Goal: Task Accomplishment & Management: Use online tool/utility

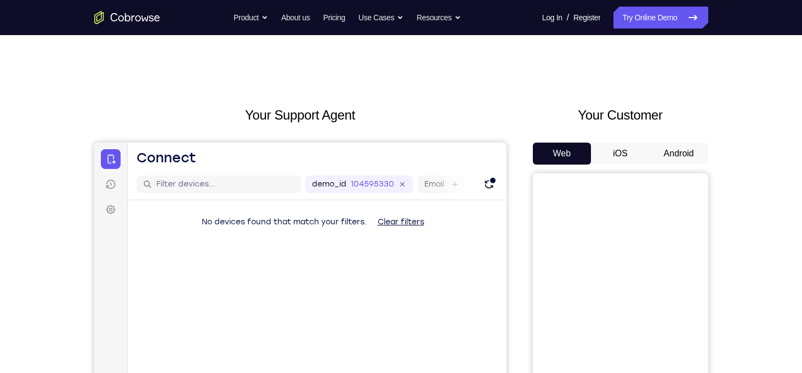
click at [673, 157] on button "Android" at bounding box center [679, 154] width 59 height 22
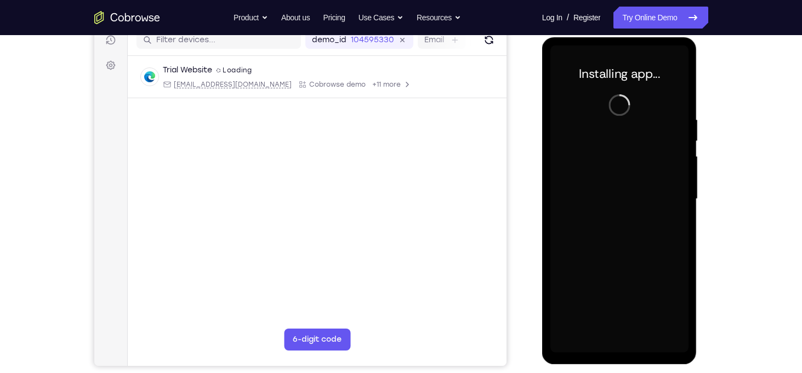
scroll to position [144, 0]
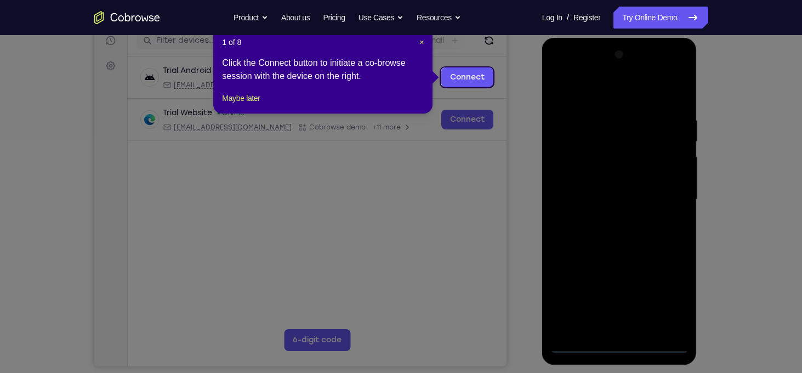
click at [424, 43] on div "1 of 8 × Click the Connect button to initiate a co-browse session with the devi…" at bounding box center [322, 71] width 219 height 86
click at [423, 43] on span "×" at bounding box center [422, 42] width 4 height 9
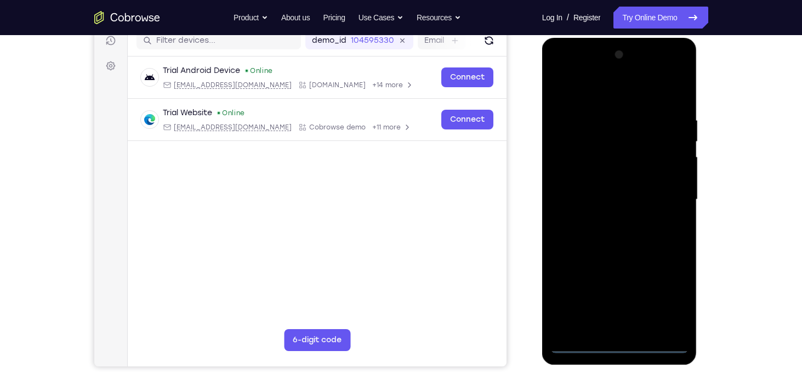
click at [621, 344] on div at bounding box center [620, 199] width 138 height 307
click at [676, 290] on div at bounding box center [620, 199] width 138 height 307
click at [594, 93] on div at bounding box center [620, 199] width 138 height 307
click at [665, 192] on div at bounding box center [620, 199] width 138 height 307
click at [606, 219] on div at bounding box center [620, 199] width 138 height 307
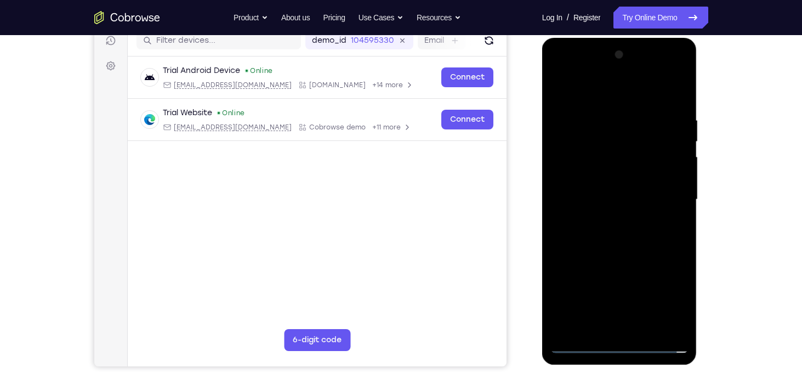
click at [603, 190] on div at bounding box center [620, 199] width 138 height 307
click at [598, 180] on div at bounding box center [620, 199] width 138 height 307
click at [610, 199] on div at bounding box center [620, 199] width 138 height 307
click at [619, 235] on div at bounding box center [620, 199] width 138 height 307
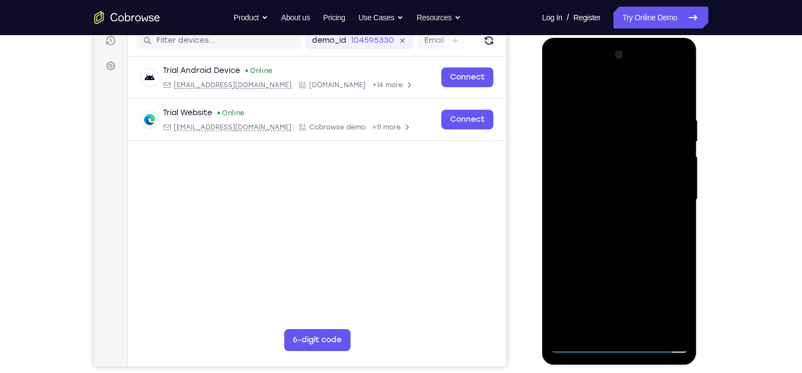
click at [619, 235] on div at bounding box center [620, 199] width 138 height 307
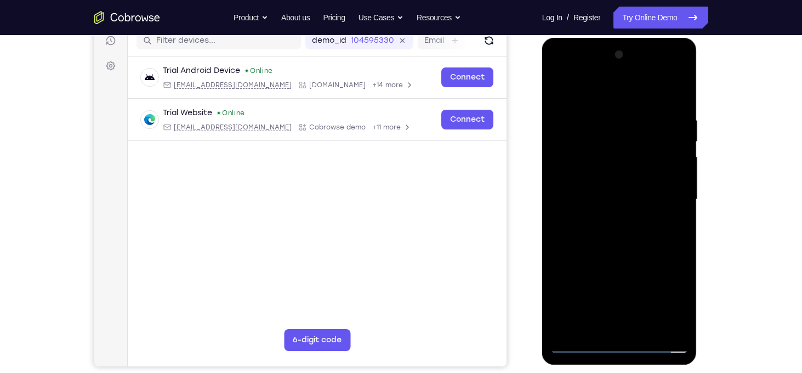
click at [619, 235] on div at bounding box center [620, 199] width 138 height 307
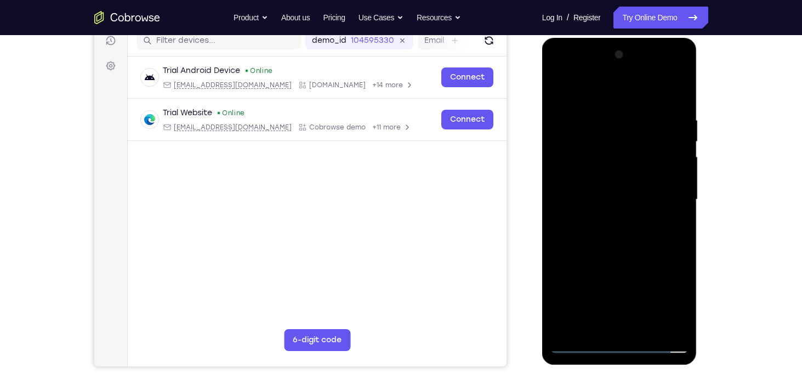
click at [619, 235] on div at bounding box center [620, 199] width 138 height 307
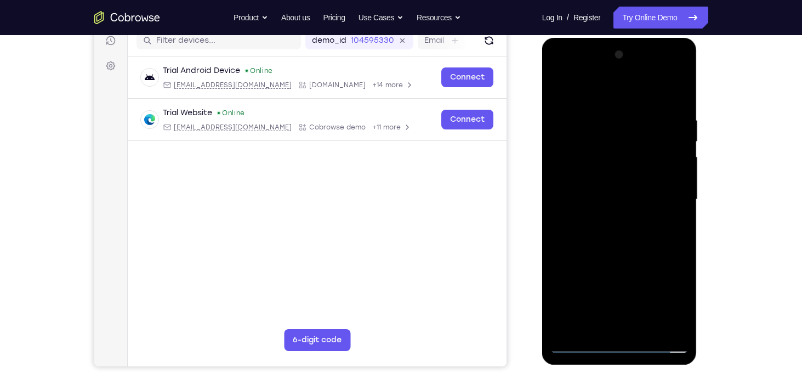
click at [619, 235] on div at bounding box center [620, 199] width 138 height 307
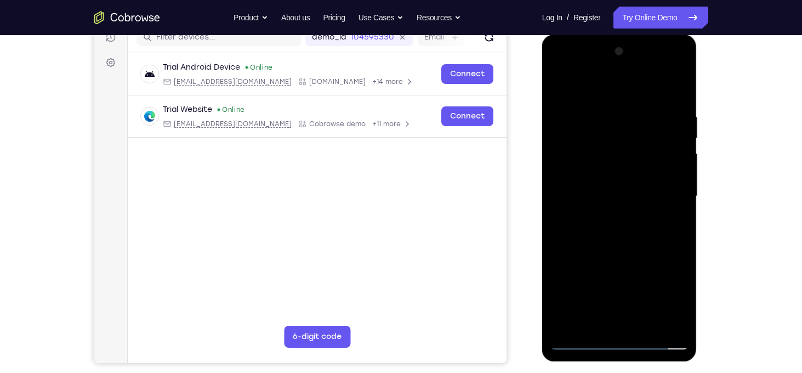
scroll to position [148, 0]
click at [678, 104] on div at bounding box center [620, 195] width 138 height 307
click at [596, 114] on div at bounding box center [620, 195] width 138 height 307
click at [676, 172] on div at bounding box center [620, 195] width 138 height 307
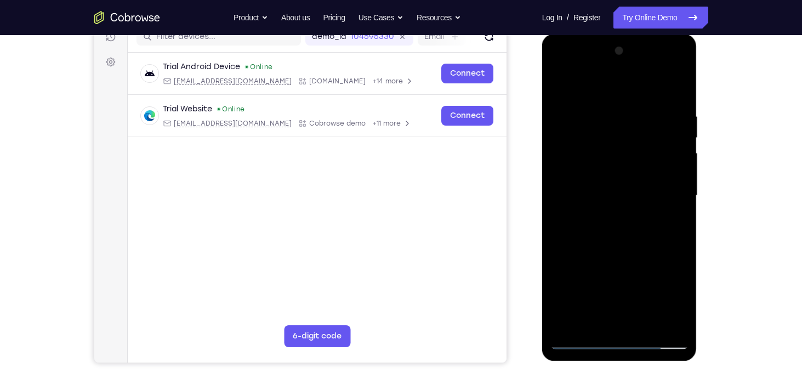
click at [676, 92] on div at bounding box center [620, 195] width 138 height 307
click at [639, 123] on div at bounding box center [620, 195] width 138 height 307
click at [669, 174] on div at bounding box center [620, 195] width 138 height 307
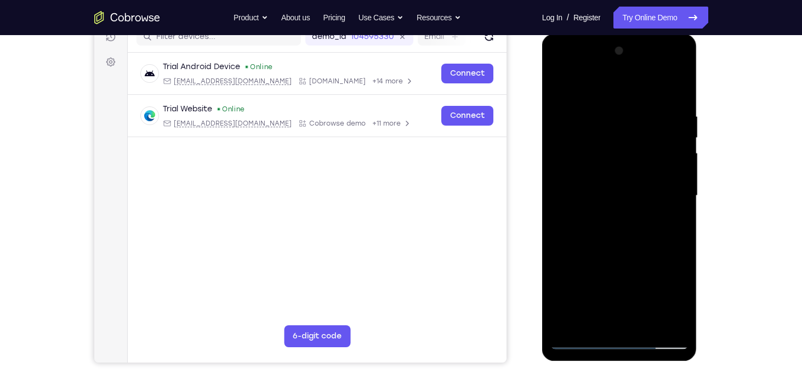
click at [677, 134] on div at bounding box center [620, 195] width 138 height 307
click at [677, 123] on div at bounding box center [620, 195] width 138 height 307
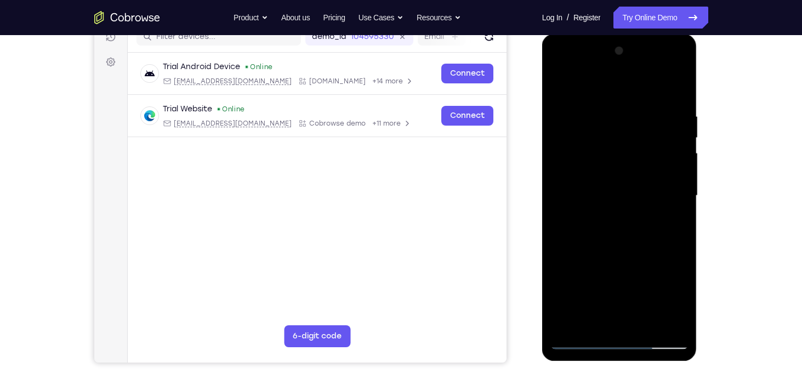
click at [677, 123] on div at bounding box center [620, 195] width 138 height 307
click at [678, 92] on div at bounding box center [620, 195] width 138 height 307
click at [648, 326] on div at bounding box center [620, 195] width 138 height 307
click at [626, 254] on div at bounding box center [620, 195] width 138 height 307
click at [633, 238] on div at bounding box center [620, 195] width 138 height 307
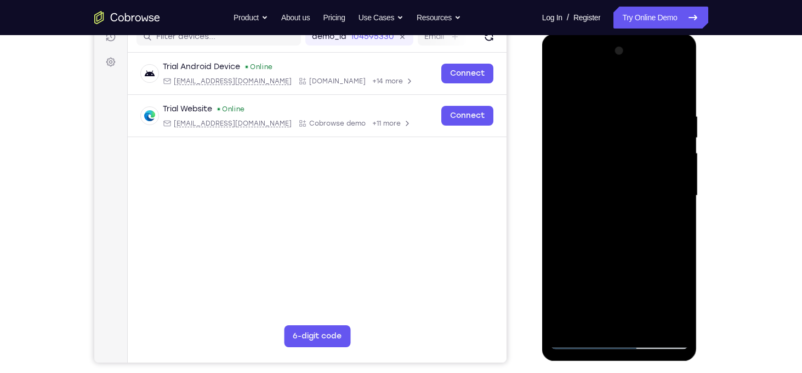
click at [561, 89] on div at bounding box center [620, 195] width 138 height 307
click at [623, 259] on div at bounding box center [620, 195] width 138 height 307
drag, startPoint x: 610, startPoint y: 108, endPoint x: 642, endPoint y: 217, distance: 113.5
click at [642, 217] on div at bounding box center [620, 195] width 138 height 307
drag, startPoint x: 590, startPoint y: 185, endPoint x: 581, endPoint y: 117, distance: 68.5
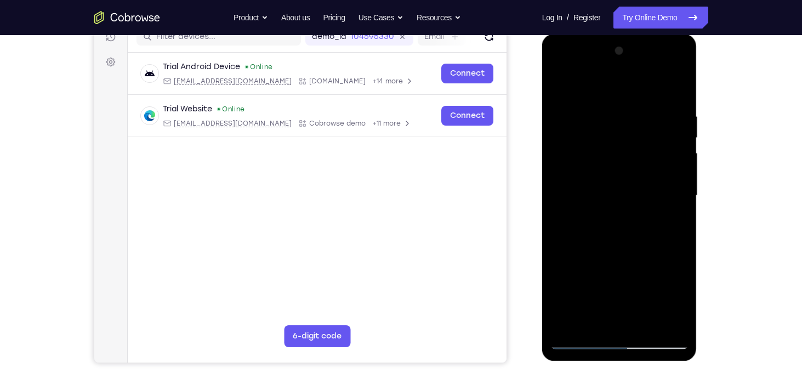
click at [581, 117] on div at bounding box center [620, 195] width 138 height 307
click at [563, 89] on div at bounding box center [620, 195] width 138 height 307
drag, startPoint x: 631, startPoint y: 270, endPoint x: 624, endPoint y: 182, distance: 88.6
click at [624, 182] on div at bounding box center [620, 195] width 138 height 307
click at [619, 296] on div at bounding box center [620, 195] width 138 height 307
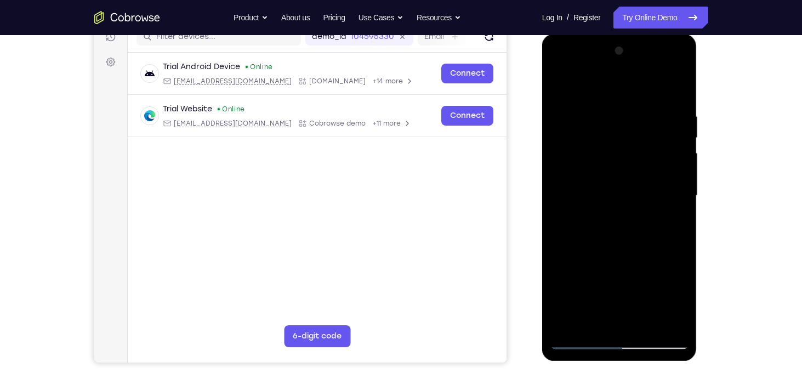
click at [563, 86] on div at bounding box center [620, 195] width 138 height 307
drag, startPoint x: 625, startPoint y: 302, endPoint x: 613, endPoint y: 196, distance: 106.5
click at [613, 196] on div at bounding box center [620, 195] width 138 height 307
click at [620, 217] on div at bounding box center [620, 195] width 138 height 307
click at [558, 88] on div at bounding box center [620, 195] width 138 height 307
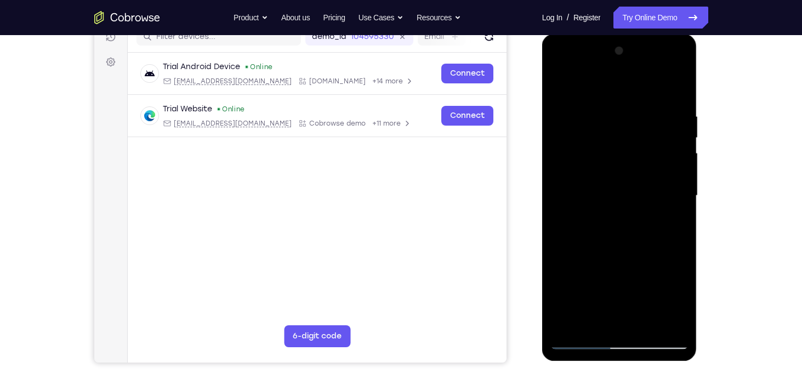
drag, startPoint x: 611, startPoint y: 288, endPoint x: 631, endPoint y: 337, distance: 52.6
click at [631, 337] on div at bounding box center [620, 195] width 138 height 307
drag, startPoint x: 603, startPoint y: 206, endPoint x: 629, endPoint y: 260, distance: 60.6
click at [629, 260] on div at bounding box center [620, 195] width 138 height 307
click at [604, 280] on div at bounding box center [620, 195] width 138 height 307
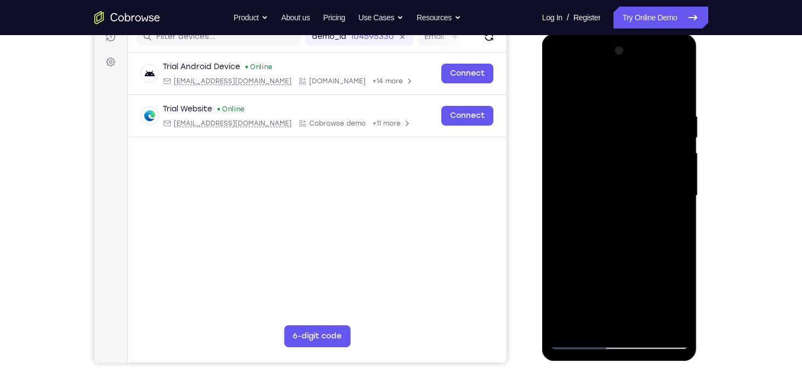
drag, startPoint x: 597, startPoint y: 121, endPoint x: 632, endPoint y: 312, distance: 193.9
click at [632, 312] on div at bounding box center [620, 195] width 138 height 307
click at [559, 92] on div at bounding box center [620, 195] width 138 height 307
drag, startPoint x: 629, startPoint y: 254, endPoint x: 611, endPoint y: 175, distance: 80.9
click at [611, 175] on div at bounding box center [620, 195] width 138 height 307
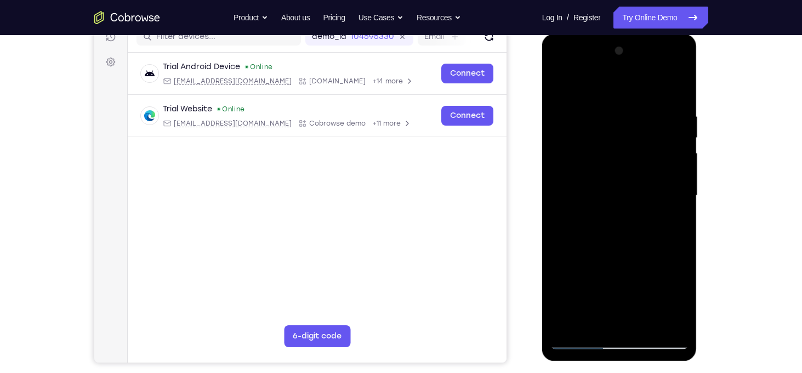
drag, startPoint x: 622, startPoint y: 307, endPoint x: 614, endPoint y: 156, distance: 151.0
click at [614, 156] on div at bounding box center [620, 195] width 138 height 307
drag, startPoint x: 626, startPoint y: 291, endPoint x: 604, endPoint y: 175, distance: 118.4
click at [604, 175] on div at bounding box center [620, 195] width 138 height 307
drag, startPoint x: 630, startPoint y: 315, endPoint x: 628, endPoint y: 232, distance: 83.4
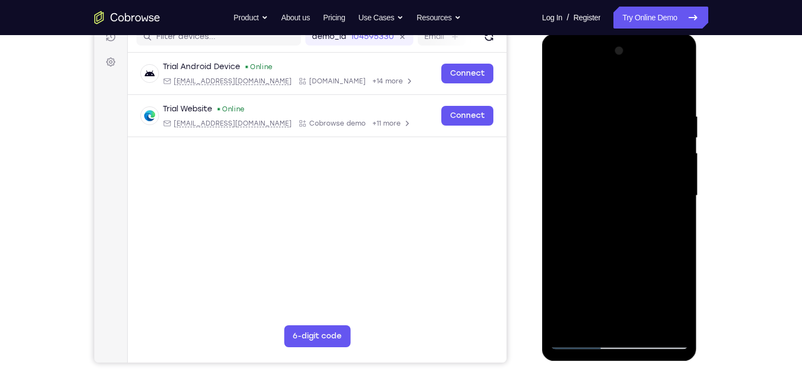
click at [628, 232] on div at bounding box center [620, 195] width 138 height 307
click at [619, 222] on div at bounding box center [620, 195] width 138 height 307
click at [562, 90] on div at bounding box center [620, 195] width 138 height 307
click at [622, 96] on div at bounding box center [620, 195] width 138 height 307
drag, startPoint x: 620, startPoint y: 203, endPoint x: 640, endPoint y: 264, distance: 64.7
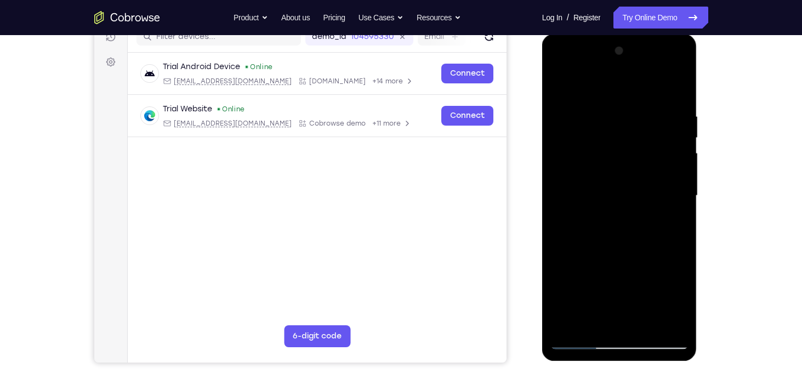
click at [640, 264] on div at bounding box center [620, 195] width 138 height 307
click at [602, 182] on div at bounding box center [620, 195] width 138 height 307
click at [558, 87] on div at bounding box center [620, 195] width 138 height 307
click at [679, 86] on div at bounding box center [620, 195] width 138 height 307
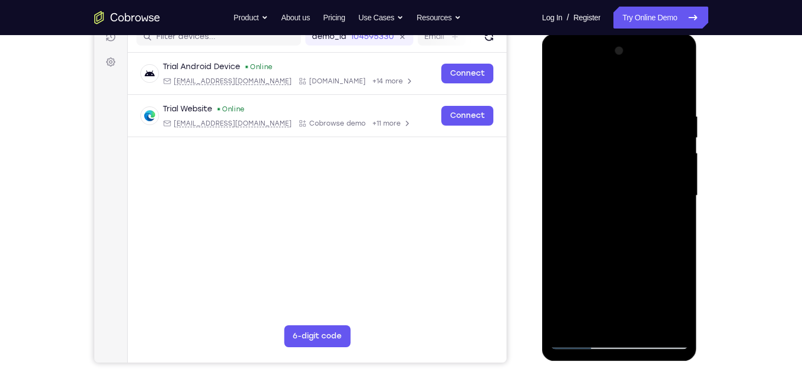
click at [559, 86] on div at bounding box center [620, 195] width 138 height 307
drag, startPoint x: 604, startPoint y: 106, endPoint x: 656, endPoint y: 294, distance: 194.5
click at [656, 294] on div at bounding box center [620, 195] width 138 height 307
click at [610, 105] on div at bounding box center [620, 195] width 138 height 307
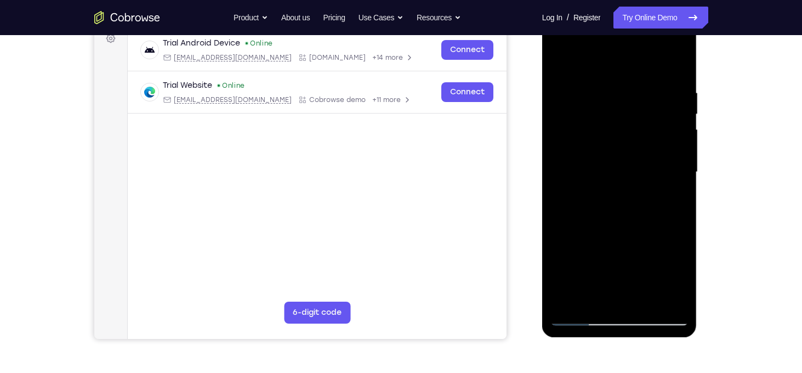
scroll to position [153, 0]
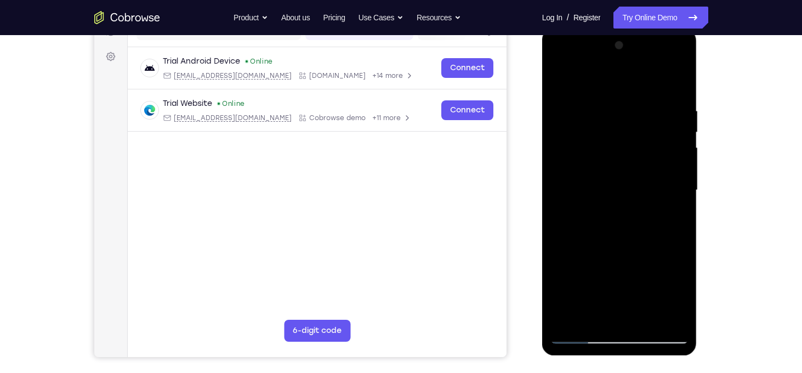
click at [662, 173] on div at bounding box center [620, 190] width 138 height 307
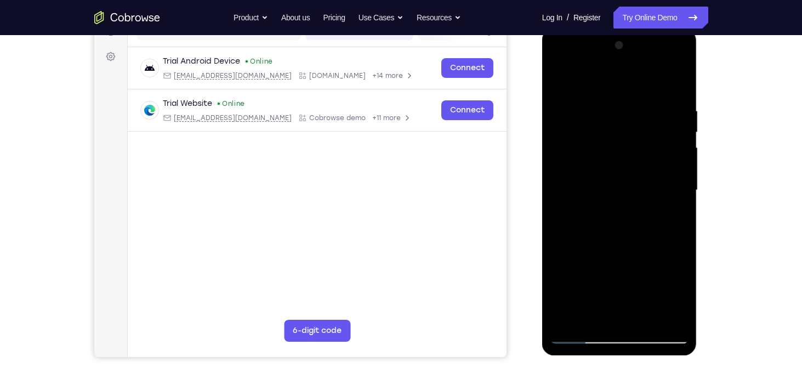
click at [662, 173] on div at bounding box center [620, 190] width 138 height 307
drag, startPoint x: 659, startPoint y: 165, endPoint x: 518, endPoint y: 162, distance: 140.9
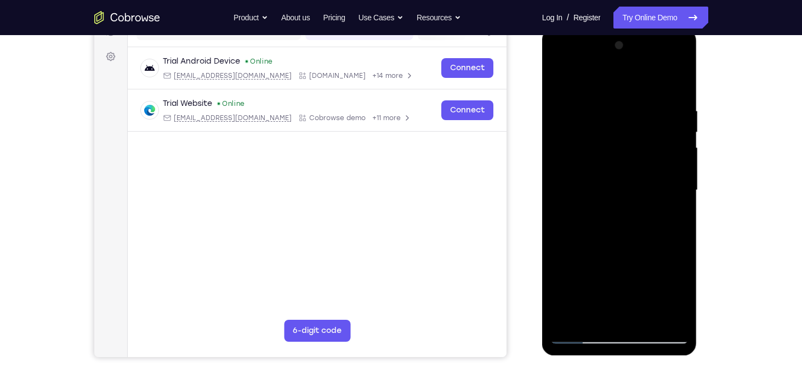
click at [542, 162] on html "Online web based iOS Simulators and Android Emulators. Run iPhone, iPad, Mobile…" at bounding box center [620, 193] width 156 height 329
drag, startPoint x: 671, startPoint y: 126, endPoint x: 506, endPoint y: 138, distance: 165.5
click at [542, 138] on html "Online web based iOS Simulators and Android Emulators. Run iPhone, iPad, Mobile…" at bounding box center [620, 193] width 156 height 329
click at [680, 86] on div at bounding box center [620, 190] width 138 height 307
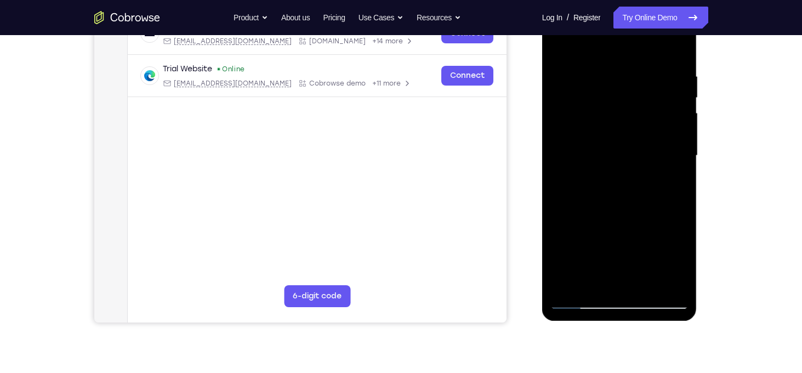
scroll to position [188, 0]
click at [645, 285] on div at bounding box center [620, 155] width 138 height 307
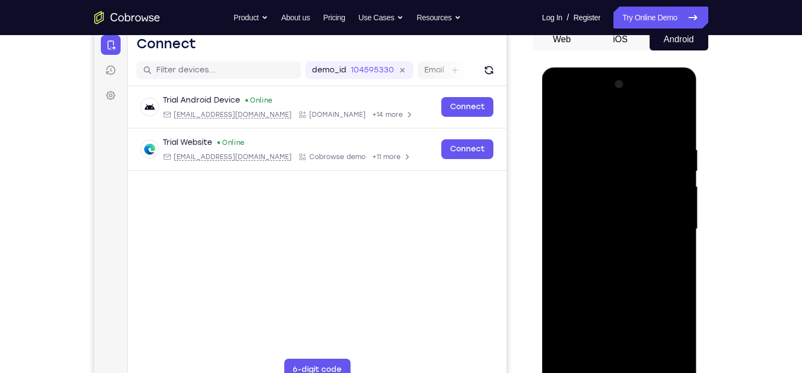
drag, startPoint x: 615, startPoint y: 151, endPoint x: 652, endPoint y: 313, distance: 166.4
click at [652, 313] on div at bounding box center [620, 229] width 138 height 307
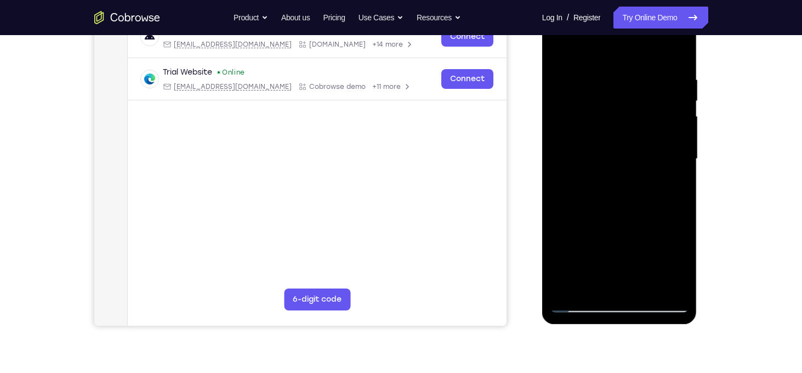
drag, startPoint x: 608, startPoint y: 218, endPoint x: 611, endPoint y: 154, distance: 63.7
click at [611, 154] on div at bounding box center [620, 158] width 138 height 307
drag, startPoint x: 643, startPoint y: 228, endPoint x: 632, endPoint y: 158, distance: 69.9
click at [632, 158] on div at bounding box center [620, 158] width 138 height 307
drag, startPoint x: 620, startPoint y: 157, endPoint x: 620, endPoint y: 241, distance: 83.9
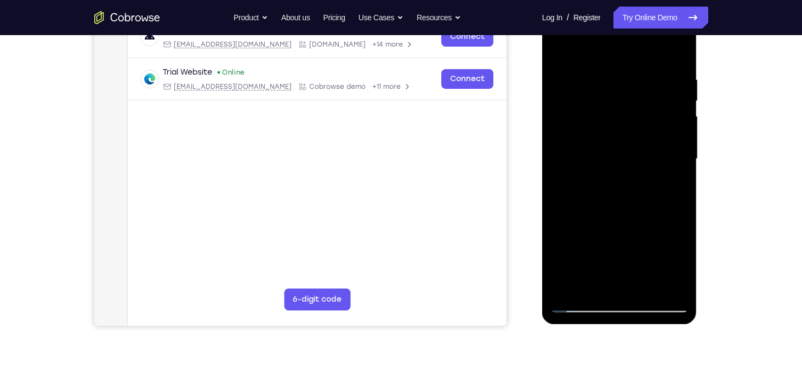
click at [620, 241] on div at bounding box center [620, 158] width 138 height 307
click at [593, 201] on div at bounding box center [620, 158] width 138 height 307
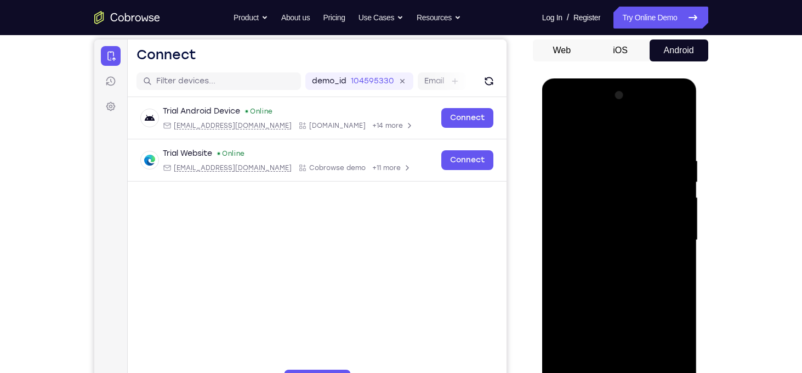
scroll to position [103, 0]
click at [561, 133] on div at bounding box center [620, 240] width 138 height 307
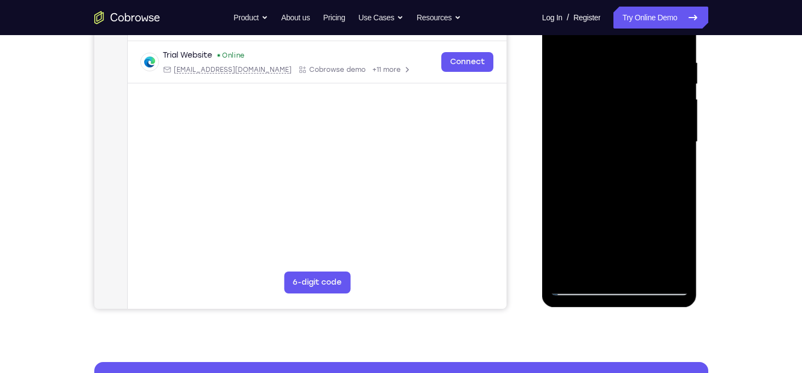
scroll to position [202, 0]
drag, startPoint x: 609, startPoint y: 251, endPoint x: 617, endPoint y: 118, distance: 133.0
click at [617, 118] on div at bounding box center [620, 141] width 138 height 307
click at [586, 168] on div at bounding box center [620, 141] width 138 height 307
click at [561, 200] on div at bounding box center [620, 141] width 138 height 307
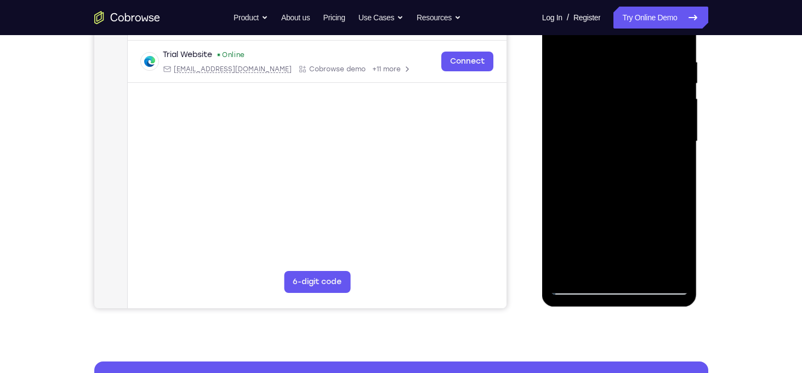
scroll to position [150, 0]
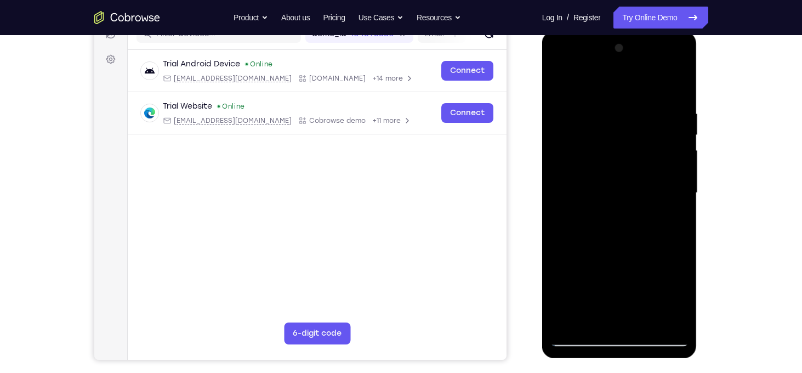
click at [569, 112] on div at bounding box center [620, 192] width 138 height 307
click at [672, 185] on div at bounding box center [620, 192] width 138 height 307
click at [676, 86] on div at bounding box center [620, 192] width 138 height 307
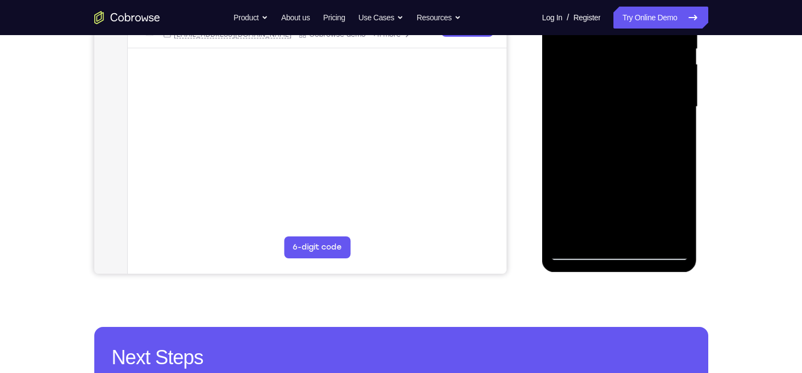
scroll to position [237, 0]
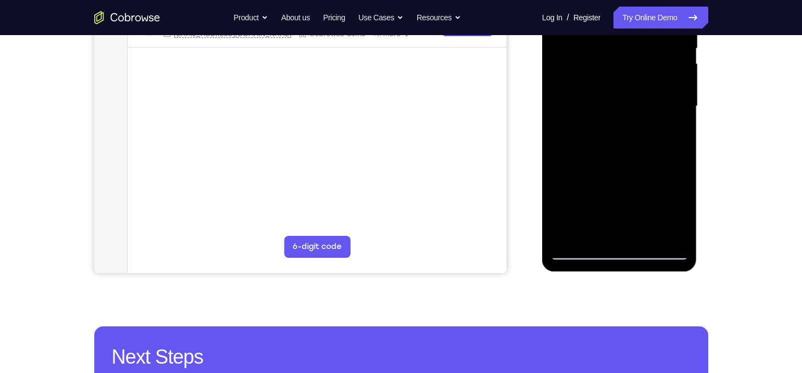
click at [648, 234] on div at bounding box center [620, 106] width 138 height 307
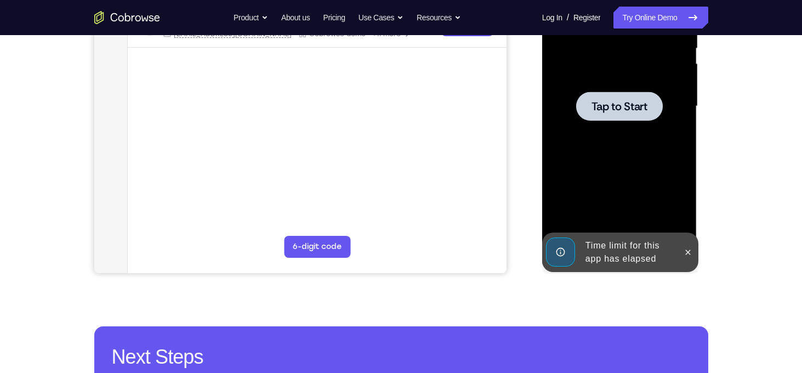
scroll to position [162, 0]
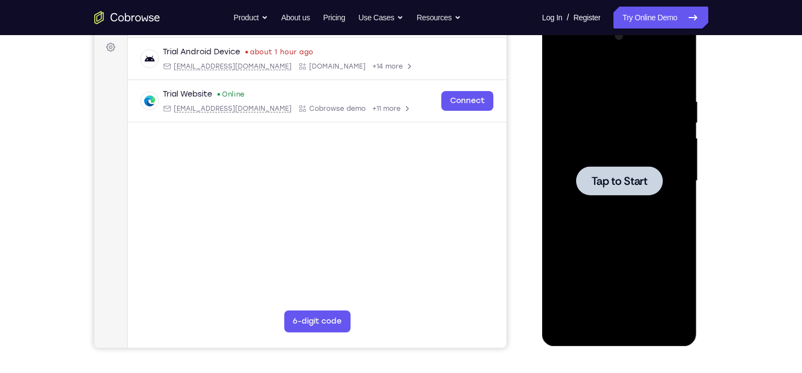
click at [564, 127] on div at bounding box center [620, 180] width 138 height 307
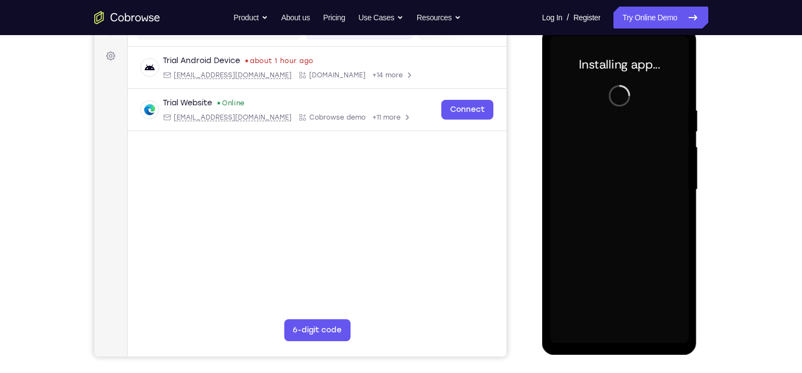
scroll to position [153, 0]
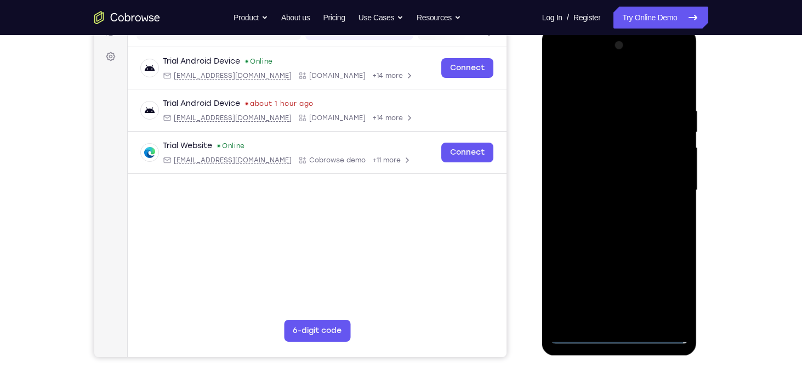
click at [675, 285] on div at bounding box center [620, 190] width 138 height 307
click at [622, 78] on div at bounding box center [620, 190] width 138 height 307
click at [665, 179] on div at bounding box center [620, 190] width 138 height 307
click at [609, 209] on div at bounding box center [620, 190] width 138 height 307
click at [605, 180] on div at bounding box center [620, 190] width 138 height 307
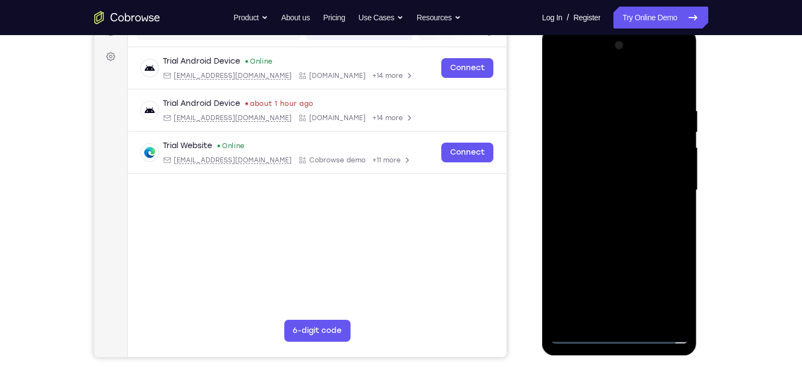
click at [606, 171] on div at bounding box center [620, 190] width 138 height 307
click at [621, 188] on div at bounding box center [620, 190] width 138 height 307
click at [626, 227] on div at bounding box center [620, 190] width 138 height 307
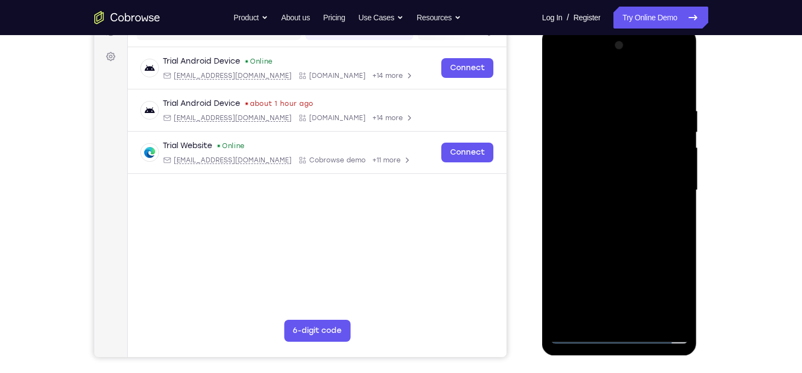
click at [626, 227] on div at bounding box center [620, 190] width 138 height 307
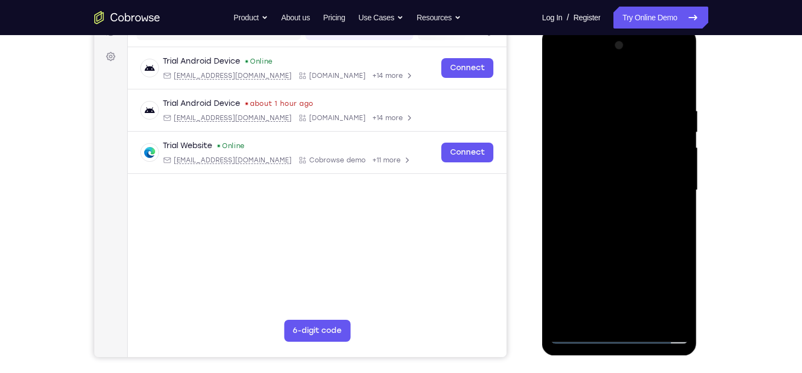
click at [626, 227] on div at bounding box center [620, 190] width 138 height 307
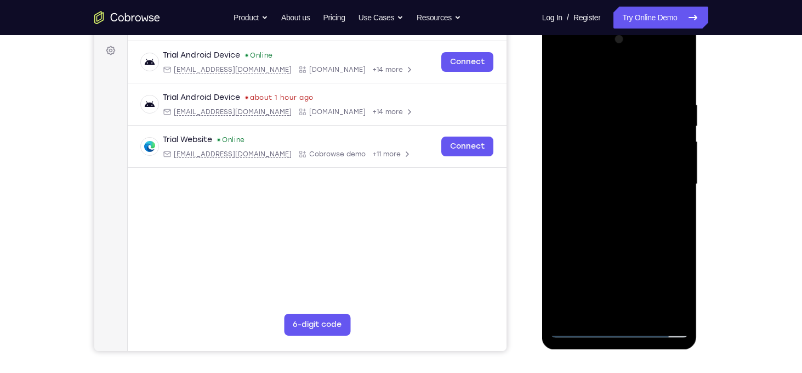
click at [591, 105] on div at bounding box center [620, 184] width 138 height 307
click at [674, 92] on div at bounding box center [620, 184] width 138 height 307
click at [601, 98] on div at bounding box center [620, 184] width 138 height 307
click at [665, 160] on div at bounding box center [620, 184] width 138 height 307
click at [673, 163] on div at bounding box center [620, 184] width 138 height 307
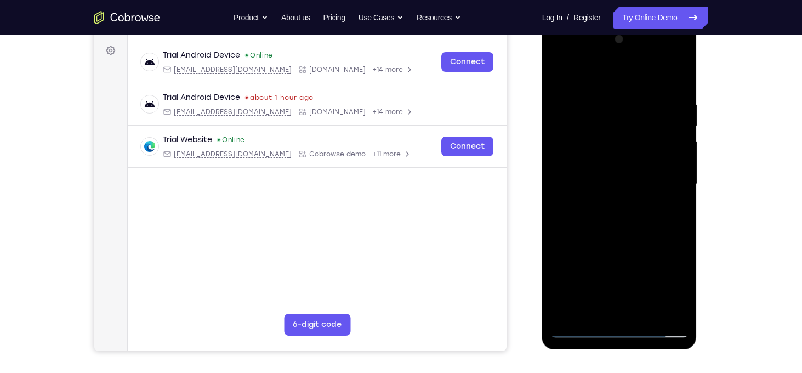
click at [673, 163] on div at bounding box center [620, 184] width 138 height 307
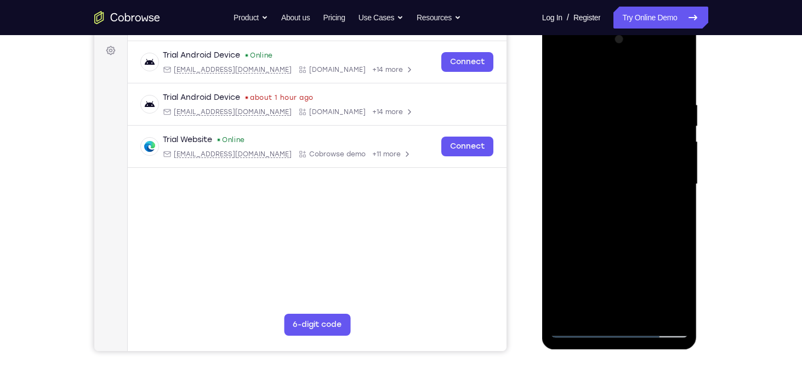
click at [566, 178] on div at bounding box center [620, 184] width 138 height 307
click at [665, 157] on div at bounding box center [620, 184] width 138 height 307
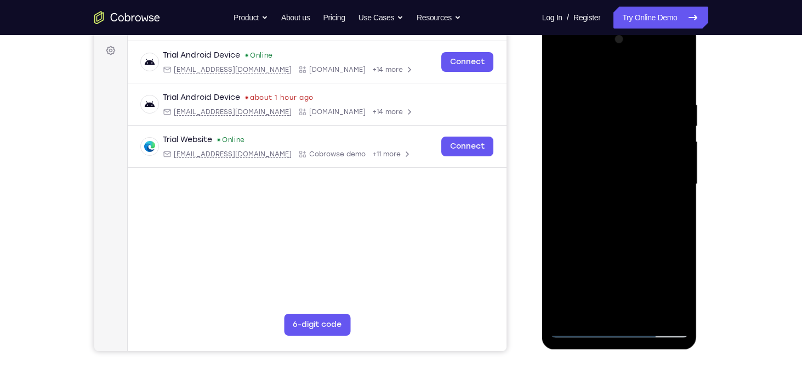
drag, startPoint x: 665, startPoint y: 157, endPoint x: 522, endPoint y: 166, distance: 143.9
click at [542, 166] on html "Online web based iOS Simulators and Android Emulators. Run iPhone, iPad, Mobile…" at bounding box center [620, 186] width 156 height 329
click at [670, 165] on div at bounding box center [620, 184] width 138 height 307
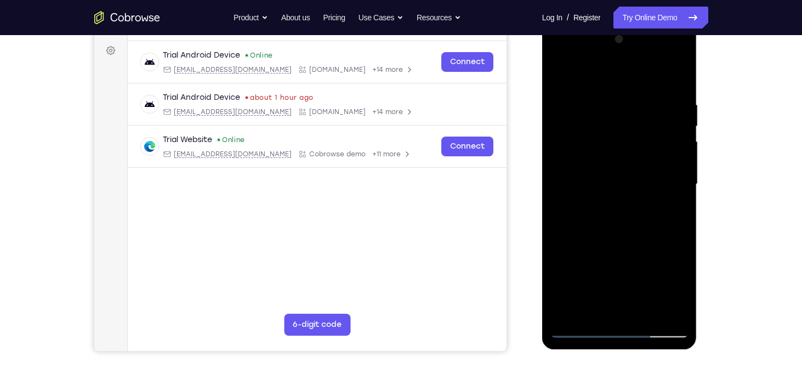
click at [670, 165] on div at bounding box center [620, 184] width 138 height 307
click at [677, 80] on div at bounding box center [620, 184] width 138 height 307
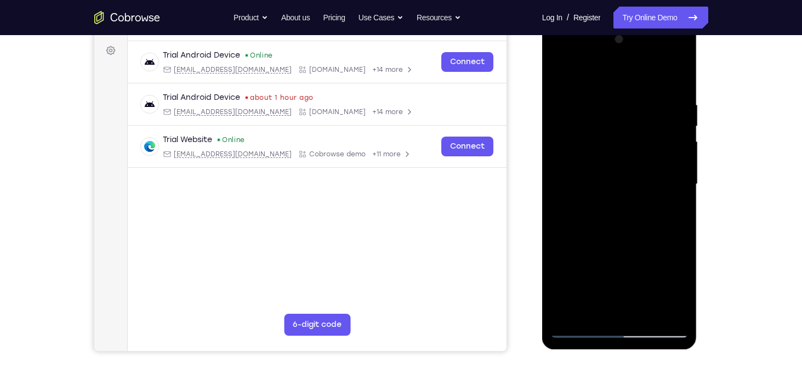
click at [648, 316] on div at bounding box center [620, 184] width 138 height 307
click at [621, 246] on div at bounding box center [620, 184] width 138 height 307
click at [607, 180] on div at bounding box center [620, 184] width 138 height 307
click at [562, 77] on div at bounding box center [620, 184] width 138 height 307
click at [627, 88] on div at bounding box center [620, 184] width 138 height 307
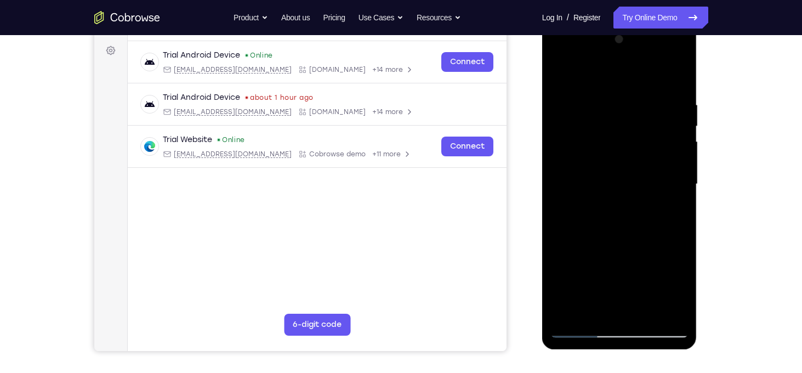
click at [571, 93] on div at bounding box center [620, 184] width 138 height 307
click at [623, 89] on div at bounding box center [620, 184] width 138 height 307
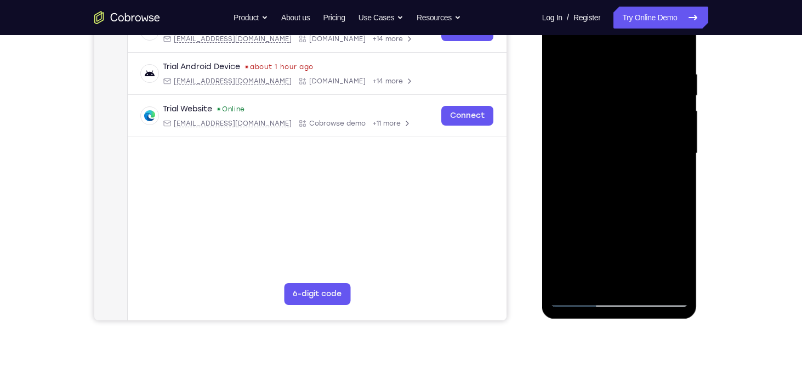
click at [616, 189] on div at bounding box center [620, 153] width 138 height 307
click at [560, 199] on div at bounding box center [620, 153] width 138 height 307
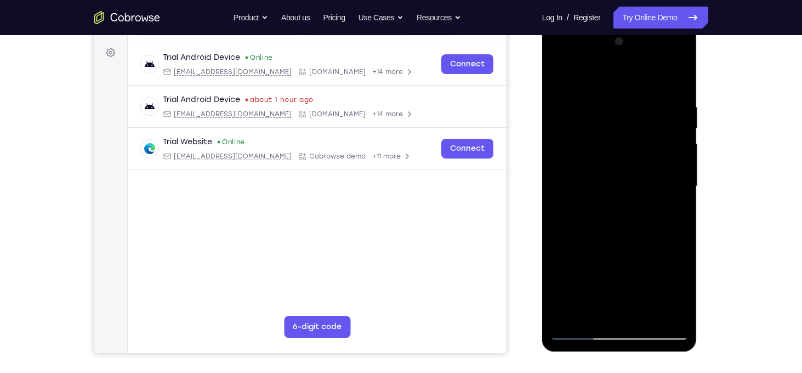
click at [647, 317] on div at bounding box center [620, 186] width 138 height 307
click at [615, 92] on div at bounding box center [620, 186] width 138 height 307
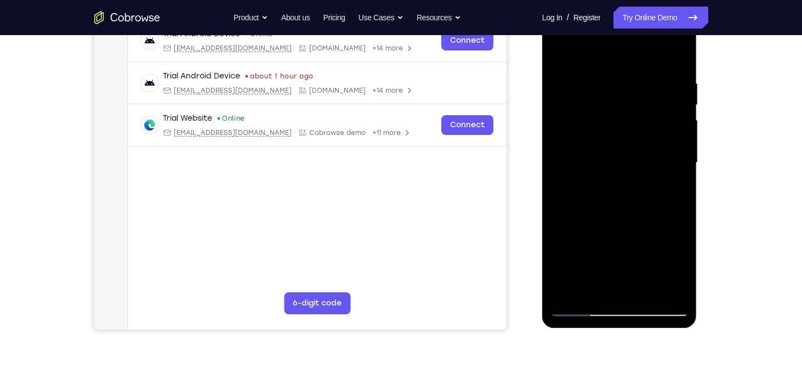
scroll to position [180, 0]
click at [559, 53] on div at bounding box center [620, 163] width 138 height 307
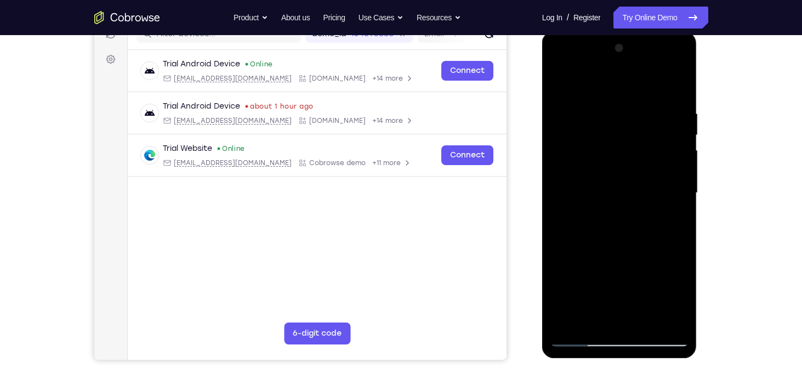
scroll to position [150, 0]
drag, startPoint x: 613, startPoint y: 118, endPoint x: 658, endPoint y: 298, distance: 186.1
click at [658, 298] on div at bounding box center [620, 192] width 138 height 307
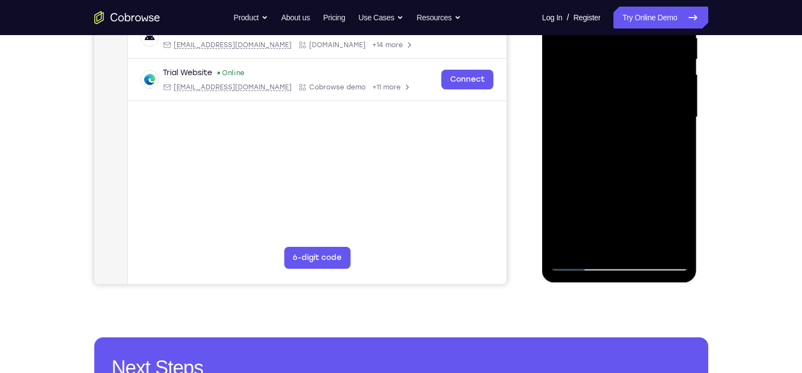
scroll to position [182, 0]
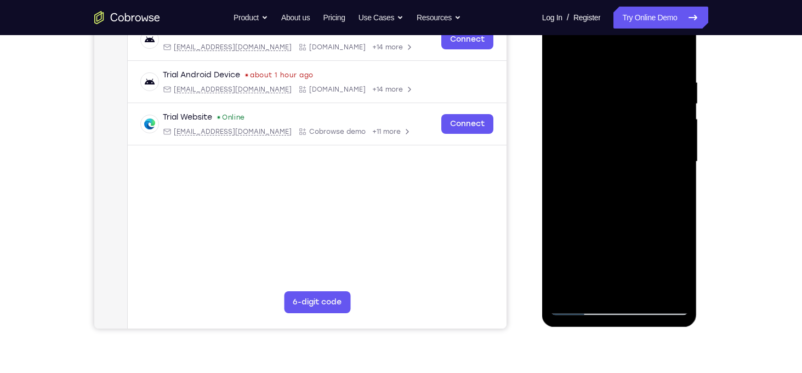
drag, startPoint x: 602, startPoint y: 86, endPoint x: 622, endPoint y: 248, distance: 163.6
click at [622, 248] on div at bounding box center [620, 161] width 138 height 307
click at [598, 78] on div at bounding box center [620, 161] width 138 height 307
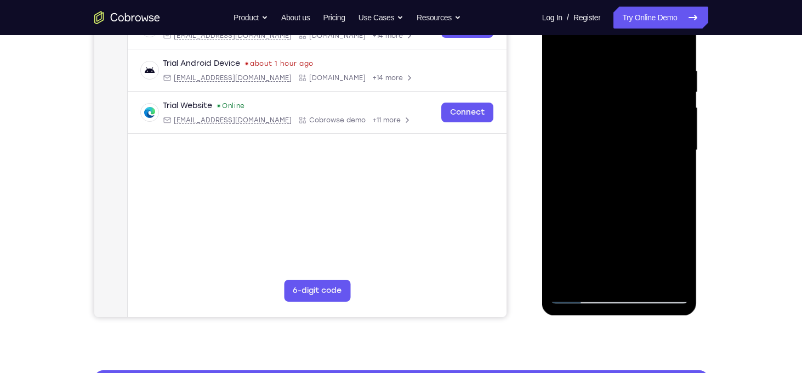
scroll to position [192, 0]
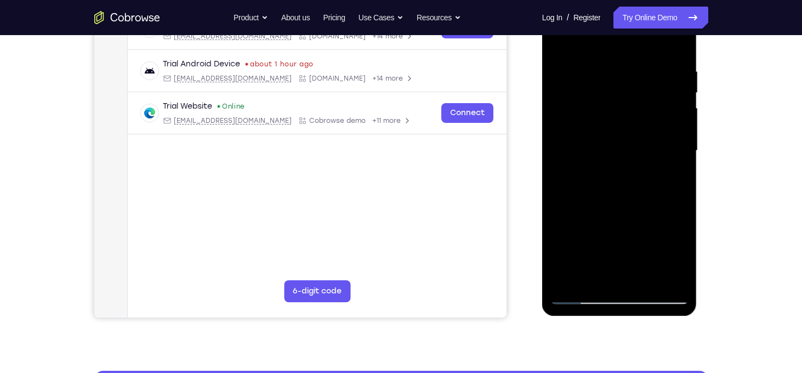
click at [665, 162] on div at bounding box center [620, 150] width 138 height 307
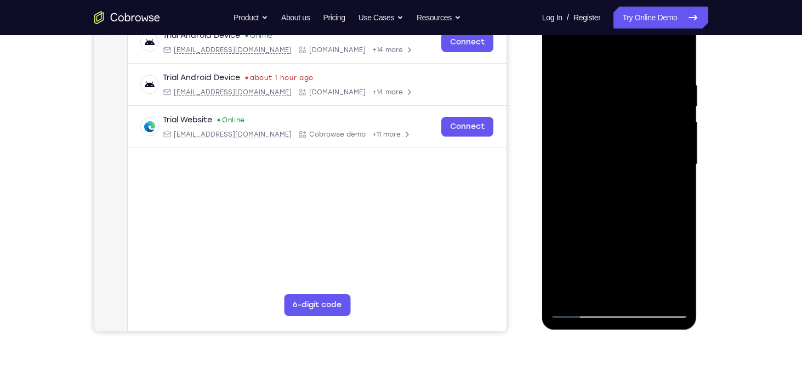
scroll to position [178, 0]
click at [671, 140] on div at bounding box center [620, 165] width 138 height 307
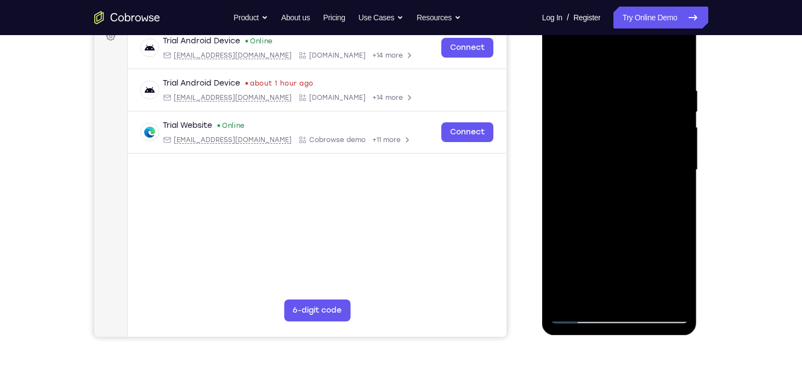
click at [671, 139] on div at bounding box center [620, 169] width 138 height 307
click at [560, 155] on div at bounding box center [620, 169] width 138 height 307
click at [617, 129] on div at bounding box center [620, 169] width 138 height 307
click at [621, 154] on div at bounding box center [620, 169] width 138 height 307
drag, startPoint x: 634, startPoint y: 254, endPoint x: 632, endPoint y: 167, distance: 87.8
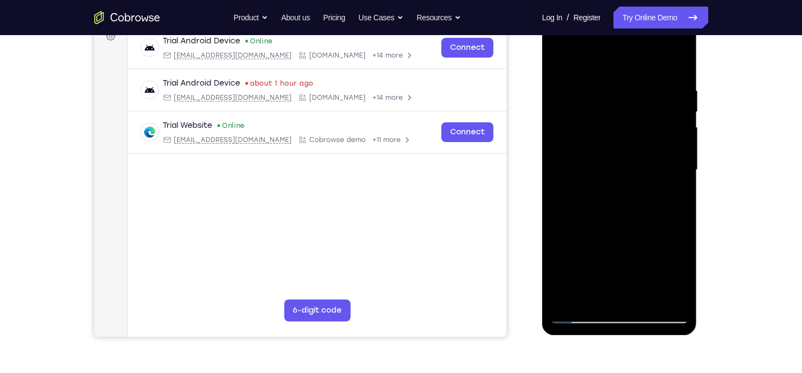
click at [632, 167] on div at bounding box center [620, 169] width 138 height 307
click at [661, 179] on div at bounding box center [620, 169] width 138 height 307
drag, startPoint x: 631, startPoint y: 110, endPoint x: 654, endPoint y: 217, distance: 110.0
click at [654, 217] on div at bounding box center [620, 169] width 138 height 307
click at [685, 168] on div at bounding box center [620, 169] width 138 height 307
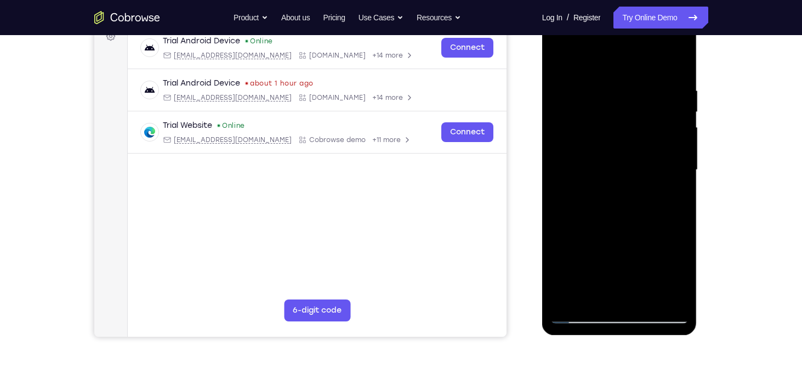
click at [685, 168] on div at bounding box center [620, 169] width 138 height 307
click at [650, 302] on div at bounding box center [620, 169] width 138 height 307
click at [626, 73] on div at bounding box center [620, 169] width 138 height 307
click at [653, 76] on div at bounding box center [620, 169] width 138 height 307
click at [559, 63] on div at bounding box center [620, 169] width 138 height 307
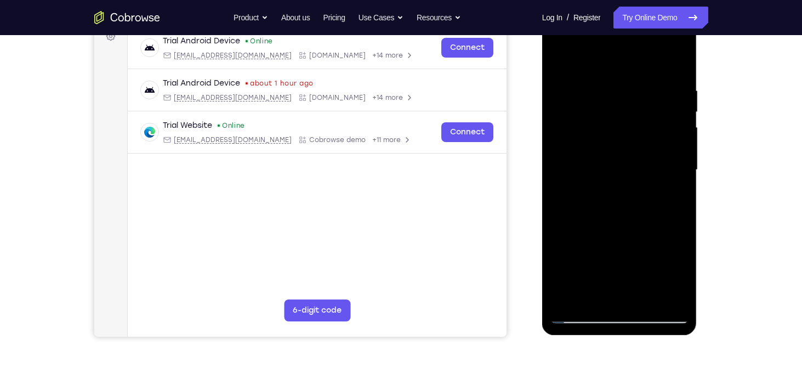
click at [564, 58] on div at bounding box center [620, 169] width 138 height 307
click at [645, 296] on div at bounding box center [620, 169] width 138 height 307
drag, startPoint x: 633, startPoint y: 236, endPoint x: 631, endPoint y: 150, distance: 86.1
click at [631, 150] on div at bounding box center [620, 169] width 138 height 307
click at [616, 197] on div at bounding box center [620, 169] width 138 height 307
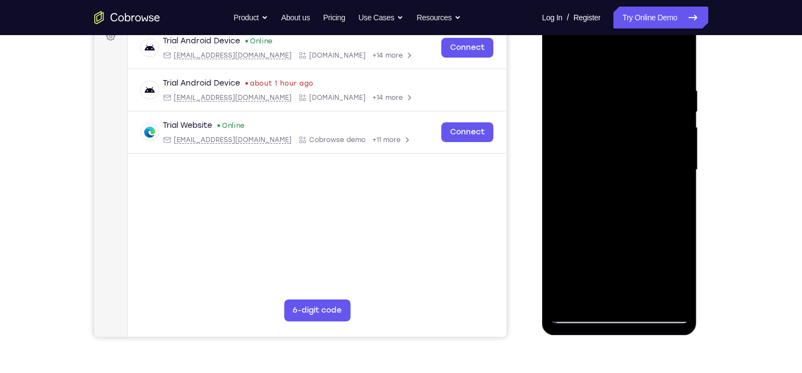
click at [621, 213] on div at bounding box center [620, 169] width 138 height 307
click at [679, 177] on div at bounding box center [620, 169] width 138 height 307
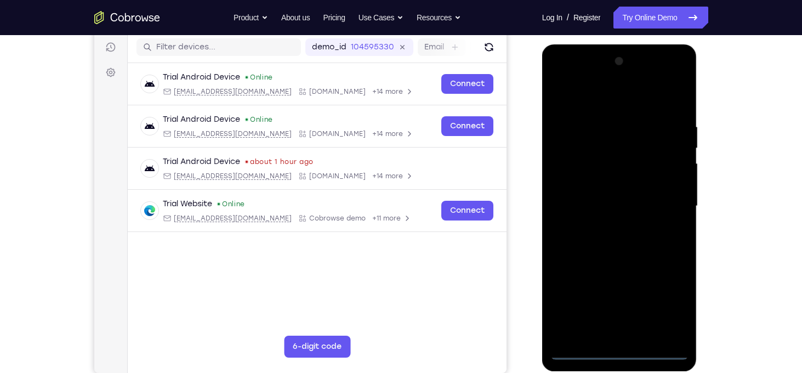
scroll to position [239, 0]
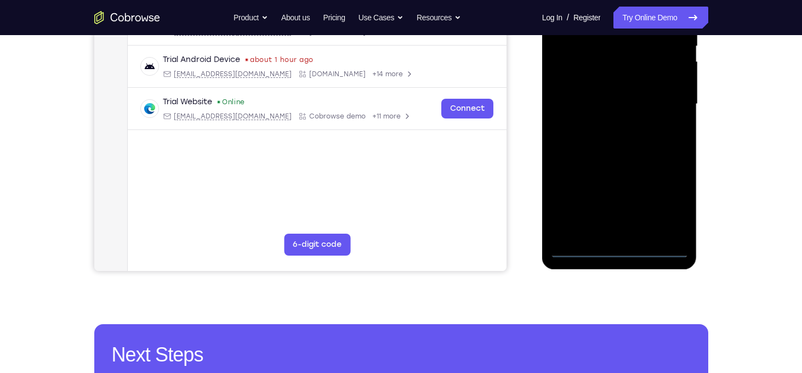
click at [621, 247] on div at bounding box center [620, 104] width 138 height 307
click at [674, 198] on div at bounding box center [620, 104] width 138 height 307
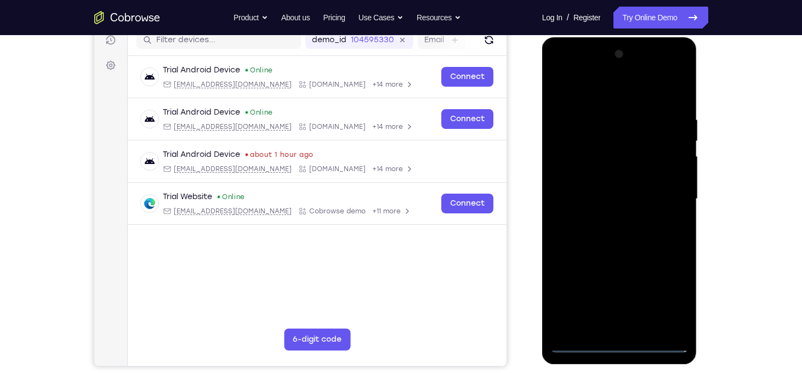
scroll to position [144, 0]
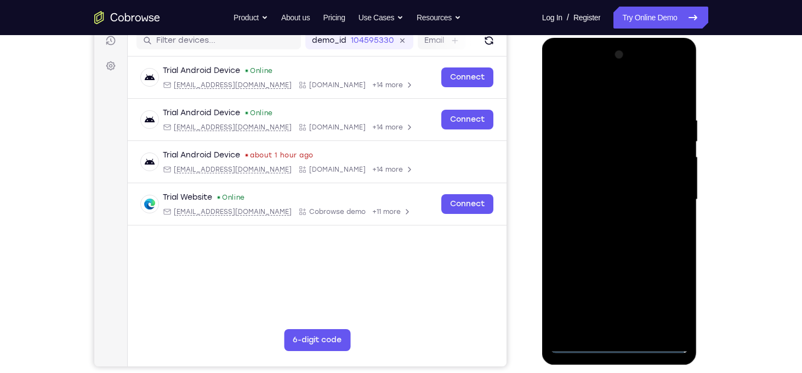
click at [599, 100] on div at bounding box center [620, 199] width 138 height 307
click at [671, 186] on div at bounding box center [620, 199] width 138 height 307
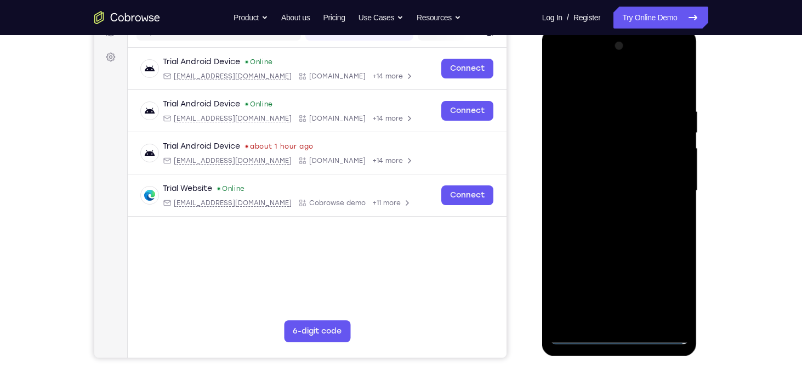
scroll to position [153, 0]
click at [606, 213] on div at bounding box center [620, 190] width 138 height 307
click at [593, 175] on div at bounding box center [620, 190] width 138 height 307
click at [593, 172] on div at bounding box center [620, 190] width 138 height 307
click at [605, 191] on div at bounding box center [620, 190] width 138 height 307
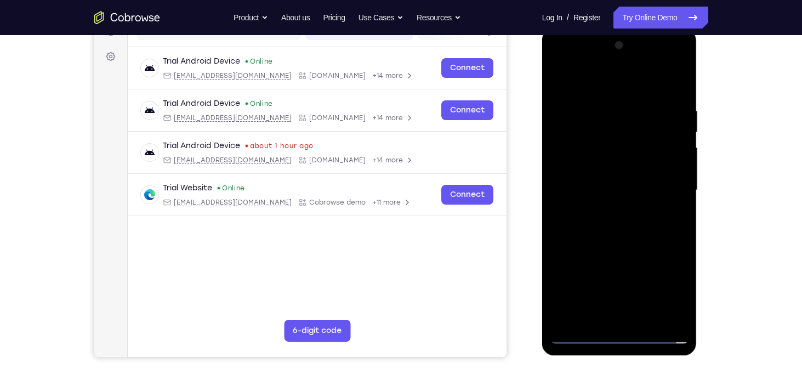
click at [626, 235] on div at bounding box center [620, 190] width 138 height 307
click at [624, 231] on div at bounding box center [620, 190] width 138 height 307
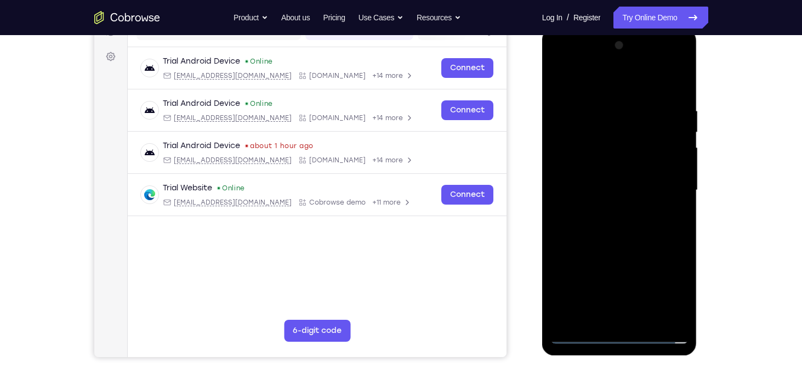
click at [624, 231] on div at bounding box center [620, 190] width 138 height 307
click at [621, 228] on div at bounding box center [620, 190] width 138 height 307
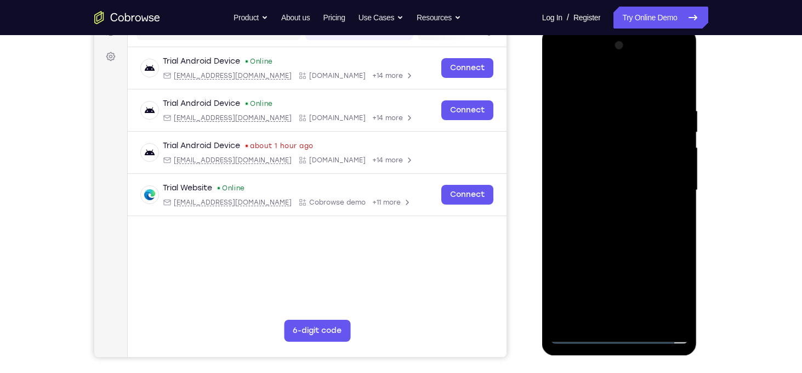
click at [621, 228] on div at bounding box center [620, 190] width 138 height 307
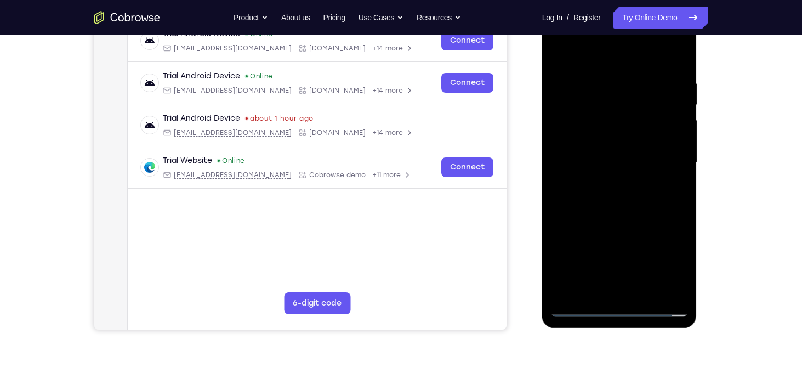
click at [618, 217] on div at bounding box center [620, 162] width 138 height 307
click at [645, 297] on div at bounding box center [620, 162] width 138 height 307
click at [622, 220] on div at bounding box center [620, 162] width 138 height 307
click at [562, 55] on div at bounding box center [620, 162] width 138 height 307
click at [683, 215] on div at bounding box center [620, 162] width 138 height 307
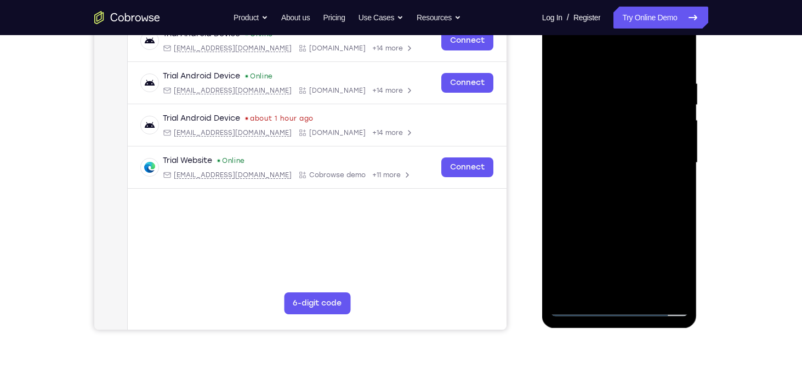
click at [683, 215] on div at bounding box center [620, 162] width 138 height 307
click at [685, 214] on div at bounding box center [620, 162] width 138 height 307
click at [625, 111] on div at bounding box center [620, 162] width 138 height 307
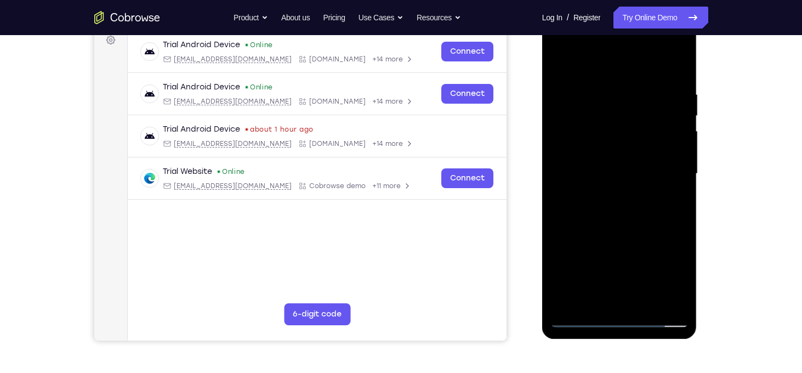
scroll to position [148, 0]
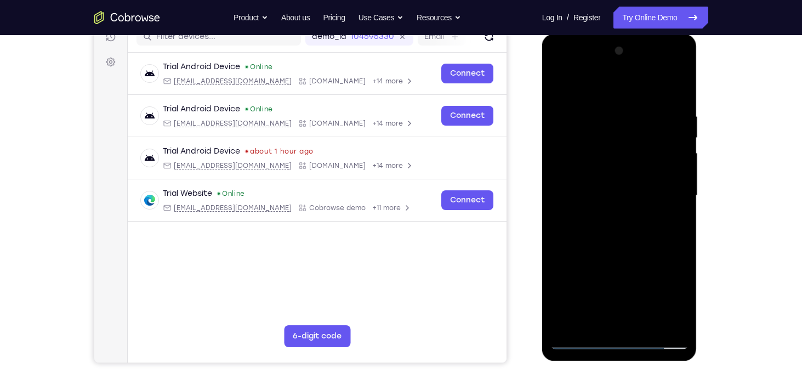
click at [564, 84] on div at bounding box center [620, 195] width 138 height 307
click at [679, 243] on div at bounding box center [620, 195] width 138 height 307
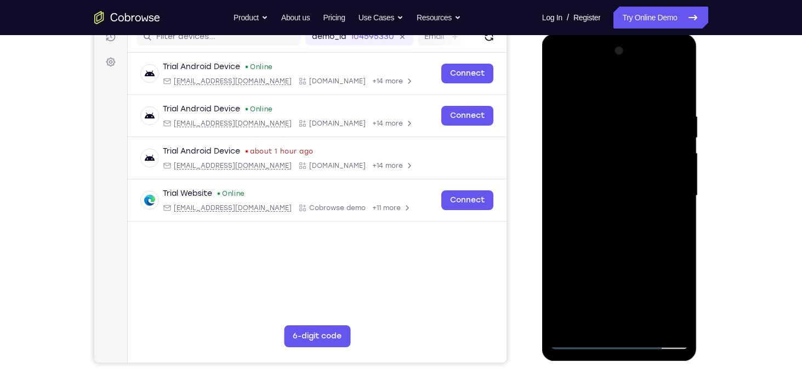
scroll to position [210, 0]
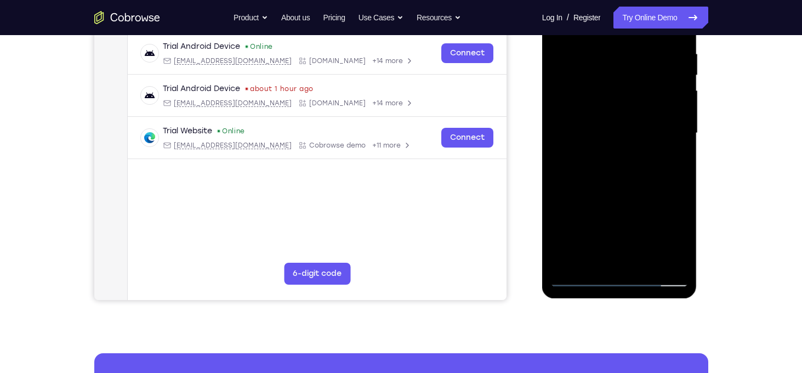
click at [647, 266] on div at bounding box center [620, 133] width 138 height 307
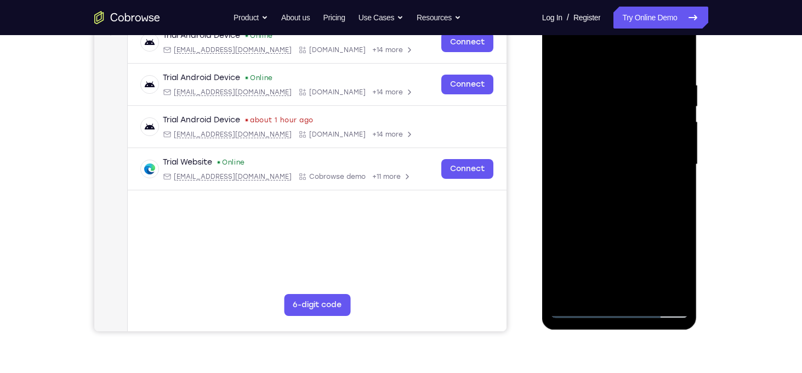
scroll to position [178, 0]
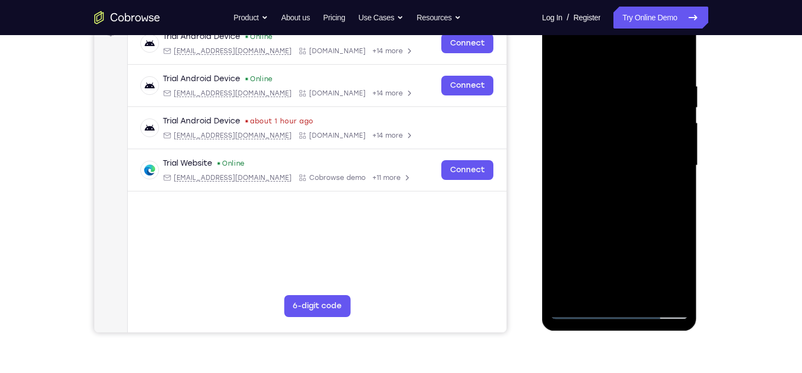
click at [615, 277] on div at bounding box center [620, 165] width 138 height 307
click at [601, 290] on div at bounding box center [620, 165] width 138 height 307
click at [672, 195] on div at bounding box center [620, 165] width 138 height 307
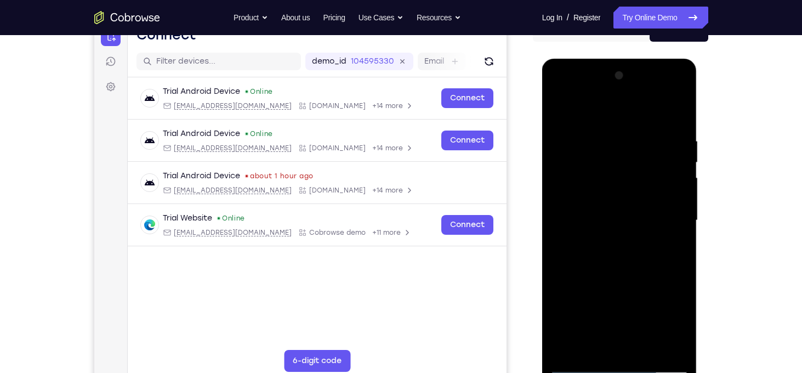
scroll to position [98, 0]
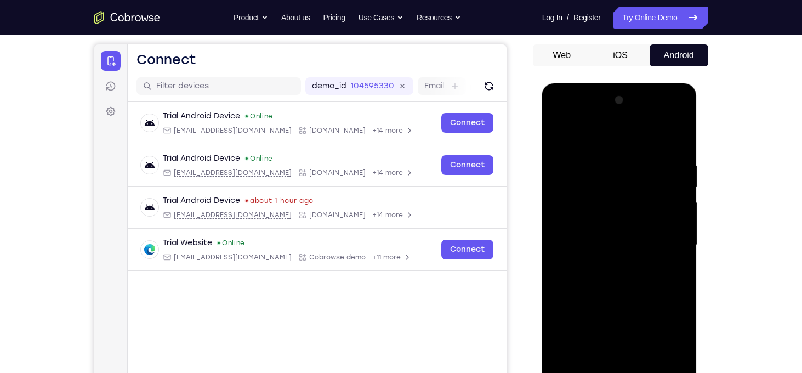
click at [564, 140] on div at bounding box center [620, 245] width 138 height 307
click at [658, 150] on div at bounding box center [620, 245] width 138 height 307
click at [563, 135] on div at bounding box center [620, 245] width 138 height 307
click at [621, 154] on div at bounding box center [620, 245] width 138 height 307
click at [578, 150] on div at bounding box center [620, 245] width 138 height 307
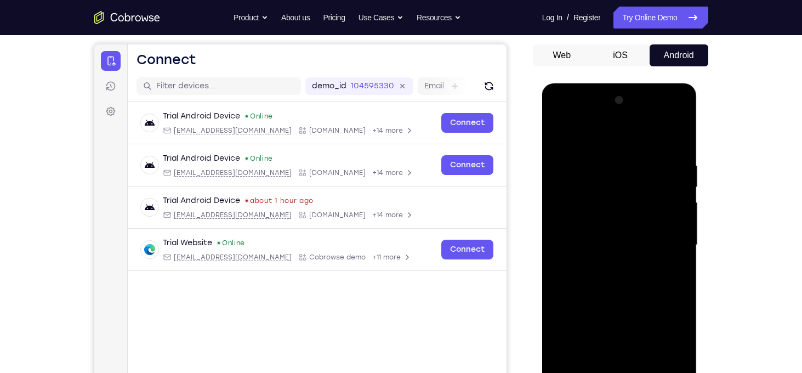
click at [561, 134] on div at bounding box center [620, 245] width 138 height 307
drag, startPoint x: 607, startPoint y: 150, endPoint x: 628, endPoint y: 285, distance: 136.7
click at [628, 285] on div at bounding box center [620, 245] width 138 height 307
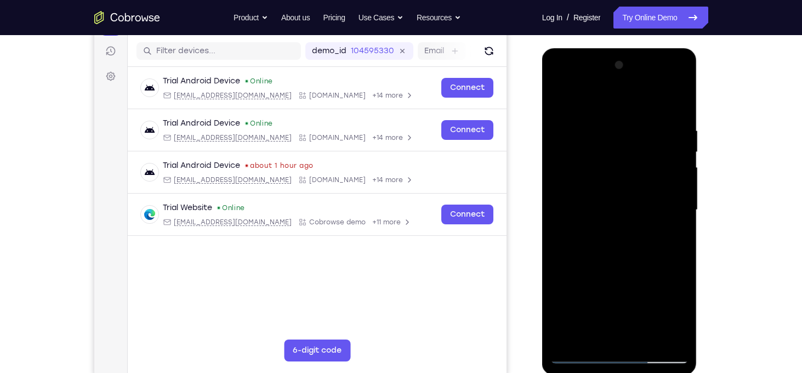
scroll to position [134, 0]
click at [677, 261] on div at bounding box center [620, 209] width 138 height 307
click at [609, 134] on div at bounding box center [620, 209] width 138 height 307
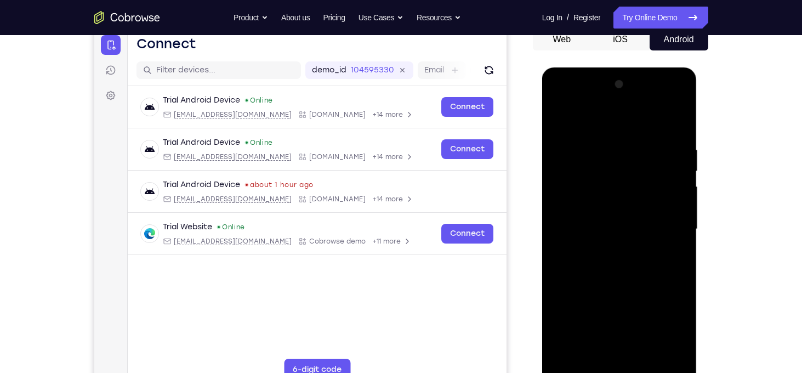
scroll to position [114, 0]
click at [666, 222] on div at bounding box center [620, 229] width 138 height 307
click at [675, 218] on div at bounding box center [620, 229] width 138 height 307
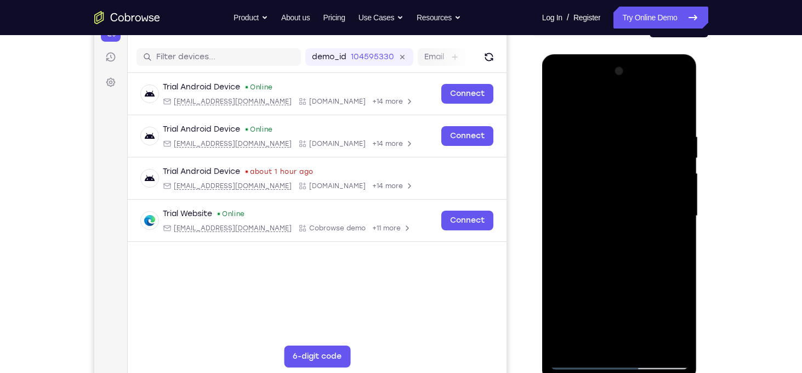
scroll to position [125, 0]
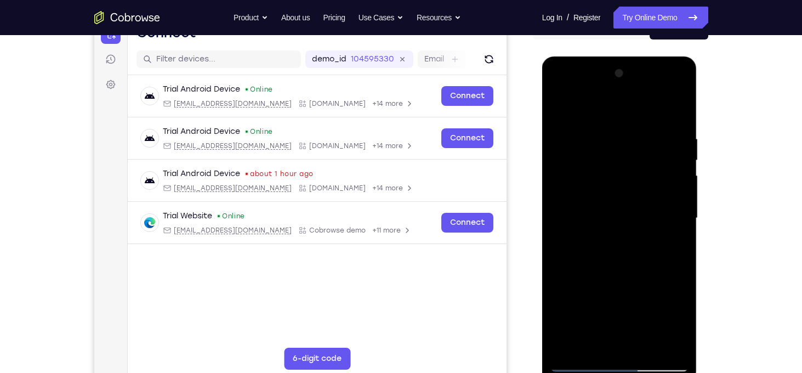
click at [675, 218] on div at bounding box center [620, 218] width 138 height 307
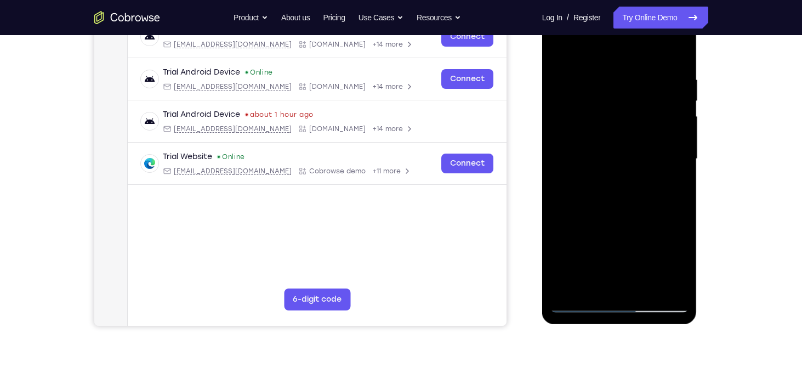
scroll to position [185, 0]
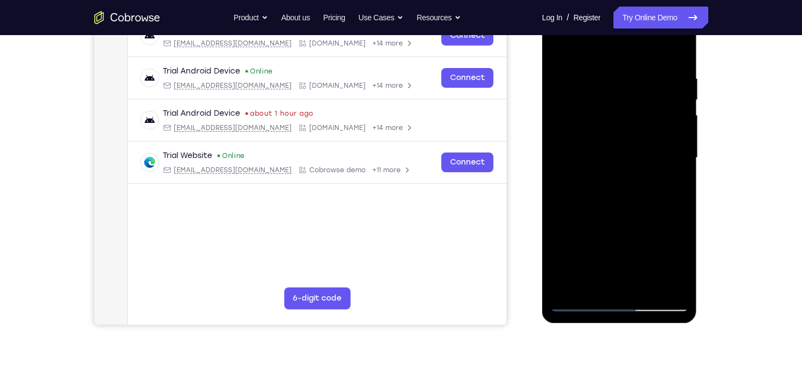
click at [661, 286] on div at bounding box center [620, 157] width 138 height 307
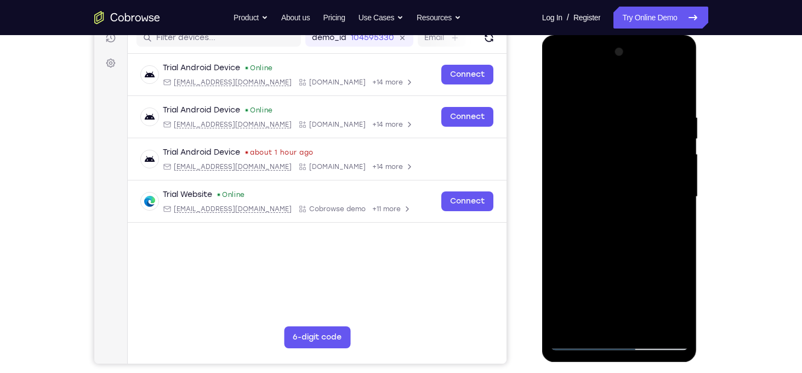
click at [668, 182] on div at bounding box center [620, 196] width 138 height 307
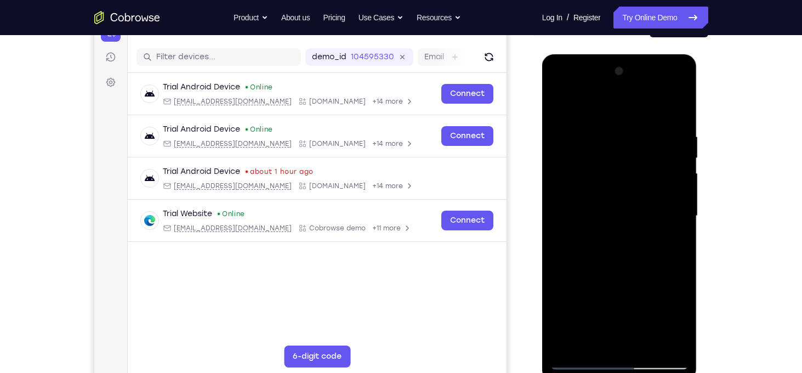
click at [676, 208] on div at bounding box center [620, 216] width 138 height 307
click at [684, 223] on div at bounding box center [620, 216] width 138 height 307
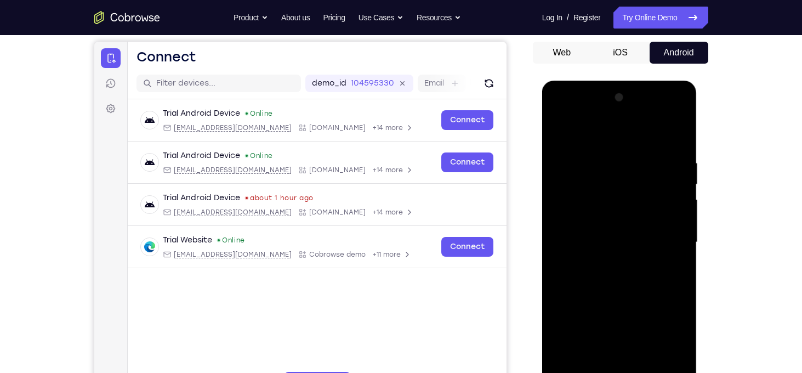
drag, startPoint x: 668, startPoint y: 185, endPoint x: 520, endPoint y: 171, distance: 148.8
click at [542, 171] on html "Online web based iOS Simulators and Android Emulators. Run iPhone, iPad, Mobile…" at bounding box center [620, 245] width 156 height 329
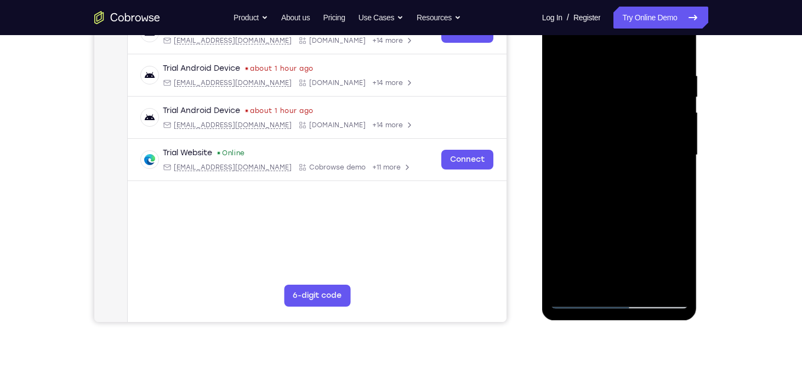
scroll to position [188, 0]
drag, startPoint x: 662, startPoint y: 229, endPoint x: 509, endPoint y: 216, distance: 153.5
click at [542, 216] on html "Online web based iOS Simulators and Android Emulators. Run iPhone, iPad, Mobile…" at bounding box center [620, 158] width 156 height 329
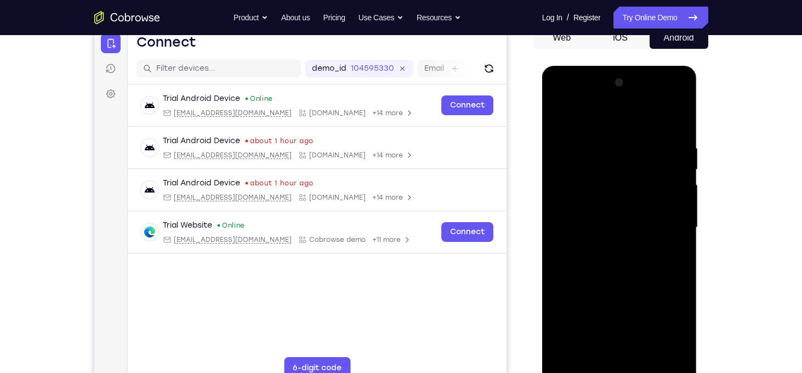
click at [675, 123] on div at bounding box center [620, 227] width 138 height 307
drag, startPoint x: 614, startPoint y: 121, endPoint x: 649, endPoint y: 303, distance: 185.4
click at [649, 303] on div at bounding box center [620, 227] width 138 height 307
drag, startPoint x: 624, startPoint y: 137, endPoint x: 620, endPoint y: 305, distance: 167.8
click at [620, 305] on div at bounding box center [620, 227] width 138 height 307
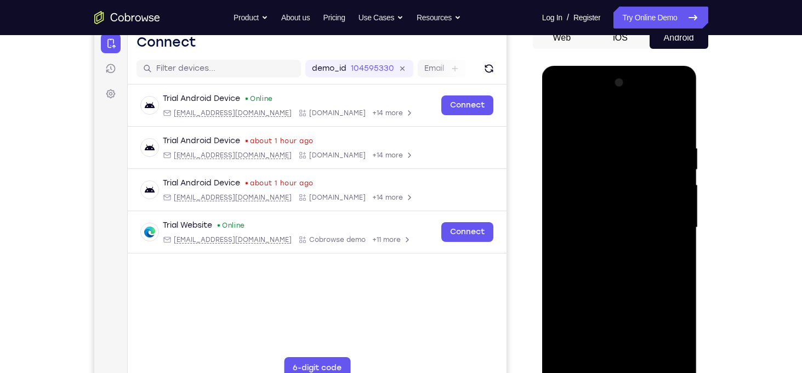
drag, startPoint x: 610, startPoint y: 256, endPoint x: 639, endPoint y: 350, distance: 98.9
click at [639, 350] on div at bounding box center [620, 227] width 138 height 307
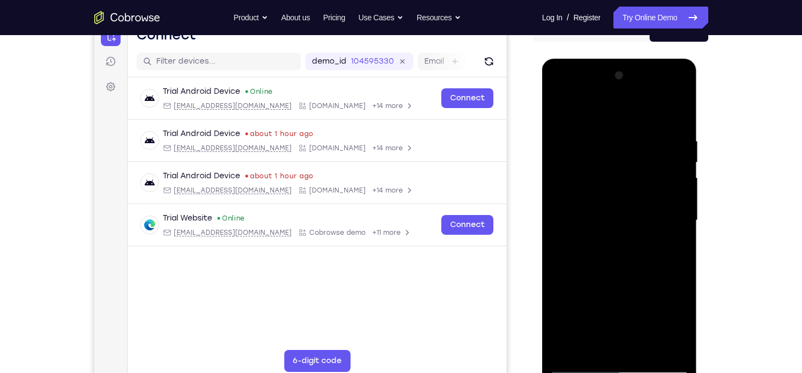
scroll to position [121, 0]
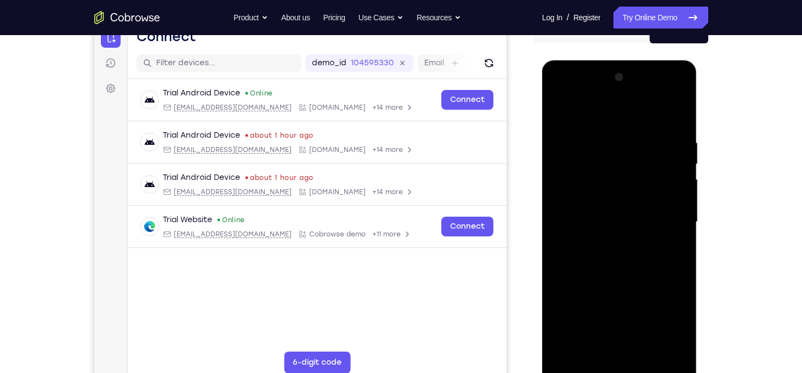
click at [600, 137] on div at bounding box center [620, 222] width 138 height 307
click at [671, 199] on div at bounding box center [620, 222] width 138 height 307
click at [565, 202] on div at bounding box center [620, 222] width 138 height 307
click at [677, 202] on div at bounding box center [620, 222] width 138 height 307
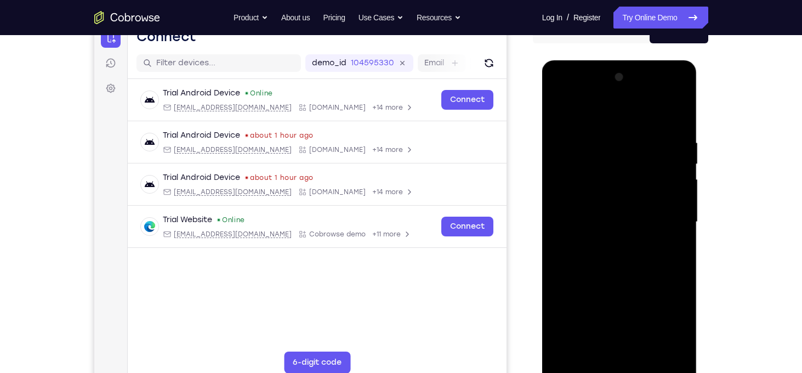
click at [677, 202] on div at bounding box center [620, 222] width 138 height 307
click at [573, 212] on div at bounding box center [620, 222] width 138 height 307
click at [611, 190] on div at bounding box center [620, 222] width 138 height 307
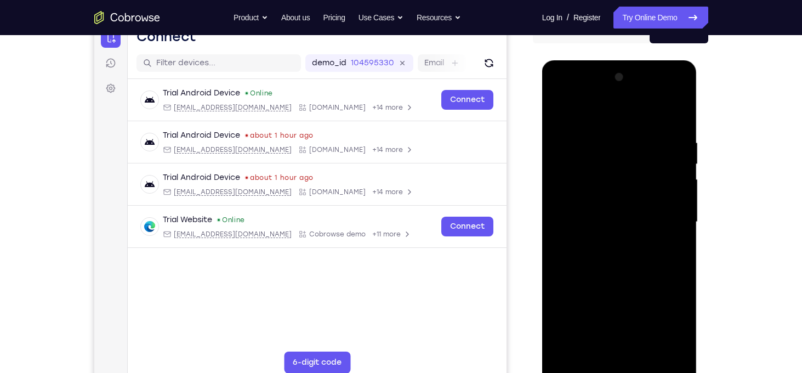
click at [625, 202] on div at bounding box center [620, 222] width 138 height 307
click at [662, 243] on div at bounding box center [620, 222] width 138 height 307
click at [559, 112] on div at bounding box center [620, 222] width 138 height 307
click at [560, 112] on div at bounding box center [620, 222] width 138 height 307
click at [588, 116] on div at bounding box center [620, 222] width 138 height 307
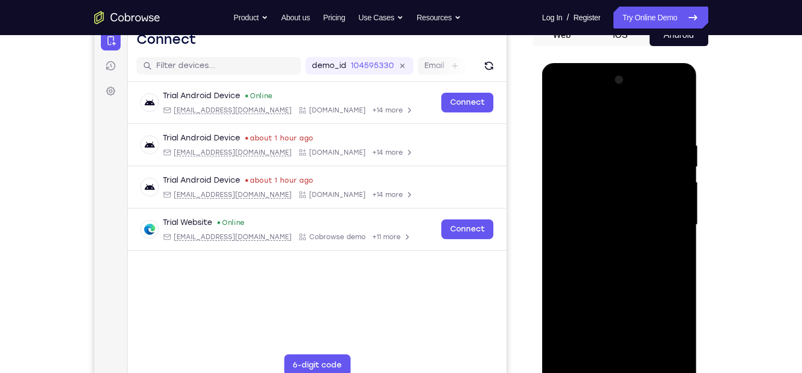
scroll to position [118, 0]
click at [671, 248] on div at bounding box center [620, 224] width 138 height 307
click at [558, 111] on div at bounding box center [620, 224] width 138 height 307
click at [620, 153] on div at bounding box center [620, 224] width 138 height 307
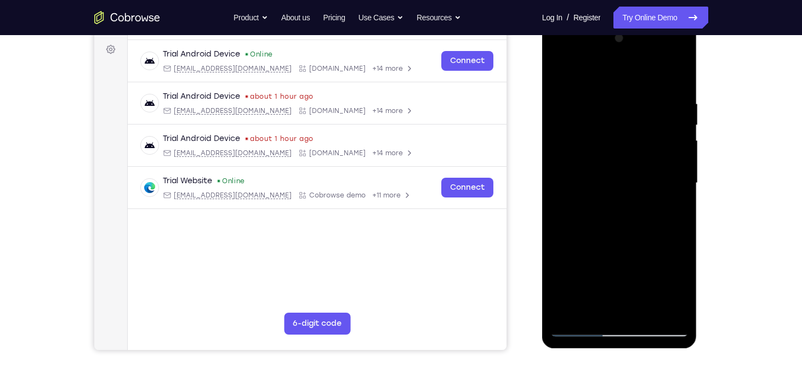
scroll to position [161, 0]
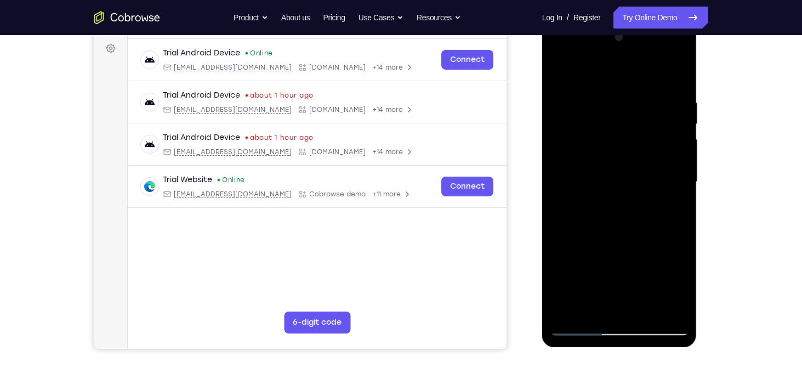
click at [577, 311] on div at bounding box center [620, 182] width 138 height 307
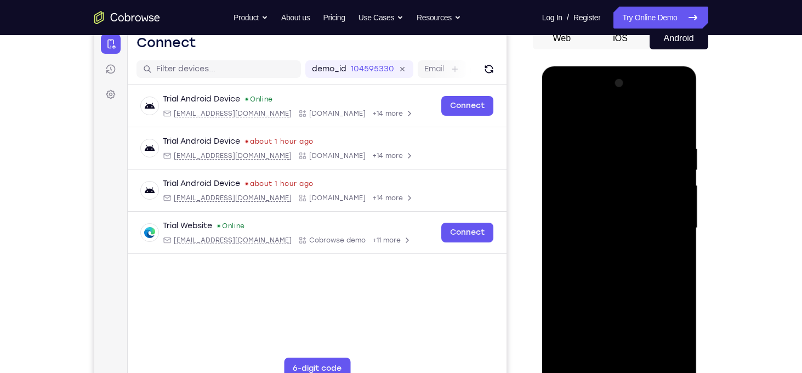
click at [615, 152] on div at bounding box center [620, 228] width 138 height 307
click at [642, 221] on div at bounding box center [620, 228] width 138 height 307
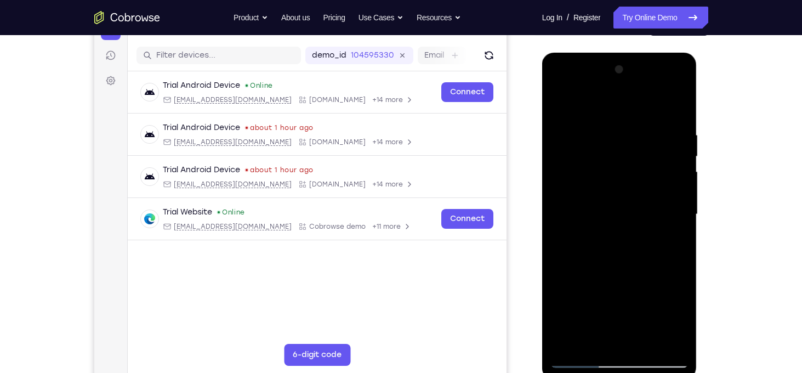
scroll to position [128, 0]
click at [610, 147] on div at bounding box center [620, 214] width 138 height 307
click at [650, 242] on div at bounding box center [620, 214] width 138 height 307
click at [561, 107] on div at bounding box center [620, 214] width 138 height 307
click at [668, 144] on div at bounding box center [620, 214] width 138 height 307
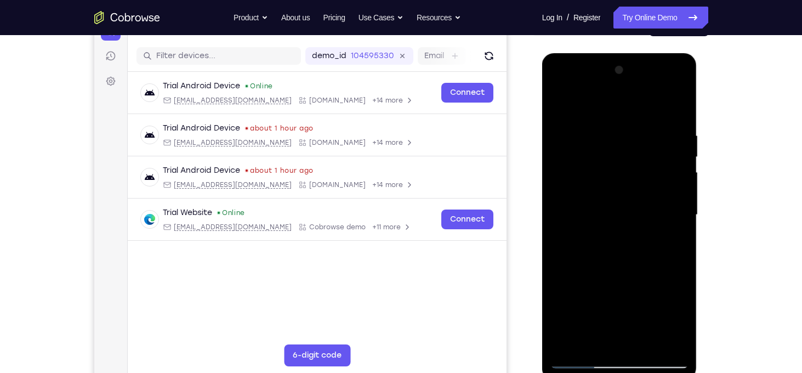
click at [587, 195] on div at bounding box center [620, 214] width 138 height 307
click at [576, 134] on div at bounding box center [620, 214] width 138 height 307
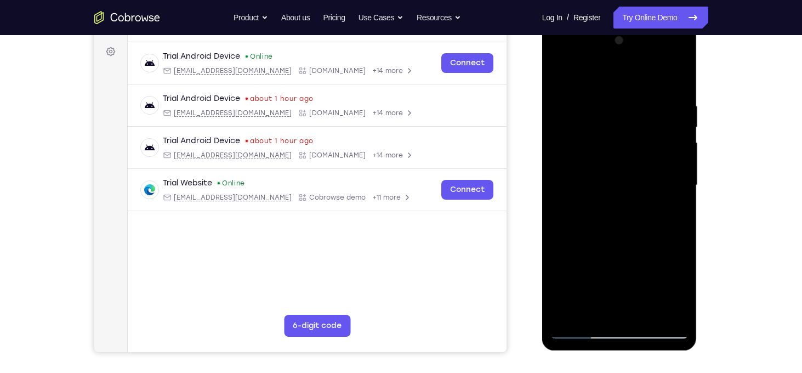
click at [676, 214] on div at bounding box center [620, 185] width 138 height 307
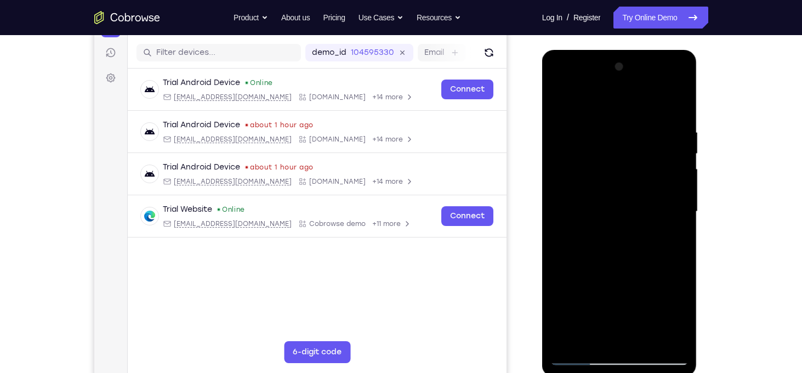
click at [676, 214] on div at bounding box center [620, 211] width 138 height 307
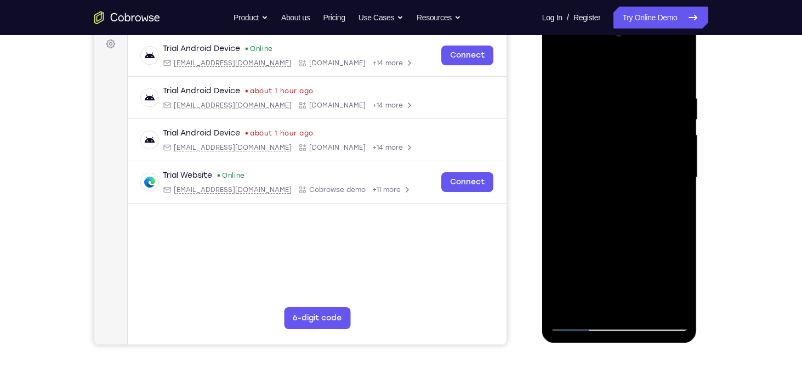
click at [676, 214] on div at bounding box center [620, 177] width 138 height 307
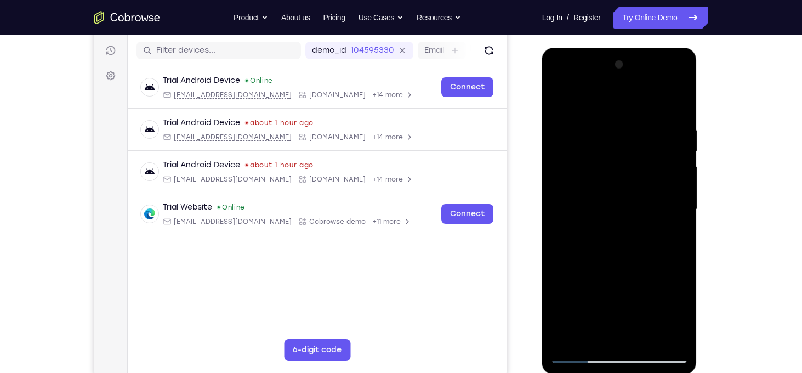
scroll to position [122, 0]
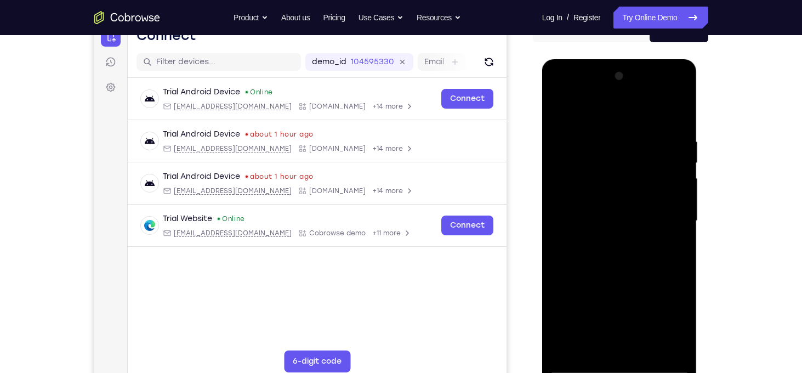
click at [676, 214] on div at bounding box center [620, 220] width 138 height 307
click at [580, 201] on div at bounding box center [620, 220] width 138 height 307
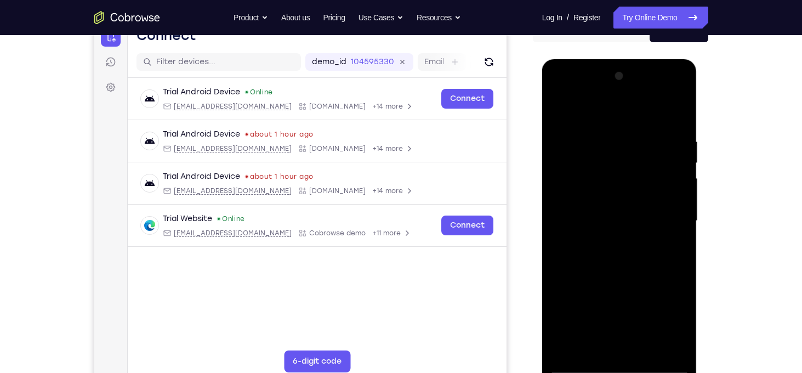
click at [580, 201] on div at bounding box center [620, 220] width 138 height 307
click at [622, 328] on div at bounding box center [620, 220] width 138 height 307
click at [619, 314] on div at bounding box center [620, 220] width 138 height 307
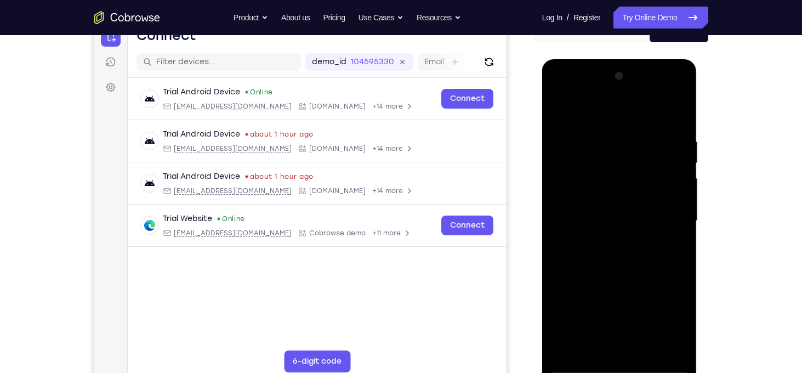
drag, startPoint x: 622, startPoint y: 276, endPoint x: 613, endPoint y: 188, distance: 88.8
click at [613, 188] on div at bounding box center [620, 220] width 138 height 307
drag, startPoint x: 610, startPoint y: 288, endPoint x: 601, endPoint y: 160, distance: 128.1
click at [601, 160] on div at bounding box center [620, 220] width 138 height 307
drag, startPoint x: 613, startPoint y: 139, endPoint x: 640, endPoint y: 276, distance: 140.3
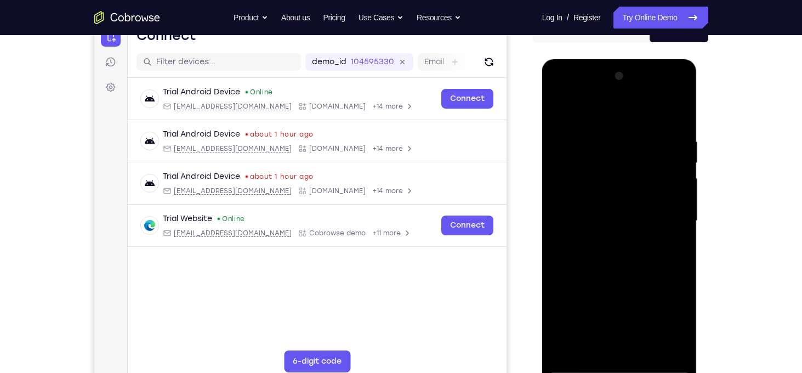
click at [640, 276] on div at bounding box center [620, 220] width 138 height 307
click at [621, 123] on div at bounding box center [620, 220] width 138 height 307
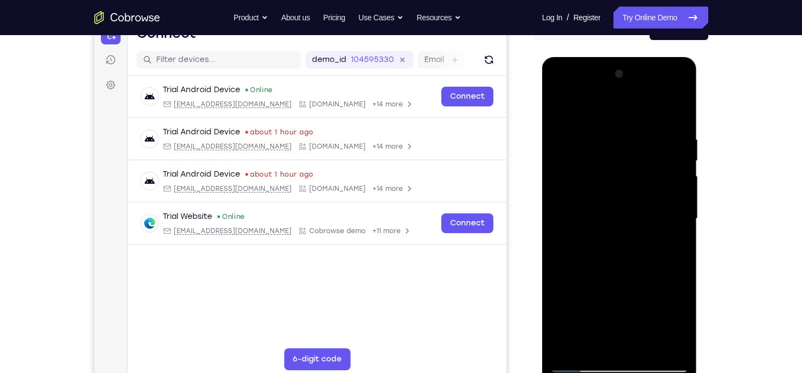
scroll to position [124, 0]
click at [679, 256] on div at bounding box center [620, 219] width 138 height 307
drag, startPoint x: 634, startPoint y: 153, endPoint x: 652, endPoint y: 247, distance: 95.9
click at [652, 247] on div at bounding box center [620, 219] width 138 height 307
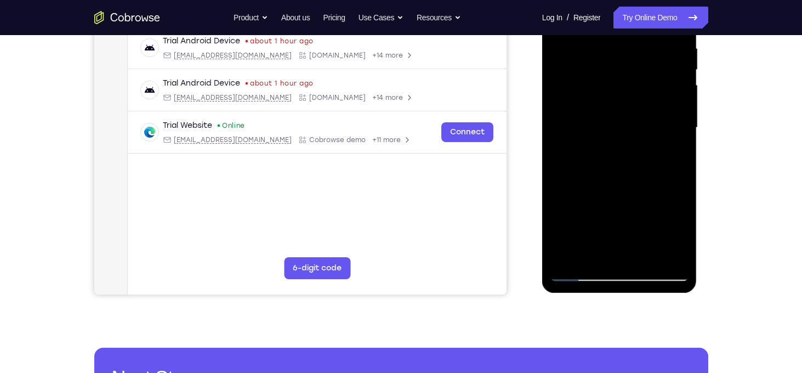
click at [644, 256] on div at bounding box center [620, 127] width 138 height 307
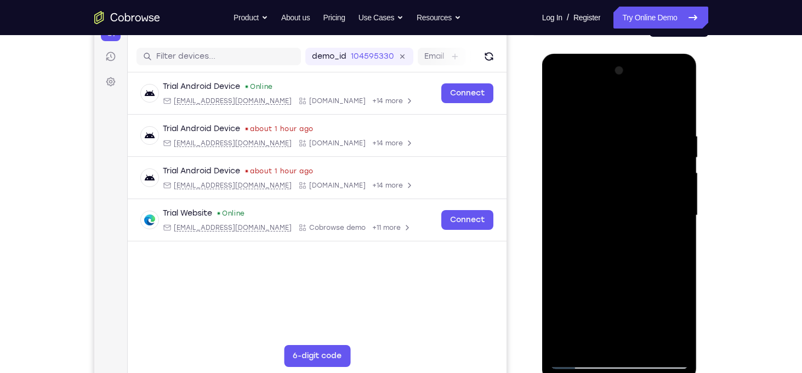
click at [614, 117] on div at bounding box center [620, 215] width 138 height 307
click at [560, 106] on div at bounding box center [620, 215] width 138 height 307
drag, startPoint x: 617, startPoint y: 124, endPoint x: 641, endPoint y: 302, distance: 179.2
click at [641, 302] on div at bounding box center [620, 215] width 138 height 307
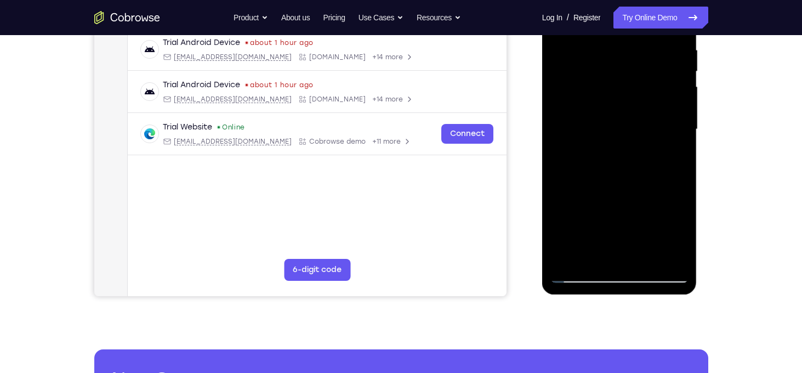
scroll to position [133, 0]
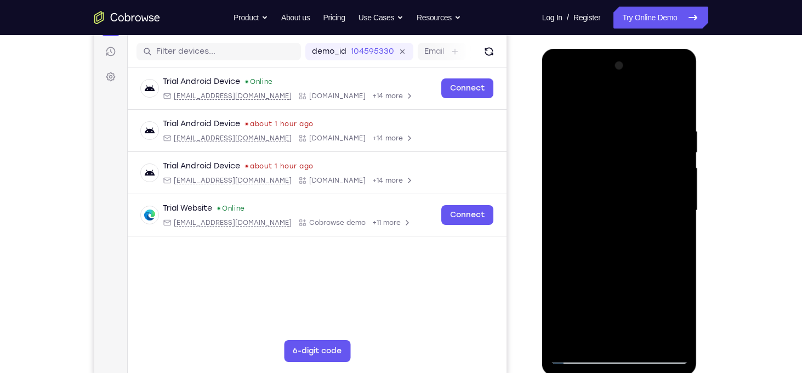
click at [678, 263] on div at bounding box center [620, 210] width 138 height 307
drag, startPoint x: 644, startPoint y: 269, endPoint x: 639, endPoint y: 194, distance: 75.8
click at [639, 194] on div at bounding box center [620, 210] width 138 height 307
click at [682, 186] on div at bounding box center [620, 210] width 138 height 307
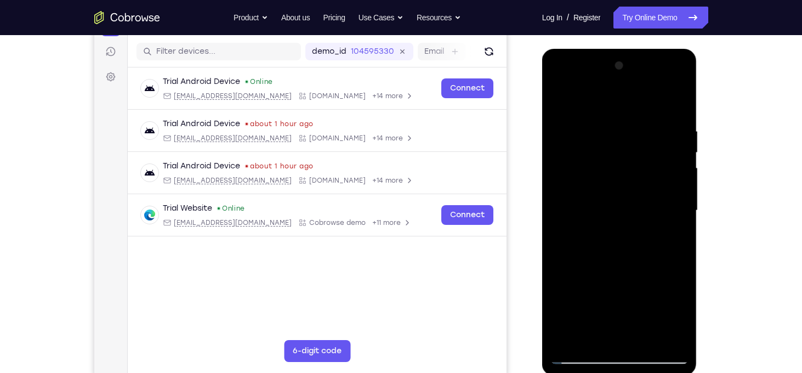
click at [682, 186] on div at bounding box center [620, 210] width 138 height 307
drag, startPoint x: 631, startPoint y: 271, endPoint x: 624, endPoint y: 148, distance: 123.6
click at [624, 148] on div at bounding box center [620, 210] width 138 height 307
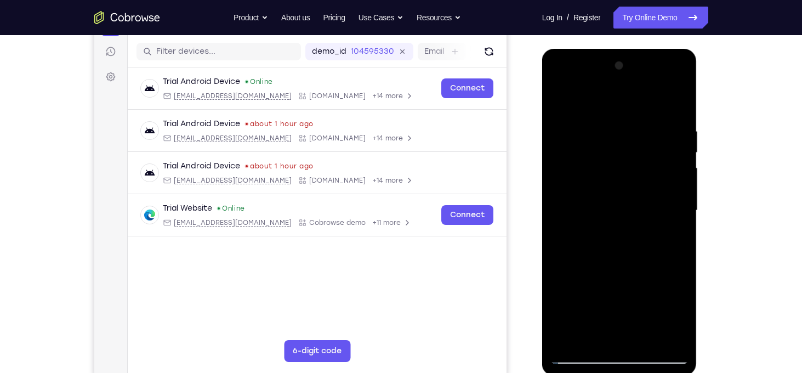
drag, startPoint x: 616, startPoint y: 310, endPoint x: 632, endPoint y: 146, distance: 164.7
click at [632, 146] on div at bounding box center [620, 210] width 138 height 307
drag, startPoint x: 625, startPoint y: 305, endPoint x: 620, endPoint y: 170, distance: 135.0
click at [620, 170] on div at bounding box center [620, 210] width 138 height 307
drag, startPoint x: 626, startPoint y: 260, endPoint x: 633, endPoint y: 189, distance: 71.6
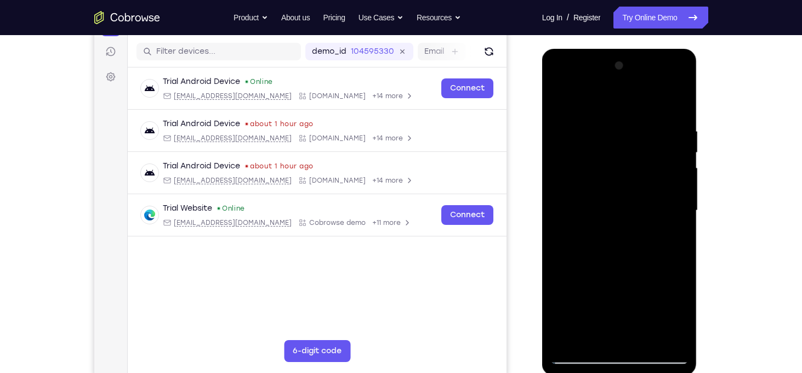
click at [633, 189] on div at bounding box center [620, 210] width 138 height 307
click at [684, 229] on div at bounding box center [620, 210] width 138 height 307
click at [588, 129] on div at bounding box center [620, 210] width 138 height 307
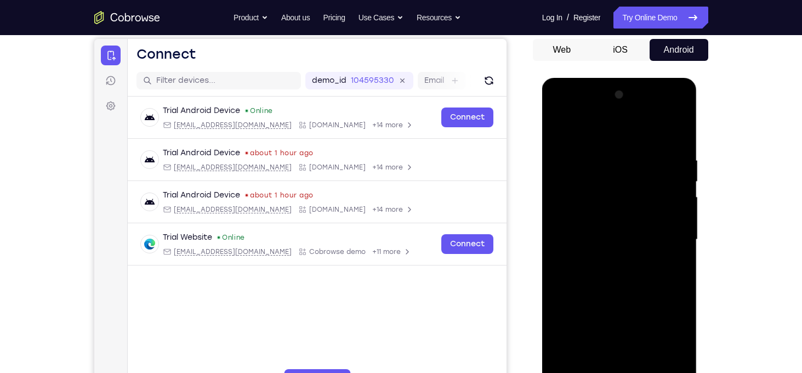
scroll to position [103, 0]
drag, startPoint x: 645, startPoint y: 145, endPoint x: 668, endPoint y: 252, distance: 109.4
click at [668, 252] on div at bounding box center [620, 240] width 138 height 307
drag, startPoint x: 645, startPoint y: 168, endPoint x: 670, endPoint y: 308, distance: 141.5
click at [670, 308] on div at bounding box center [620, 240] width 138 height 307
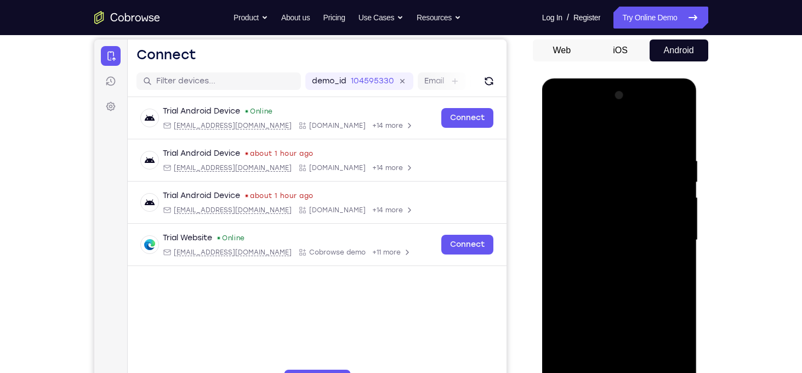
click at [652, 169] on div at bounding box center [620, 240] width 138 height 307
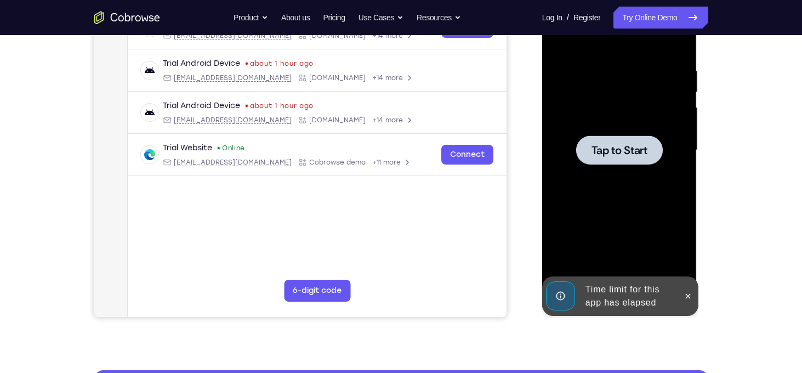
scroll to position [192, 0]
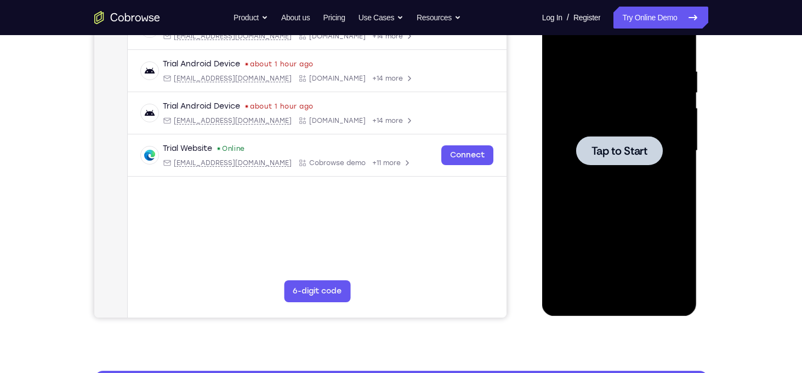
click at [629, 200] on div at bounding box center [620, 150] width 138 height 307
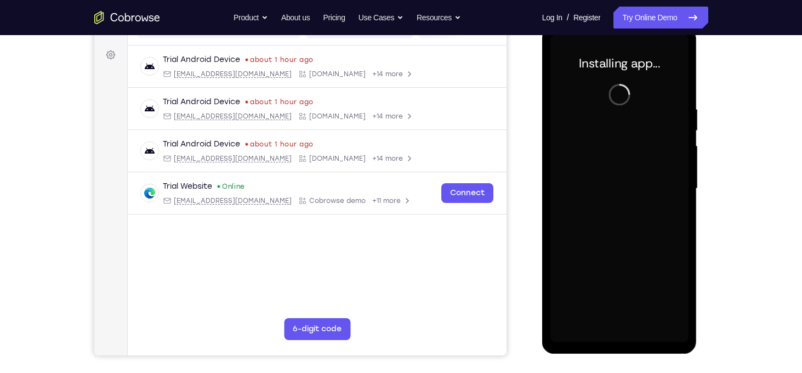
scroll to position [154, 0]
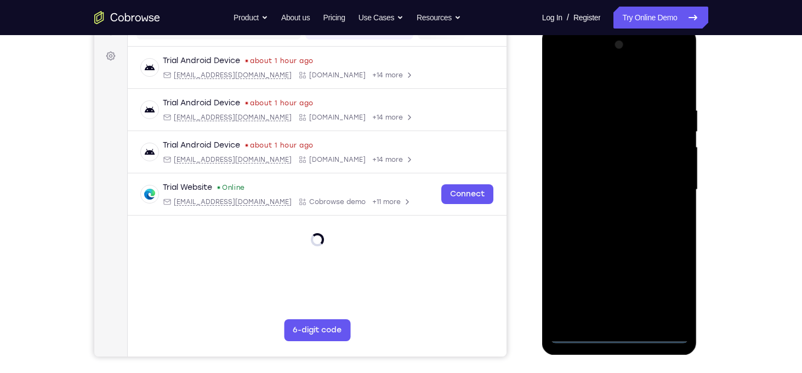
click at [621, 339] on div at bounding box center [620, 189] width 138 height 307
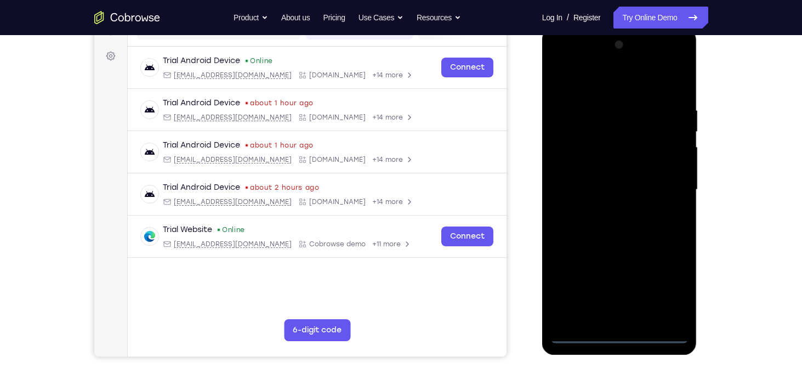
click at [668, 287] on div at bounding box center [620, 189] width 138 height 307
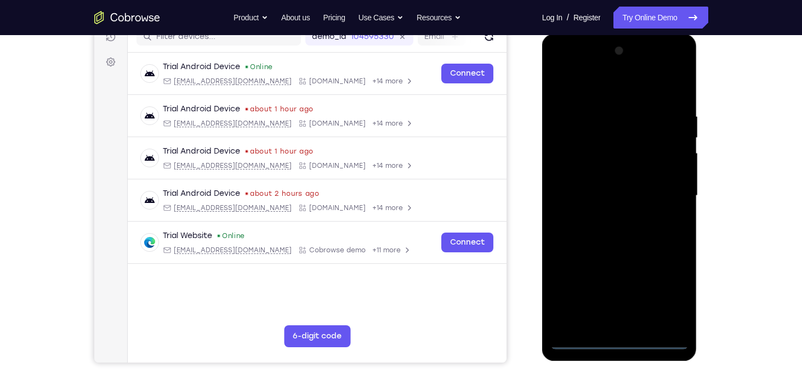
scroll to position [148, 0]
click at [592, 87] on div at bounding box center [620, 195] width 138 height 307
click at [664, 188] on div at bounding box center [620, 195] width 138 height 307
click at [602, 217] on div at bounding box center [620, 195] width 138 height 307
click at [599, 183] on div at bounding box center [620, 195] width 138 height 307
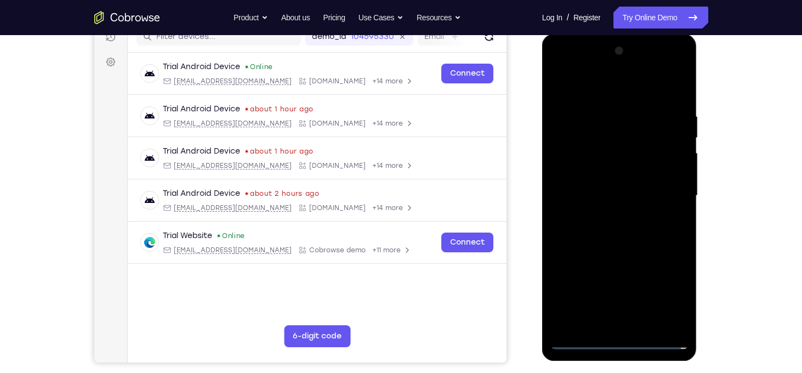
click at [598, 175] on div at bounding box center [620, 195] width 138 height 307
click at [606, 191] on div at bounding box center [620, 195] width 138 height 307
click at [628, 246] on div at bounding box center [620, 195] width 138 height 307
drag, startPoint x: 616, startPoint y: 88, endPoint x: 610, endPoint y: 36, distance: 52.4
click at [610, 36] on div at bounding box center [619, 197] width 155 height 327
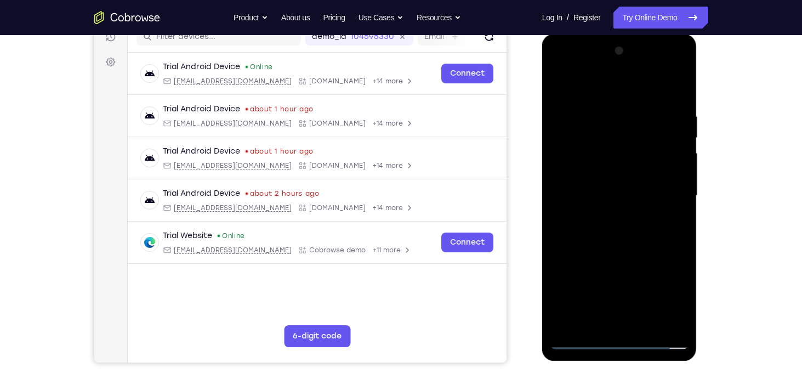
click at [647, 326] on div at bounding box center [620, 195] width 138 height 307
click at [651, 252] on div at bounding box center [620, 195] width 138 height 307
click at [616, 102] on div at bounding box center [620, 195] width 138 height 307
click at [577, 98] on div at bounding box center [620, 195] width 138 height 307
drag, startPoint x: 634, startPoint y: 274, endPoint x: 651, endPoint y: 171, distance: 104.9
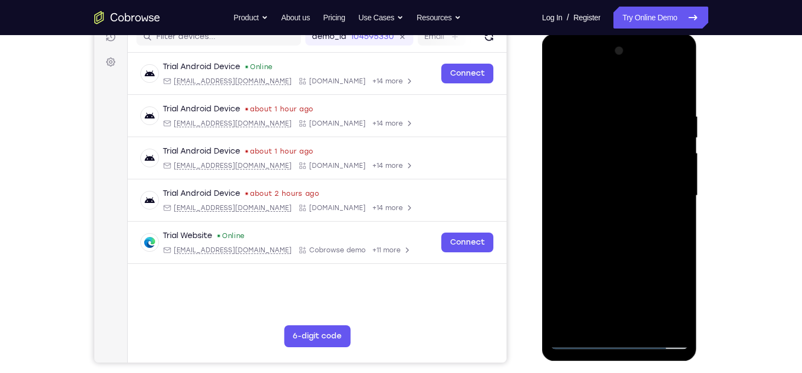
click at [651, 171] on div at bounding box center [620, 195] width 138 height 307
drag, startPoint x: 626, startPoint y: 190, endPoint x: 650, endPoint y: 311, distance: 123.0
click at [650, 311] on div at bounding box center [620, 195] width 138 height 307
drag, startPoint x: 624, startPoint y: 284, endPoint x: 611, endPoint y: 159, distance: 125.7
click at [611, 159] on div at bounding box center [620, 195] width 138 height 307
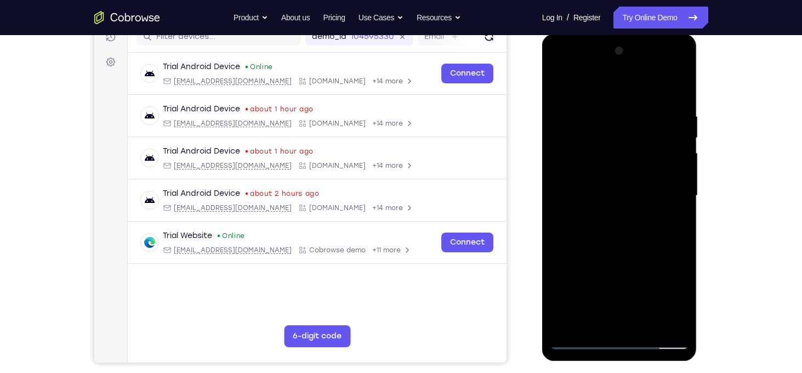
drag, startPoint x: 637, startPoint y: 288, endPoint x: 633, endPoint y: 184, distance: 103.7
click at [633, 184] on div at bounding box center [620, 195] width 138 height 307
drag, startPoint x: 639, startPoint y: 301, endPoint x: 635, endPoint y: 209, distance: 91.7
click at [635, 209] on div at bounding box center [620, 195] width 138 height 307
click at [614, 103] on div at bounding box center [620, 195] width 138 height 307
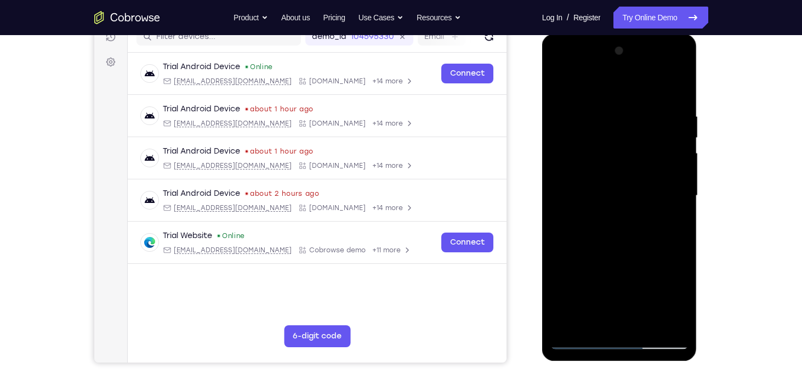
click at [580, 97] on div at bounding box center [620, 195] width 138 height 307
click at [560, 82] on div at bounding box center [620, 195] width 138 height 307
drag, startPoint x: 607, startPoint y: 99, endPoint x: 656, endPoint y: 278, distance: 185.3
click at [656, 278] on div at bounding box center [620, 195] width 138 height 307
click at [611, 111] on div at bounding box center [620, 195] width 138 height 307
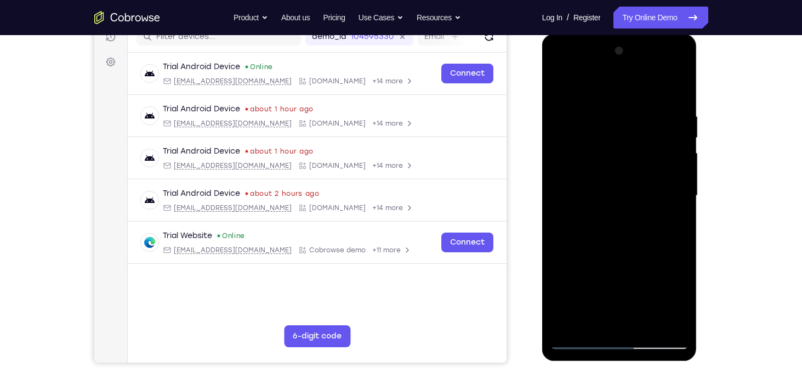
click at [664, 154] on div at bounding box center [620, 195] width 138 height 307
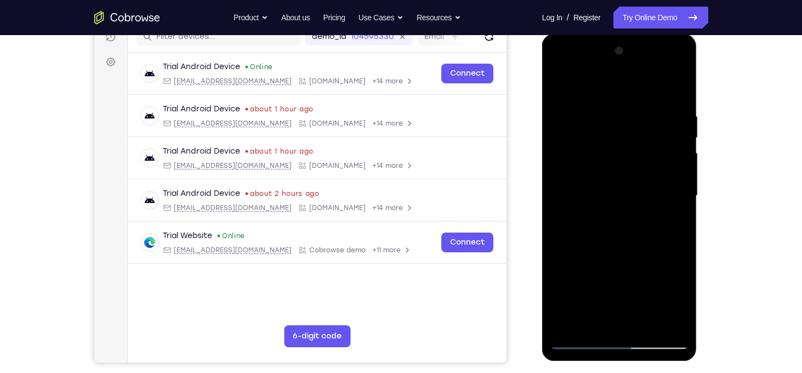
click at [664, 154] on div at bounding box center [620, 195] width 138 height 307
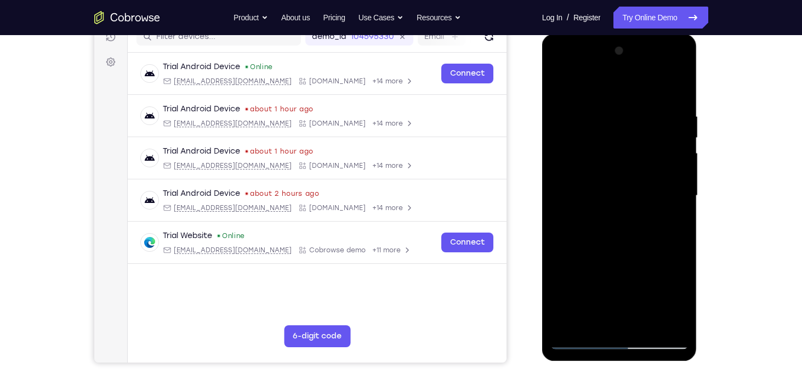
click at [664, 154] on div at bounding box center [620, 195] width 138 height 307
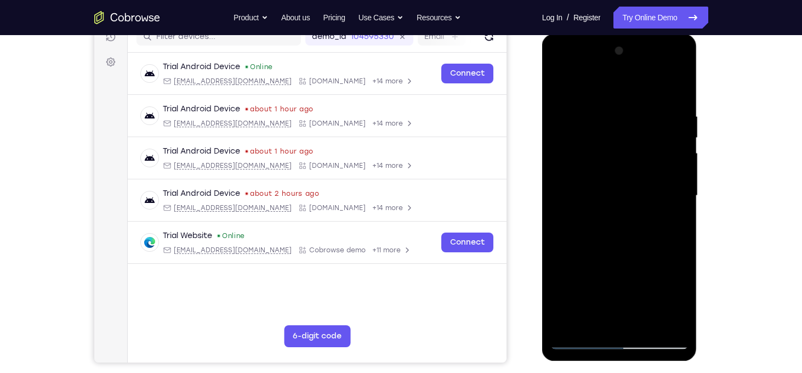
click at [664, 154] on div at bounding box center [620, 195] width 138 height 307
click at [676, 177] on div at bounding box center [620, 195] width 138 height 307
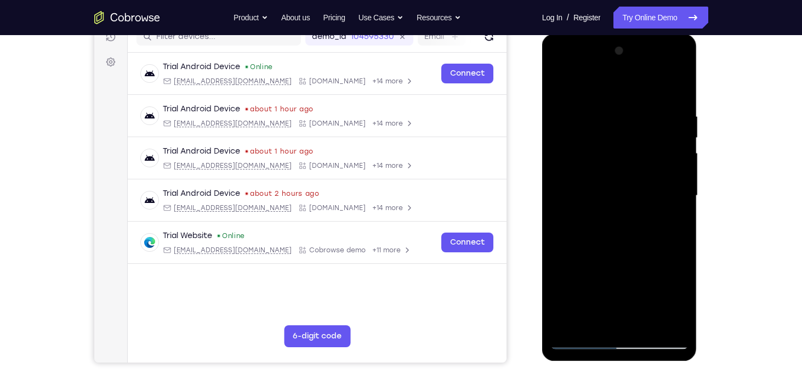
click at [676, 177] on div at bounding box center [620, 195] width 138 height 307
click at [674, 172] on div at bounding box center [620, 195] width 138 height 307
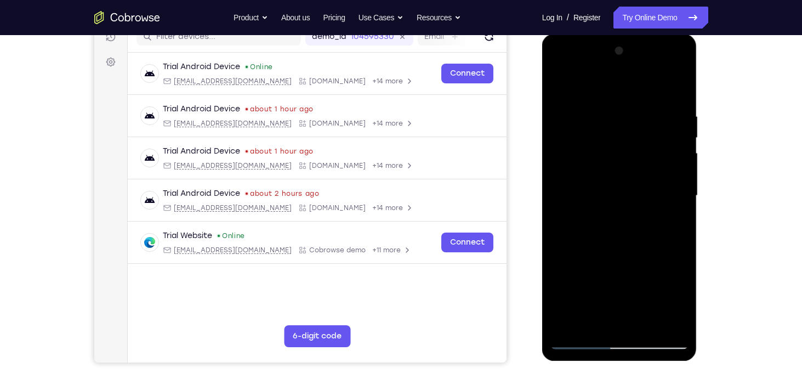
click at [674, 172] on div at bounding box center [620, 195] width 138 height 307
click at [672, 190] on div at bounding box center [620, 195] width 138 height 307
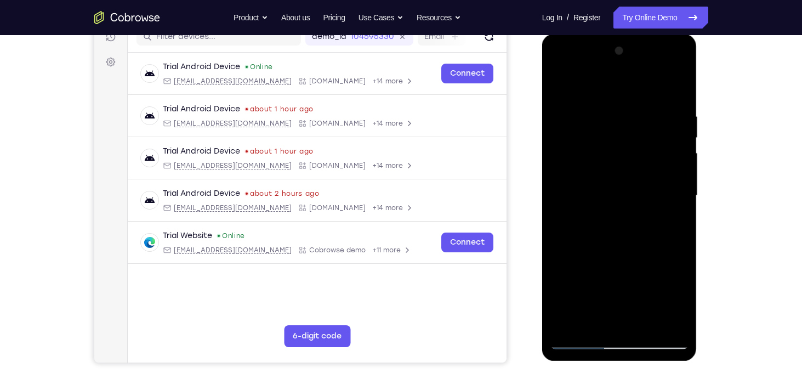
click at [672, 190] on div at bounding box center [620, 195] width 138 height 307
click at [668, 123] on div at bounding box center [620, 195] width 138 height 307
click at [676, 94] on div at bounding box center [620, 195] width 138 height 307
click at [614, 94] on div at bounding box center [620, 195] width 138 height 307
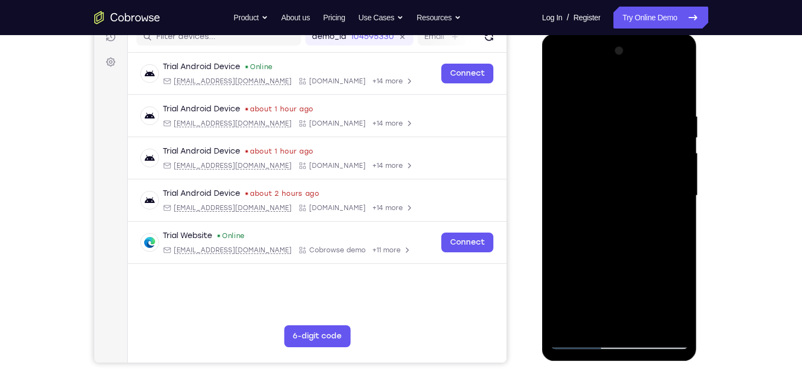
drag, startPoint x: 614, startPoint y: 94, endPoint x: 657, endPoint y: 286, distance: 196.8
click at [657, 286] on div at bounding box center [620, 195] width 138 height 307
click at [677, 94] on div at bounding box center [620, 195] width 138 height 307
drag, startPoint x: 621, startPoint y: 90, endPoint x: 645, endPoint y: 298, distance: 209.8
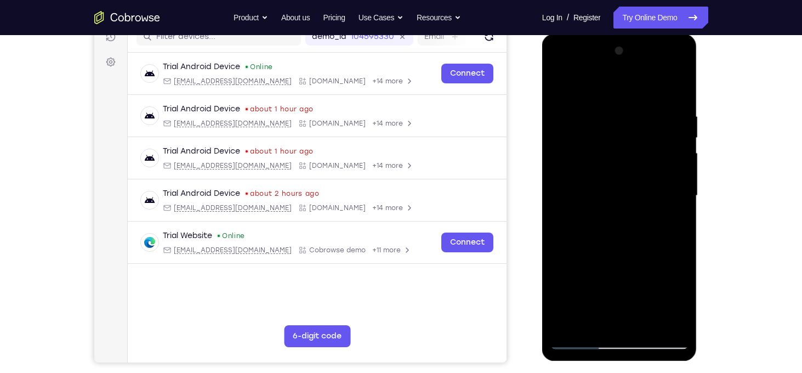
click at [645, 298] on div at bounding box center [620, 195] width 138 height 307
click at [645, 327] on div at bounding box center [620, 195] width 138 height 307
click at [666, 99] on div at bounding box center [620, 195] width 138 height 307
click at [564, 85] on div at bounding box center [620, 195] width 138 height 307
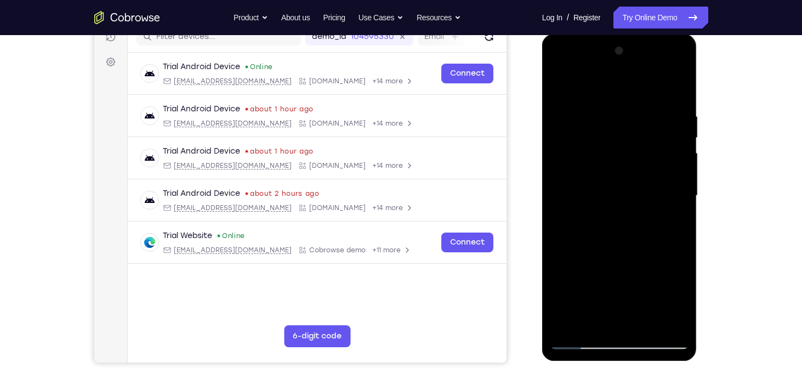
click at [650, 330] on div at bounding box center [620, 195] width 138 height 307
click at [617, 95] on div at bounding box center [620, 195] width 138 height 307
click at [580, 99] on div at bounding box center [620, 195] width 138 height 307
click at [559, 83] on div at bounding box center [620, 195] width 138 height 307
click at [600, 325] on div at bounding box center [620, 195] width 138 height 307
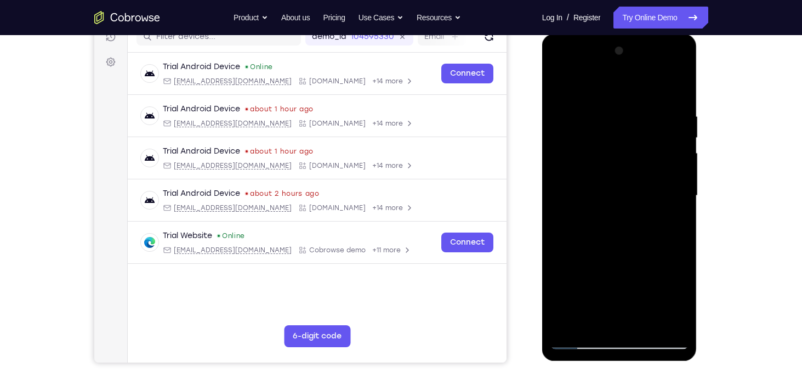
click at [576, 86] on div at bounding box center [620, 195] width 138 height 307
click at [664, 84] on div at bounding box center [620, 195] width 138 height 307
click at [603, 104] on div at bounding box center [620, 195] width 138 height 307
click at [609, 122] on div at bounding box center [620, 195] width 138 height 307
drag, startPoint x: 639, startPoint y: 279, endPoint x: 633, endPoint y: 95, distance: 183.3
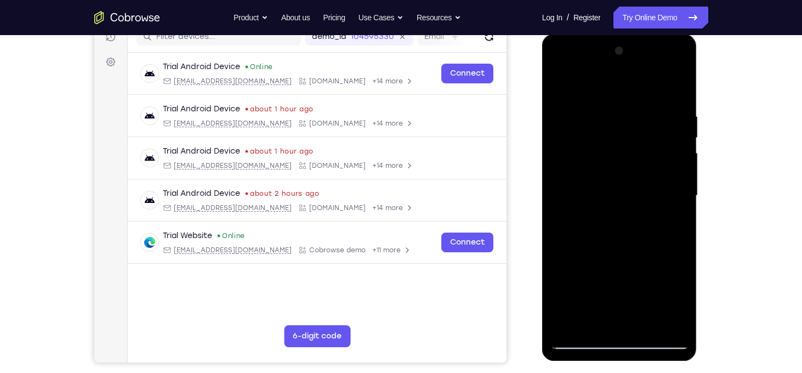
click at [633, 95] on div at bounding box center [620, 195] width 138 height 307
drag, startPoint x: 639, startPoint y: 273, endPoint x: 642, endPoint y: 112, distance: 160.7
click at [642, 112] on div at bounding box center [620, 195] width 138 height 307
drag, startPoint x: 637, startPoint y: 132, endPoint x: 697, endPoint y: 372, distance: 247.5
click at [697, 363] on html "Online web based iOS Simulators and Android Emulators. Run iPhone, iPad, Mobile…" at bounding box center [620, 198] width 156 height 329
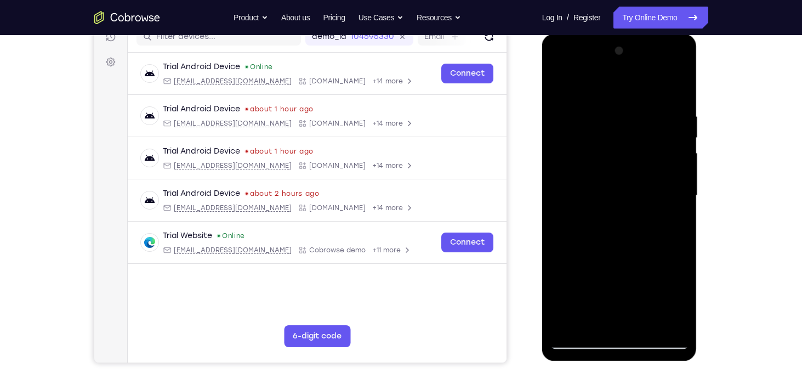
click at [610, 126] on div at bounding box center [620, 195] width 138 height 307
click at [636, 270] on div at bounding box center [620, 195] width 138 height 307
click at [616, 158] on div at bounding box center [620, 195] width 138 height 307
click at [570, 328] on div at bounding box center [620, 195] width 138 height 307
click at [649, 324] on div at bounding box center [620, 195] width 138 height 307
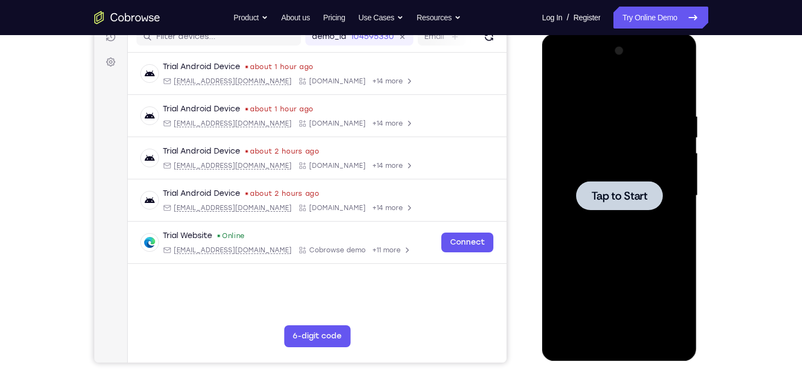
click at [609, 191] on span "Tap to Start" at bounding box center [620, 195] width 56 height 11
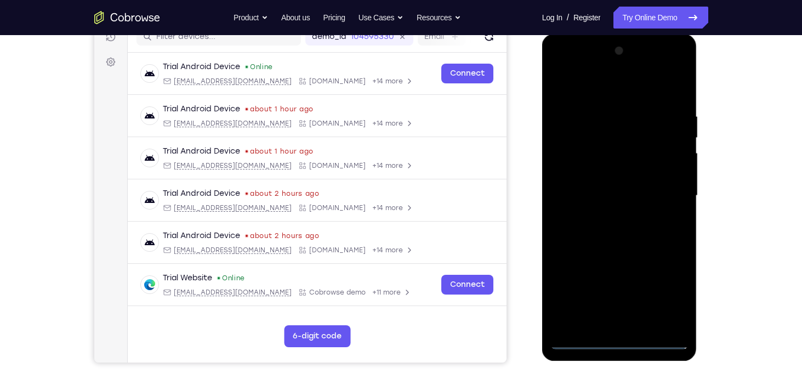
click at [616, 344] on div at bounding box center [620, 195] width 138 height 307
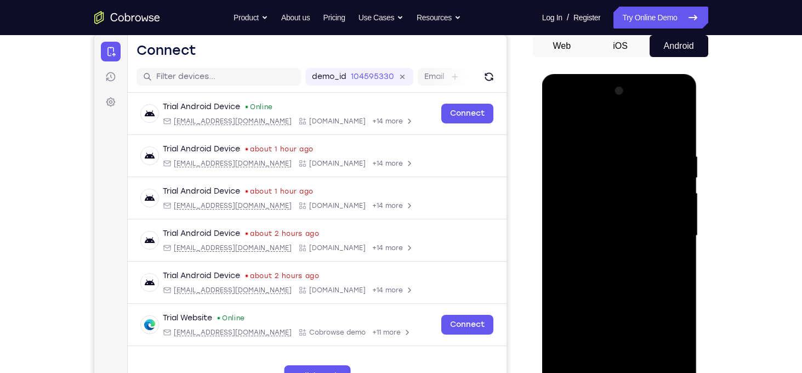
scroll to position [107, 0]
click at [668, 339] on div at bounding box center [620, 236] width 138 height 307
click at [560, 103] on div at bounding box center [620, 236] width 138 height 307
click at [674, 235] on div at bounding box center [620, 236] width 138 height 307
click at [607, 256] on div at bounding box center [620, 236] width 138 height 307
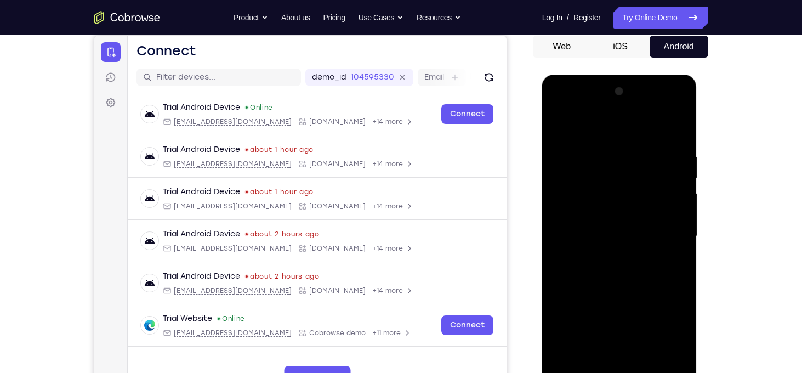
click at [608, 219] on div at bounding box center [620, 236] width 138 height 307
click at [589, 214] on div at bounding box center [620, 236] width 138 height 307
click at [628, 235] on div at bounding box center [620, 236] width 138 height 307
click at [607, 275] on div at bounding box center [620, 236] width 138 height 307
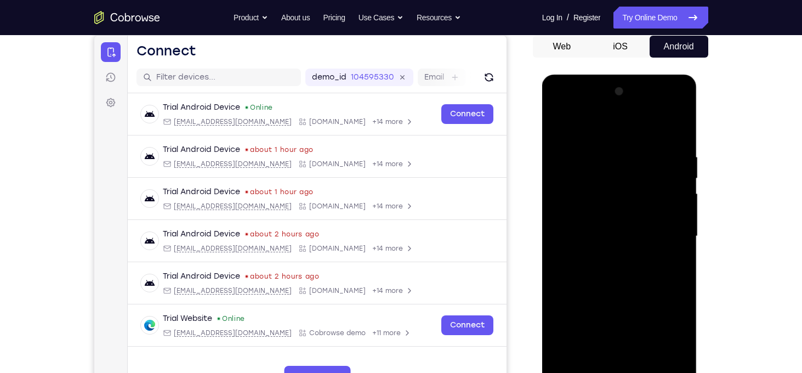
click at [608, 273] on div at bounding box center [620, 236] width 138 height 307
click at [613, 269] on div at bounding box center [620, 236] width 138 height 307
click at [614, 264] on div at bounding box center [620, 236] width 138 height 307
click at [604, 248] on div at bounding box center [620, 236] width 138 height 307
click at [606, 241] on div at bounding box center [620, 236] width 138 height 307
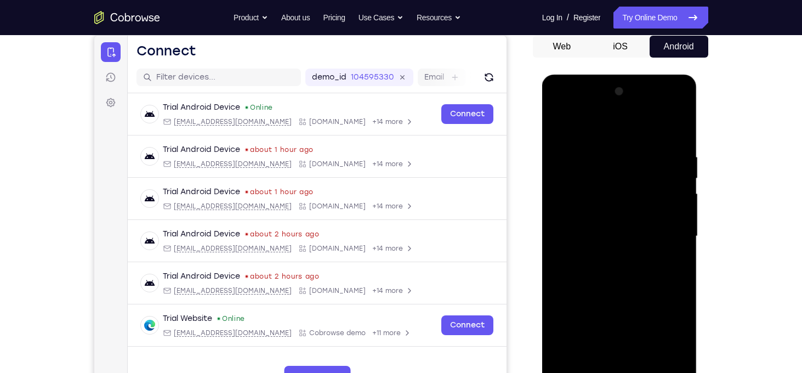
click at [620, 265] on div at bounding box center [620, 236] width 138 height 307
click at [599, 253] on div at bounding box center [620, 236] width 138 height 307
click at [617, 239] on div at bounding box center [620, 236] width 138 height 307
click at [624, 270] on div at bounding box center [620, 236] width 138 height 307
click at [562, 107] on div at bounding box center [620, 236] width 138 height 307
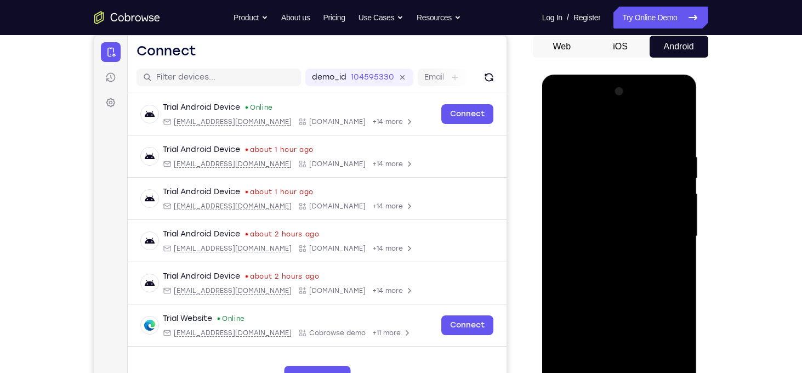
click at [571, 201] on div at bounding box center [620, 236] width 138 height 307
click at [594, 237] on div at bounding box center [620, 236] width 138 height 307
click at [597, 232] on div at bounding box center [620, 236] width 138 height 307
click at [614, 251] on div at bounding box center [620, 236] width 138 height 307
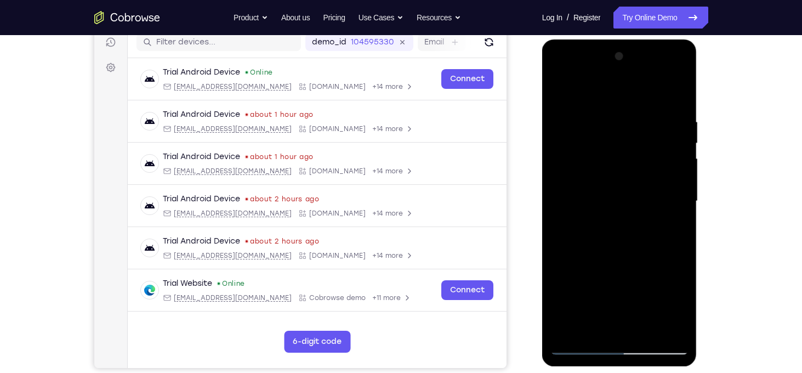
scroll to position [140, 0]
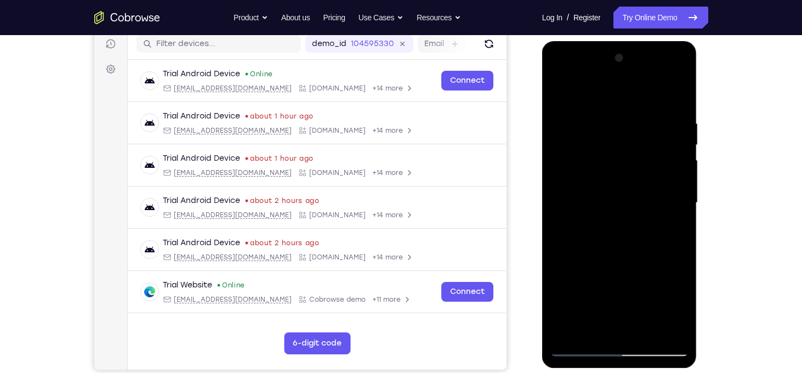
click at [600, 333] on div at bounding box center [620, 202] width 138 height 307
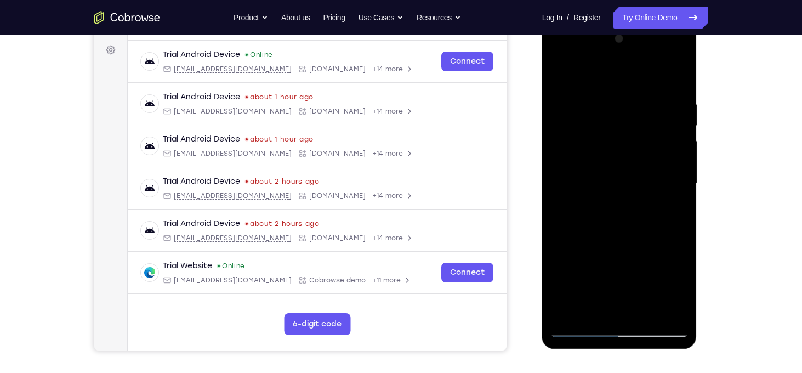
scroll to position [160, 0]
click at [629, 161] on div at bounding box center [620, 183] width 138 height 307
click at [558, 191] on div at bounding box center [620, 183] width 138 height 307
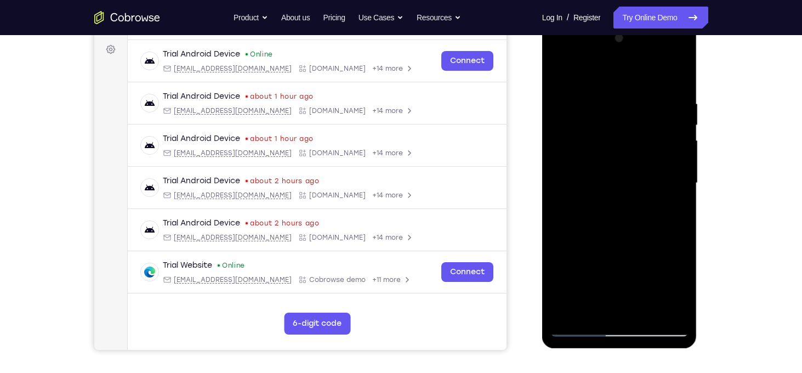
click at [558, 191] on div at bounding box center [620, 183] width 138 height 307
drag, startPoint x: 591, startPoint y: 176, endPoint x: 734, endPoint y: 186, distance: 144.0
click at [699, 186] on html "Online web based iOS Simulators and Android Emulators. Run iPhone, iPad, Mobile…" at bounding box center [620, 185] width 156 height 329
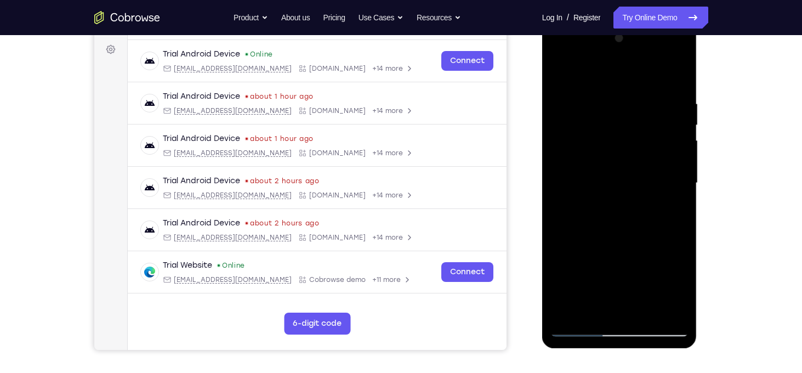
click at [583, 309] on div at bounding box center [620, 183] width 138 height 307
click at [558, 188] on div at bounding box center [620, 183] width 138 height 307
click at [583, 310] on div at bounding box center [620, 183] width 138 height 307
click at [558, 190] on div at bounding box center [620, 183] width 138 height 307
click at [577, 308] on div at bounding box center [620, 183] width 138 height 307
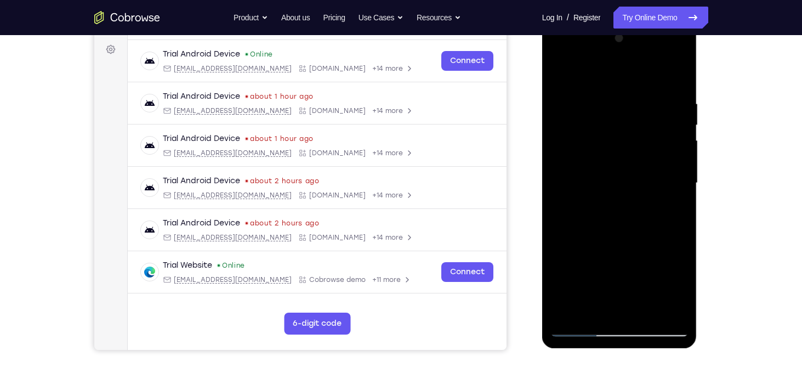
click at [577, 308] on div at bounding box center [620, 183] width 138 height 307
click at [558, 194] on div at bounding box center [620, 183] width 138 height 307
click at [562, 191] on div at bounding box center [620, 183] width 138 height 307
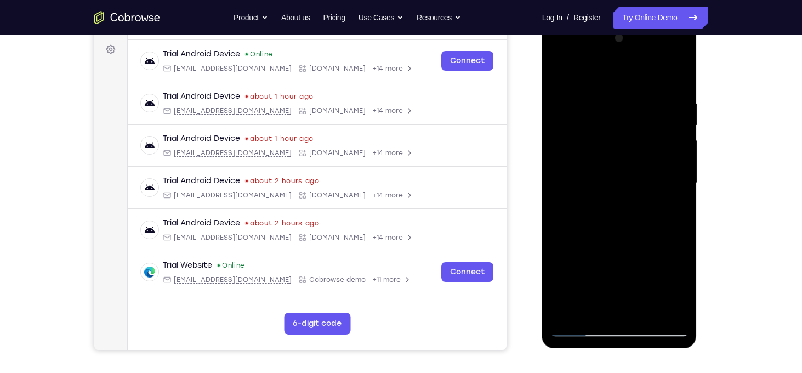
click at [557, 192] on div at bounding box center [620, 183] width 138 height 307
click at [582, 312] on div at bounding box center [620, 183] width 138 height 307
click at [560, 189] on div at bounding box center [620, 183] width 138 height 307
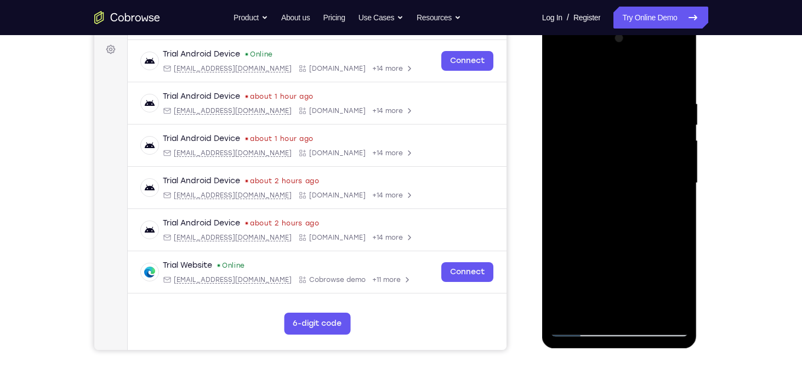
click at [559, 189] on div at bounding box center [620, 183] width 138 height 307
drag, startPoint x: 593, startPoint y: 156, endPoint x: 710, endPoint y: 147, distance: 117.1
click at [699, 147] on html "Online web based iOS Simulators and Android Emulators. Run iPhone, iPad, Mobile…" at bounding box center [620, 185] width 156 height 329
click at [556, 190] on div at bounding box center [620, 183] width 138 height 307
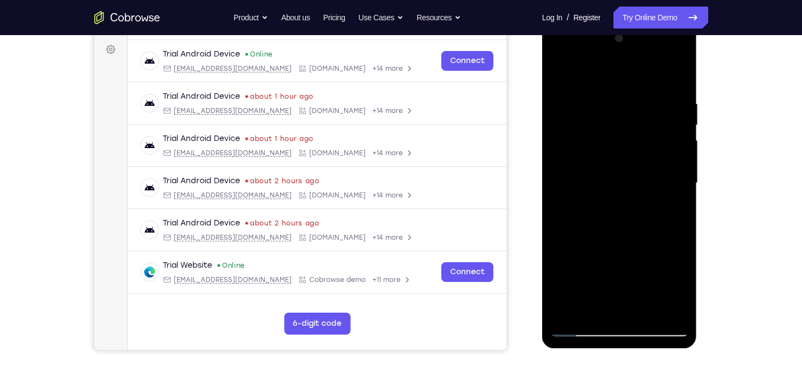
click at [556, 190] on div at bounding box center [620, 183] width 138 height 307
click at [558, 194] on div at bounding box center [620, 183] width 138 height 307
drag, startPoint x: 575, startPoint y: 175, endPoint x: 639, endPoint y: 177, distance: 64.2
click at [639, 177] on div at bounding box center [620, 183] width 138 height 307
drag, startPoint x: 573, startPoint y: 143, endPoint x: 650, endPoint y: 137, distance: 77.6
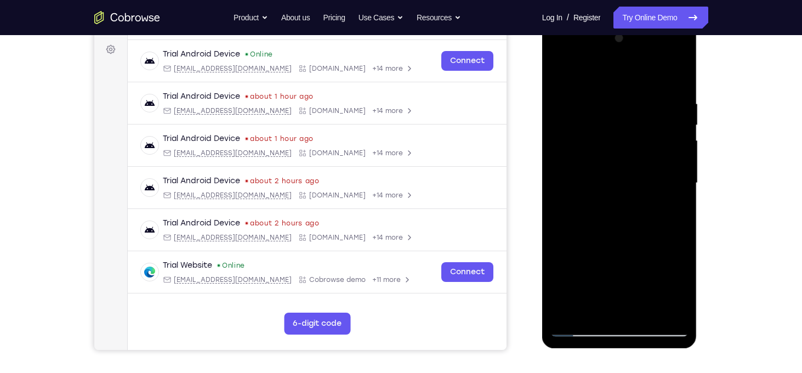
click at [650, 137] on div at bounding box center [620, 183] width 138 height 307
click at [562, 190] on div at bounding box center [620, 183] width 138 height 307
click at [559, 78] on div at bounding box center [620, 183] width 138 height 307
click at [632, 83] on div at bounding box center [620, 183] width 138 height 307
click at [679, 71] on div at bounding box center [620, 183] width 138 height 307
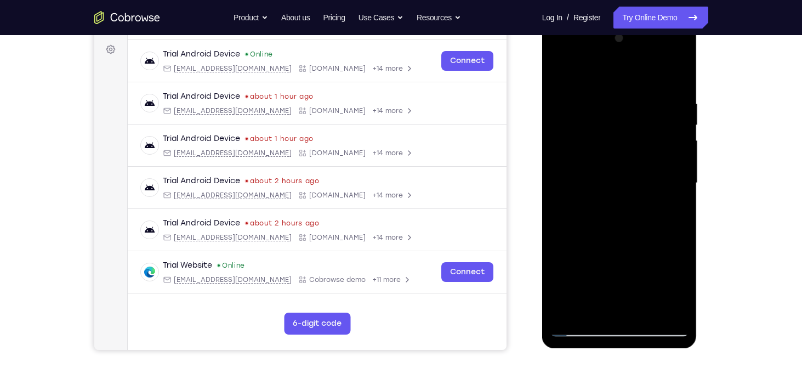
click at [676, 87] on div at bounding box center [620, 183] width 138 height 307
click at [619, 167] on div at bounding box center [620, 183] width 138 height 307
click at [558, 187] on div at bounding box center [620, 183] width 138 height 307
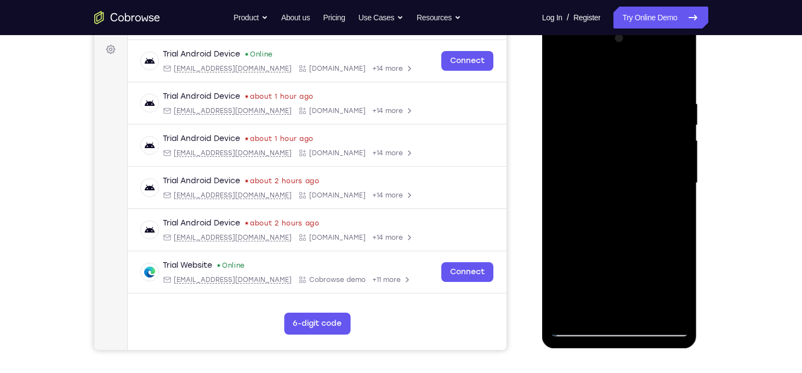
click at [558, 187] on div at bounding box center [620, 183] width 138 height 307
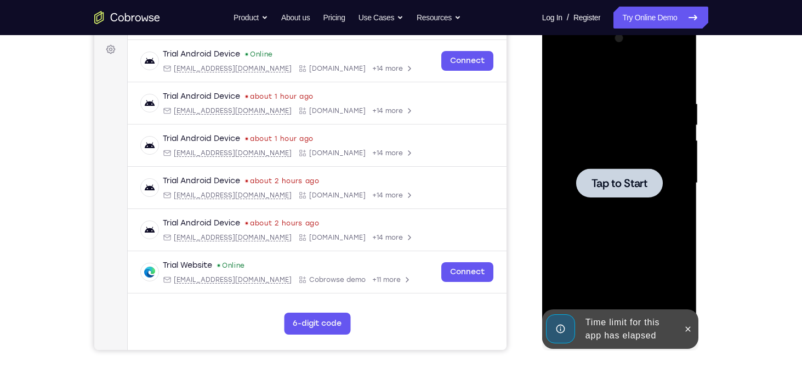
click at [558, 187] on div at bounding box center [620, 183] width 138 height 307
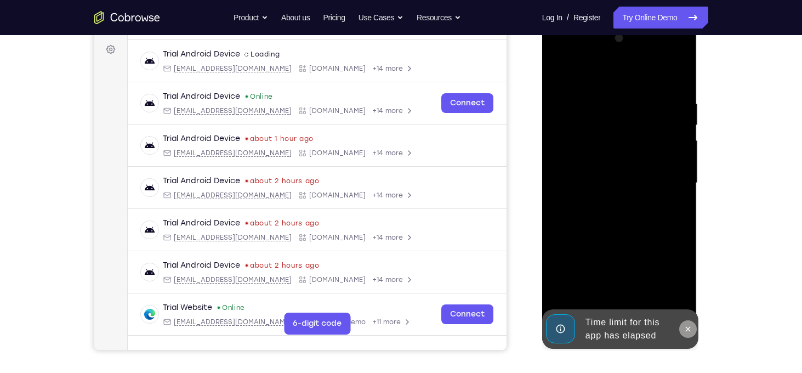
click at [689, 328] on icon at bounding box center [688, 328] width 5 height 5
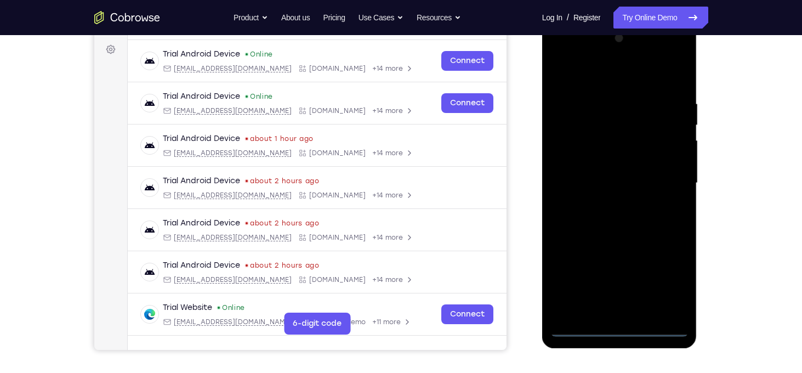
click at [617, 326] on div at bounding box center [620, 183] width 138 height 307
click at [670, 281] on div at bounding box center [620, 183] width 138 height 307
click at [612, 76] on div at bounding box center [620, 183] width 138 height 307
click at [570, 146] on div at bounding box center [620, 183] width 138 height 307
click at [594, 184] on div at bounding box center [620, 183] width 138 height 307
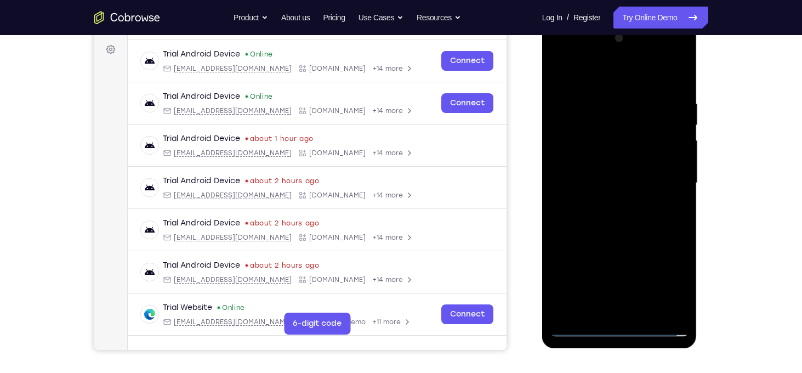
click at [615, 171] on div at bounding box center [620, 183] width 138 height 307
click at [606, 200] on div at bounding box center [620, 183] width 138 height 307
click at [608, 309] on div at bounding box center [620, 183] width 138 height 307
drag, startPoint x: 656, startPoint y: 263, endPoint x: 666, endPoint y: 235, distance: 30.4
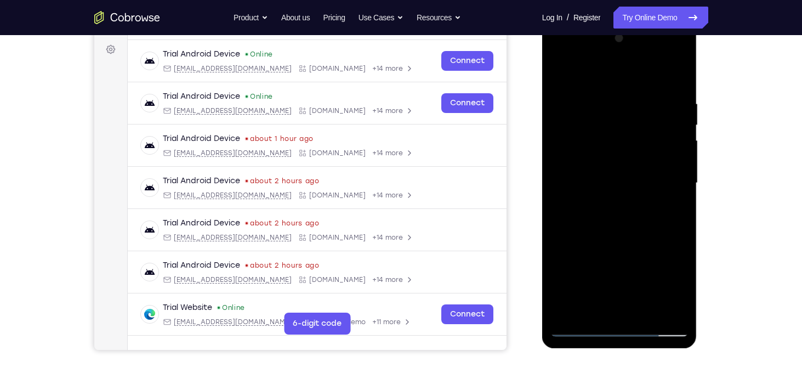
click at [666, 235] on div at bounding box center [620, 183] width 138 height 307
drag, startPoint x: 648, startPoint y: 242, endPoint x: 655, endPoint y: 131, distance: 112.1
click at [655, 131] on div at bounding box center [620, 183] width 138 height 307
drag, startPoint x: 615, startPoint y: 216, endPoint x: 629, endPoint y: 139, distance: 78.5
click at [629, 139] on div at bounding box center [620, 183] width 138 height 307
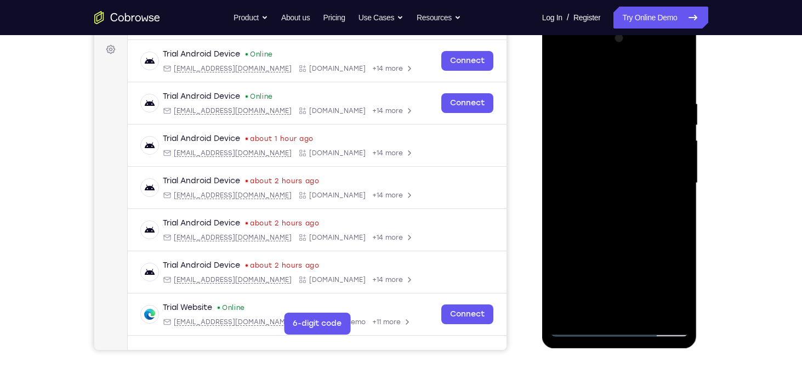
drag, startPoint x: 627, startPoint y: 142, endPoint x: 649, endPoint y: 52, distance: 92.4
click at [649, 52] on div at bounding box center [620, 183] width 138 height 307
drag, startPoint x: 611, startPoint y: 179, endPoint x: 627, endPoint y: 92, distance: 88.7
click at [627, 92] on div at bounding box center [620, 183] width 138 height 307
drag, startPoint x: 610, startPoint y: 148, endPoint x: 639, endPoint y: 53, distance: 98.9
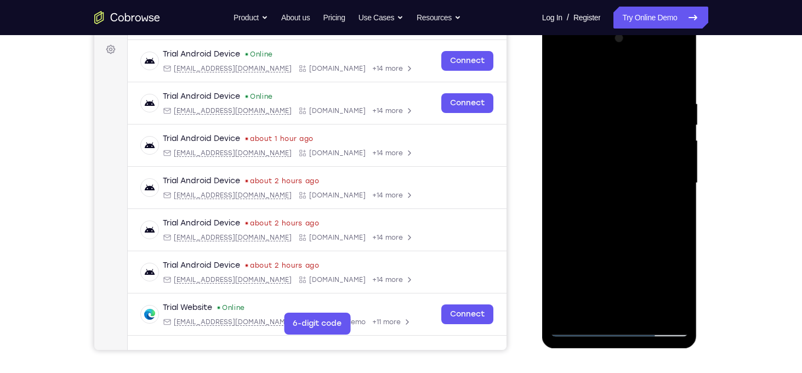
click at [639, 53] on div at bounding box center [620, 183] width 138 height 307
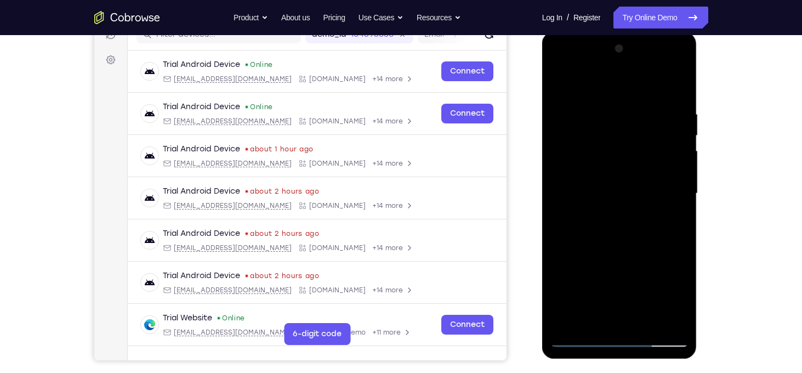
scroll to position [149, 0]
drag, startPoint x: 564, startPoint y: 222, endPoint x: 619, endPoint y: 230, distance: 55.4
click at [619, 230] on div at bounding box center [620, 194] width 138 height 307
drag, startPoint x: 568, startPoint y: 222, endPoint x: 669, endPoint y: 237, distance: 102.5
click at [669, 237] on div at bounding box center [620, 194] width 138 height 307
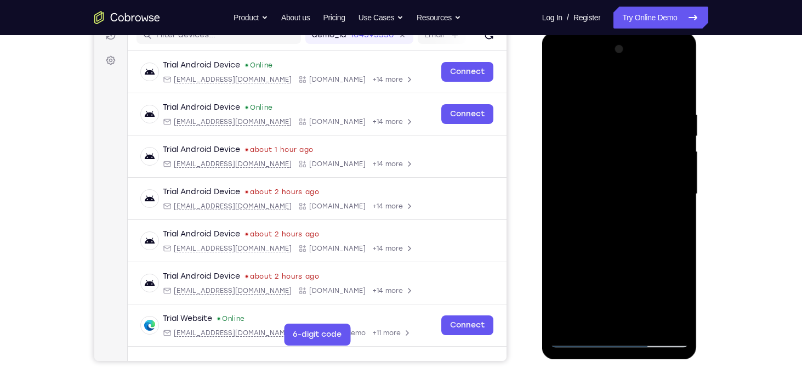
drag, startPoint x: 586, startPoint y: 234, endPoint x: 658, endPoint y: 231, distance: 71.9
click at [658, 231] on div at bounding box center [620, 194] width 138 height 307
drag, startPoint x: 580, startPoint y: 239, endPoint x: 651, endPoint y: 242, distance: 70.8
click at [651, 242] on div at bounding box center [620, 194] width 138 height 307
drag, startPoint x: 595, startPoint y: 245, endPoint x: 659, endPoint y: 242, distance: 64.2
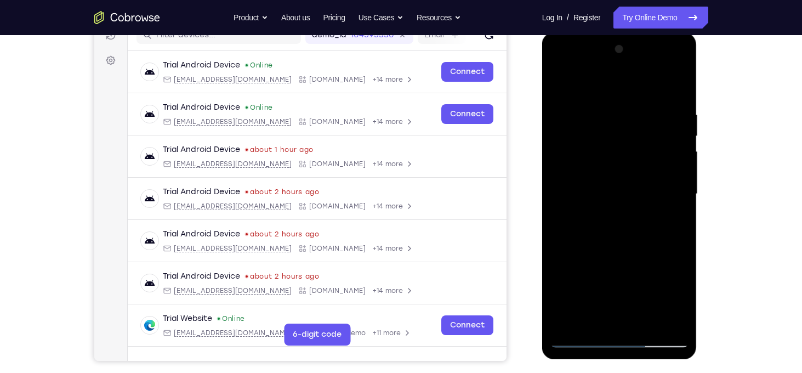
click at [659, 242] on div at bounding box center [620, 194] width 138 height 307
drag, startPoint x: 659, startPoint y: 242, endPoint x: 576, endPoint y: 241, distance: 82.8
click at [576, 241] on div at bounding box center [620, 194] width 138 height 307
drag, startPoint x: 571, startPoint y: 235, endPoint x: 671, endPoint y: 239, distance: 99.3
click at [671, 239] on div at bounding box center [620, 194] width 138 height 307
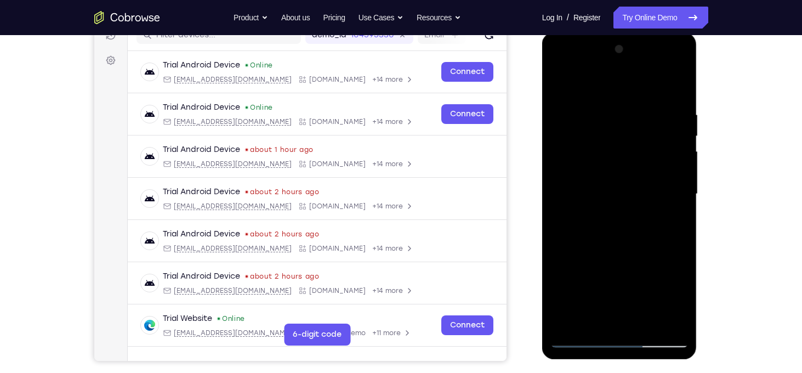
drag, startPoint x: 603, startPoint y: 236, endPoint x: 661, endPoint y: 235, distance: 57.6
click at [661, 235] on div at bounding box center [620, 194] width 138 height 307
drag, startPoint x: 571, startPoint y: 235, endPoint x: 663, endPoint y: 221, distance: 92.6
click at [663, 221] on div at bounding box center [620, 194] width 138 height 307
drag, startPoint x: 559, startPoint y: 238, endPoint x: 647, endPoint y: 236, distance: 87.8
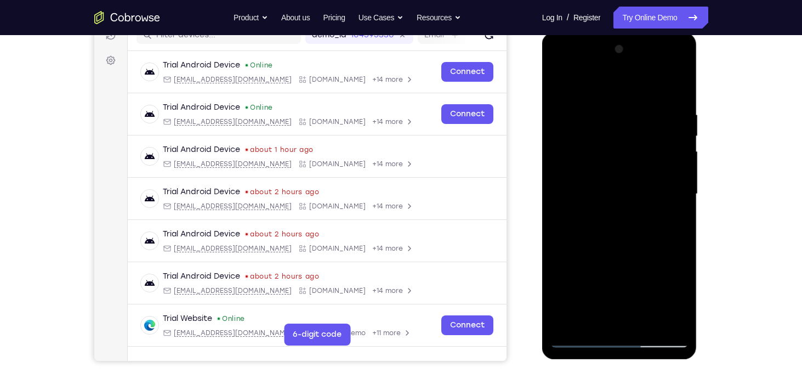
click at [647, 236] on div at bounding box center [620, 194] width 138 height 307
drag, startPoint x: 558, startPoint y: 236, endPoint x: 645, endPoint y: 229, distance: 88.0
click at [645, 229] on div at bounding box center [620, 194] width 138 height 307
drag, startPoint x: 563, startPoint y: 229, endPoint x: 663, endPoint y: 232, distance: 99.8
click at [663, 232] on div at bounding box center [620, 194] width 138 height 307
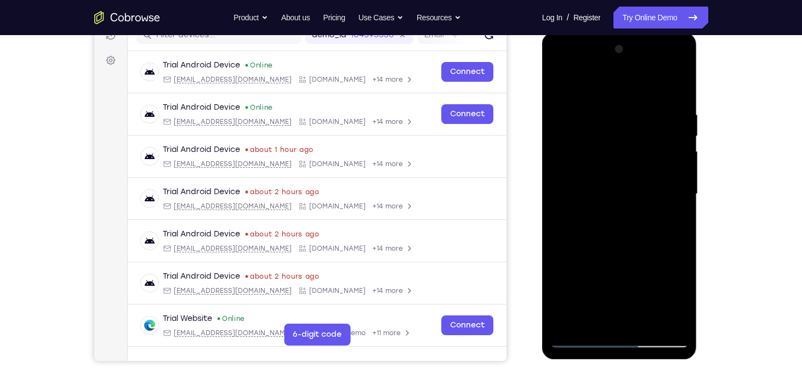
drag, startPoint x: 583, startPoint y: 237, endPoint x: 637, endPoint y: 239, distance: 53.8
click at [637, 239] on div at bounding box center [620, 194] width 138 height 307
drag, startPoint x: 633, startPoint y: 258, endPoint x: 663, endPoint y: 150, distance: 112.2
click at [663, 150] on div at bounding box center [620, 194] width 138 height 307
drag, startPoint x: 635, startPoint y: 240, endPoint x: 659, endPoint y: 126, distance: 117.1
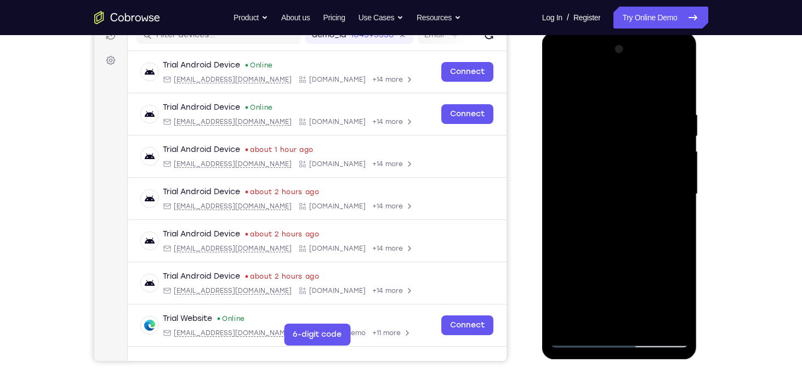
click at [659, 126] on div at bounding box center [620, 194] width 138 height 307
drag, startPoint x: 617, startPoint y: 172, endPoint x: 659, endPoint y: 13, distance: 163.9
click at [659, 32] on html "Online web based iOS Simulators and Android Emulators. Run iPhone, iPad, Mobile…" at bounding box center [620, 196] width 156 height 329
drag, startPoint x: 623, startPoint y: 171, endPoint x: 675, endPoint y: 33, distance: 147.2
click at [675, 33] on div at bounding box center [619, 195] width 155 height 327
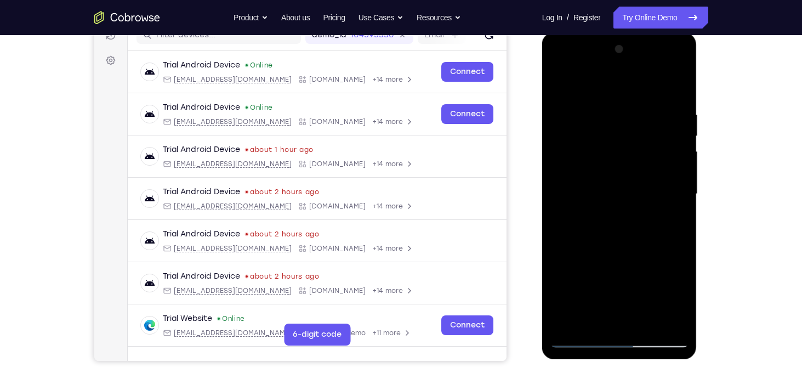
drag, startPoint x: 610, startPoint y: 212, endPoint x: 667, endPoint y: 60, distance: 162.3
click at [667, 60] on div at bounding box center [620, 194] width 138 height 307
drag, startPoint x: 628, startPoint y: 195, endPoint x: 665, endPoint y: 85, distance: 116.2
click at [665, 85] on div at bounding box center [620, 194] width 138 height 307
drag, startPoint x: 601, startPoint y: 263, endPoint x: 650, endPoint y: 124, distance: 146.6
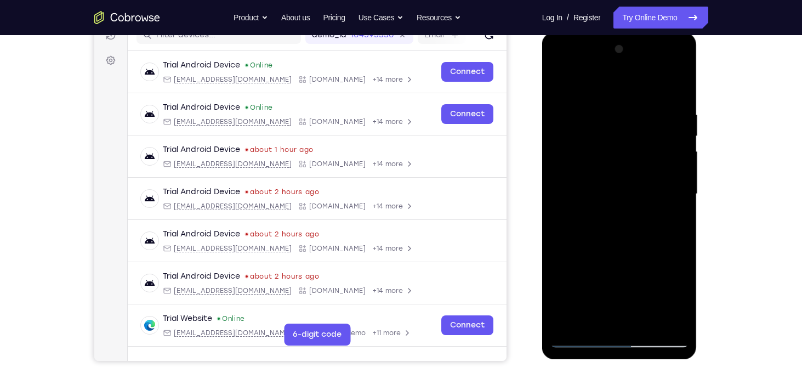
click at [650, 124] on div at bounding box center [620, 194] width 138 height 307
click at [666, 110] on div at bounding box center [620, 194] width 138 height 307
click at [612, 132] on div at bounding box center [620, 194] width 138 height 307
drag, startPoint x: 587, startPoint y: 178, endPoint x: 615, endPoint y: 75, distance: 107.2
click at [615, 75] on div at bounding box center [620, 194] width 138 height 307
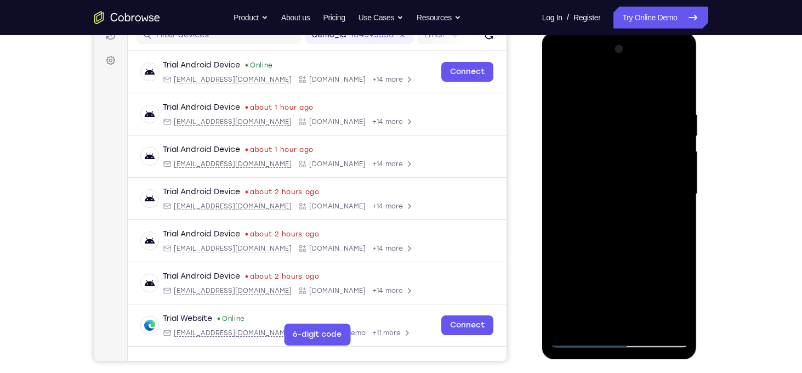
drag, startPoint x: 647, startPoint y: 100, endPoint x: 637, endPoint y: 149, distance: 49.3
click at [637, 149] on div at bounding box center [620, 194] width 138 height 307
drag, startPoint x: 633, startPoint y: 177, endPoint x: 663, endPoint y: 59, distance: 121.0
click at [663, 59] on div at bounding box center [620, 194] width 138 height 307
drag, startPoint x: 640, startPoint y: 183, endPoint x: 654, endPoint y: 118, distance: 66.3
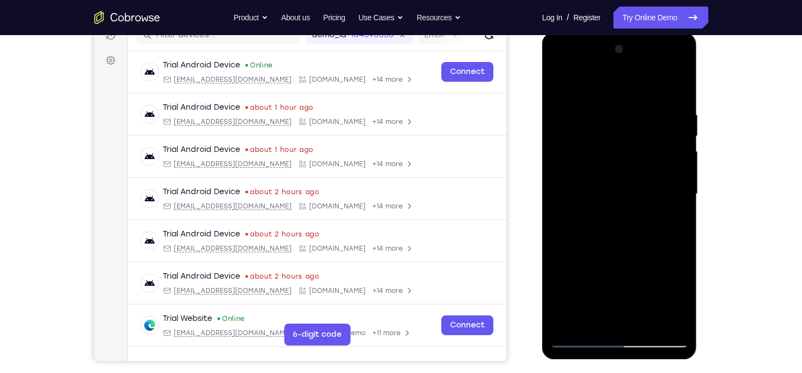
click at [654, 118] on div at bounding box center [620, 194] width 138 height 307
drag, startPoint x: 631, startPoint y: 217, endPoint x: 659, endPoint y: 120, distance: 100.5
click at [659, 120] on div at bounding box center [620, 194] width 138 height 307
drag, startPoint x: 602, startPoint y: 220, endPoint x: 640, endPoint y: 52, distance: 172.7
click at [640, 52] on div at bounding box center [620, 194] width 138 height 307
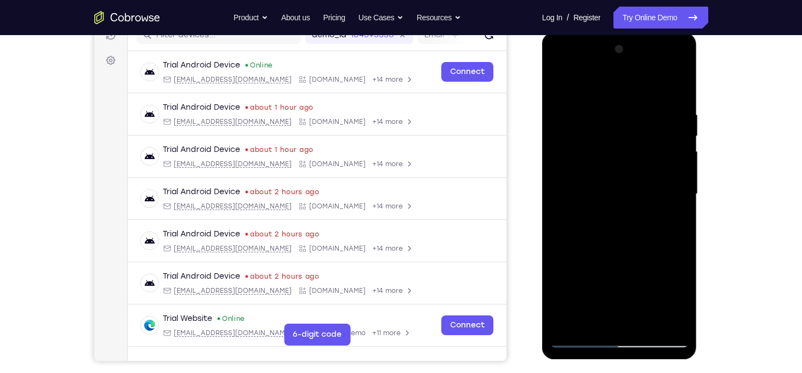
drag, startPoint x: 620, startPoint y: 249, endPoint x: 676, endPoint y: 50, distance: 206.2
click at [676, 50] on div at bounding box center [620, 194] width 138 height 307
drag, startPoint x: 627, startPoint y: 230, endPoint x: 668, endPoint y: 98, distance: 137.9
click at [668, 98] on div at bounding box center [620, 194] width 138 height 307
drag, startPoint x: 634, startPoint y: 230, endPoint x: 650, endPoint y: 173, distance: 59.2
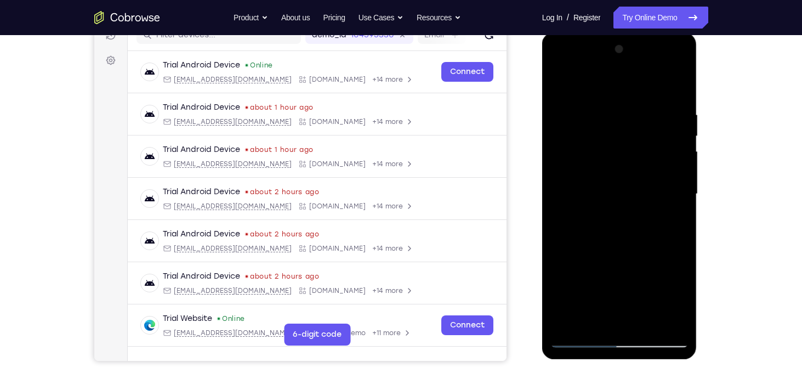
click at [650, 173] on div at bounding box center [620, 194] width 138 height 307
drag, startPoint x: 621, startPoint y: 241, endPoint x: 702, endPoint y: 89, distance: 171.5
click at [699, 89] on html "Online web based iOS Simulators and Android Emulators. Run iPhone, iPad, Mobile…" at bounding box center [620, 196] width 156 height 329
drag, startPoint x: 610, startPoint y: 188, endPoint x: 631, endPoint y: 120, distance: 71.1
click at [631, 120] on div at bounding box center [620, 194] width 138 height 307
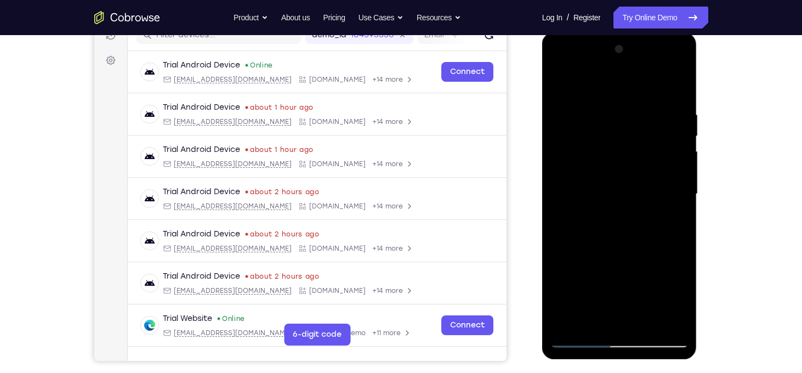
drag, startPoint x: 631, startPoint y: 218, endPoint x: 677, endPoint y: 90, distance: 135.8
click at [677, 90] on div at bounding box center [620, 194] width 138 height 307
drag, startPoint x: 643, startPoint y: 186, endPoint x: 679, endPoint y: 74, distance: 117.4
click at [679, 74] on div at bounding box center [620, 194] width 138 height 307
drag, startPoint x: 587, startPoint y: 248, endPoint x: 613, endPoint y: 118, distance: 132.6
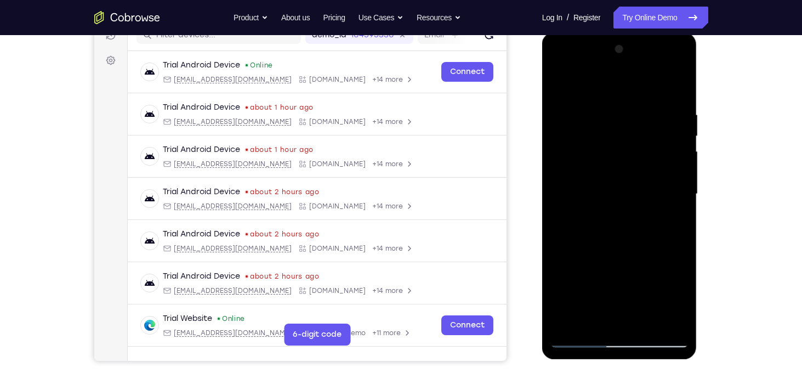
click at [613, 118] on div at bounding box center [620, 194] width 138 height 307
drag, startPoint x: 619, startPoint y: 210, endPoint x: 634, endPoint y: 148, distance: 64.0
click at [634, 148] on div at bounding box center [620, 194] width 138 height 307
drag, startPoint x: 610, startPoint y: 188, endPoint x: 634, endPoint y: 153, distance: 42.6
click at [634, 153] on div at bounding box center [620, 194] width 138 height 307
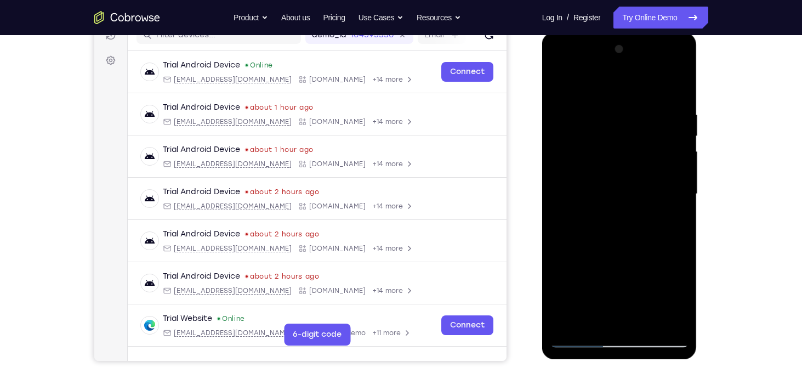
drag, startPoint x: 631, startPoint y: 223, endPoint x: 641, endPoint y: 113, distance: 110.7
click at [641, 113] on div at bounding box center [620, 194] width 138 height 307
click at [665, 219] on div at bounding box center [620, 194] width 138 height 307
click at [619, 155] on div at bounding box center [620, 194] width 138 height 307
drag, startPoint x: 617, startPoint y: 280, endPoint x: 647, endPoint y: 82, distance: 200.2
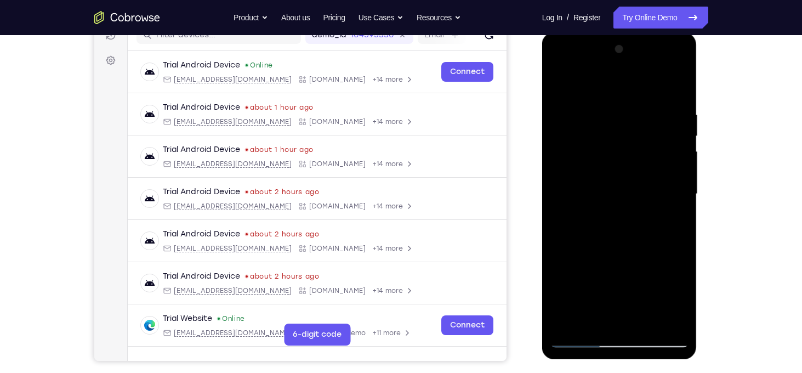
click at [647, 82] on div at bounding box center [620, 194] width 138 height 307
drag, startPoint x: 631, startPoint y: 192, endPoint x: 1208, endPoint y: 59, distance: 592.0
click at [665, 32] on html "Online web based iOS Simulators and Android Emulators. Run iPhone, iPad, Mobile…" at bounding box center [620, 196] width 156 height 329
drag, startPoint x: 655, startPoint y: 180, endPoint x: 664, endPoint y: 129, distance: 52.4
click at [664, 129] on div at bounding box center [620, 194] width 138 height 307
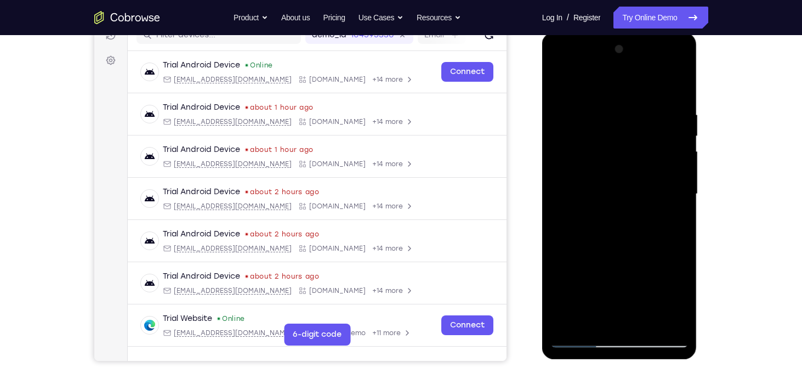
drag, startPoint x: 625, startPoint y: 185, endPoint x: 666, endPoint y: 54, distance: 137.5
click at [666, 54] on div at bounding box center [620, 194] width 138 height 307
drag, startPoint x: 616, startPoint y: 232, endPoint x: 645, endPoint y: 129, distance: 107.0
click at [645, 129] on div at bounding box center [620, 194] width 138 height 307
drag, startPoint x: 634, startPoint y: 155, endPoint x: 663, endPoint y: 52, distance: 106.6
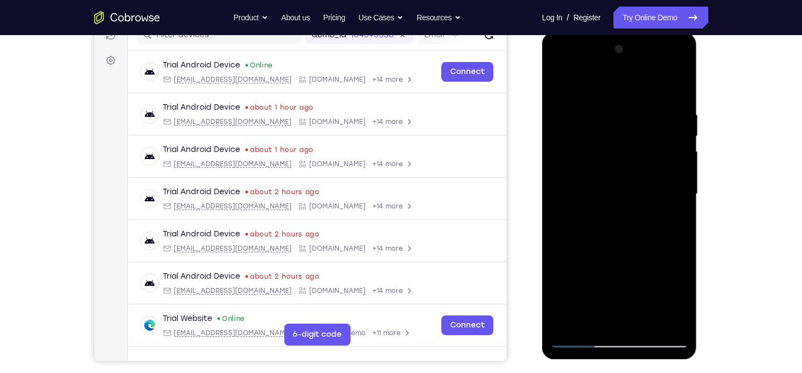
click at [663, 52] on div at bounding box center [620, 194] width 138 height 307
drag, startPoint x: 623, startPoint y: 232, endPoint x: 651, endPoint y: 61, distance: 172.8
click at [651, 61] on div at bounding box center [620, 194] width 138 height 307
drag, startPoint x: 628, startPoint y: 191, endPoint x: 649, endPoint y: 107, distance: 86.3
click at [649, 107] on div at bounding box center [620, 194] width 138 height 307
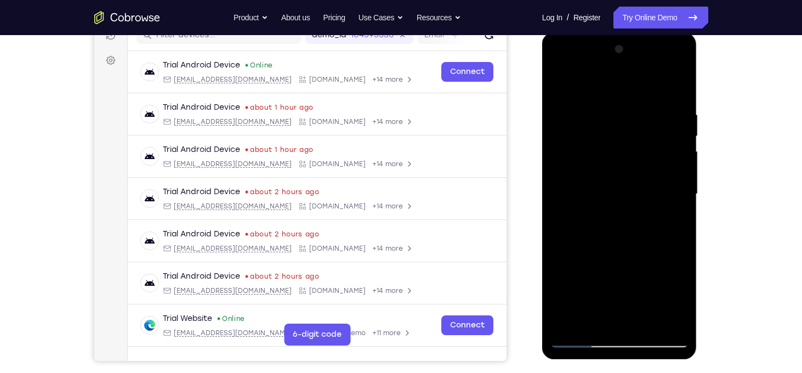
drag, startPoint x: 625, startPoint y: 251, endPoint x: 651, endPoint y: 126, distance: 128.3
click at [651, 126] on div at bounding box center [620, 194] width 138 height 307
drag, startPoint x: 630, startPoint y: 234, endPoint x: 643, endPoint y: 111, distance: 123.5
click at [643, 111] on div at bounding box center [620, 194] width 138 height 307
drag, startPoint x: 630, startPoint y: 227, endPoint x: 643, endPoint y: 133, distance: 95.2
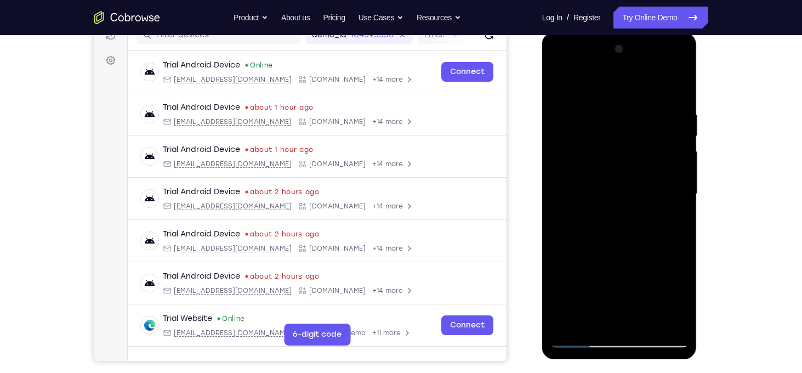
click at [643, 133] on div at bounding box center [620, 194] width 138 height 307
drag, startPoint x: 643, startPoint y: 179, endPoint x: 668, endPoint y: 64, distance: 117.8
click at [668, 64] on div at bounding box center [620, 194] width 138 height 307
drag, startPoint x: 654, startPoint y: 182, endPoint x: 664, endPoint y: 92, distance: 90.5
click at [664, 92] on div at bounding box center [620, 194] width 138 height 307
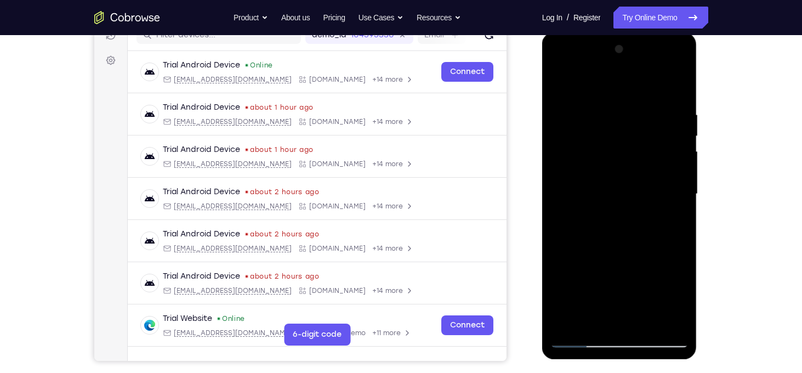
drag, startPoint x: 641, startPoint y: 242, endPoint x: 666, endPoint y: 153, distance: 92.2
click at [666, 153] on div at bounding box center [620, 194] width 138 height 307
click at [570, 179] on div at bounding box center [620, 194] width 138 height 307
click at [581, 341] on div at bounding box center [620, 194] width 138 height 307
click at [585, 128] on div at bounding box center [620, 194] width 138 height 307
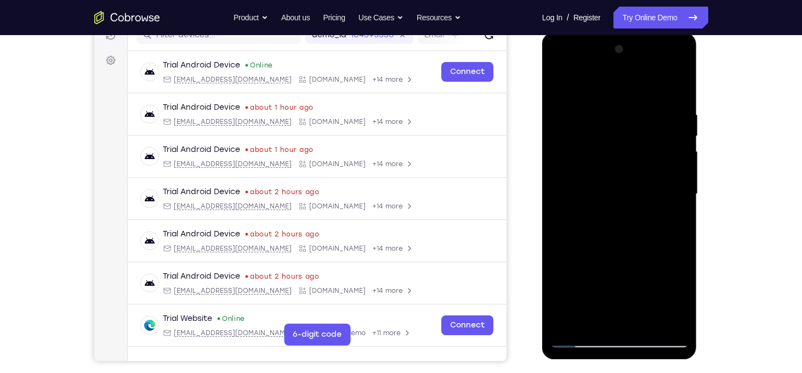
click at [576, 340] on div at bounding box center [620, 194] width 138 height 307
click at [583, 234] on div at bounding box center [620, 194] width 138 height 307
click at [580, 344] on div at bounding box center [620, 194] width 138 height 307
click at [577, 194] on div at bounding box center [620, 194] width 138 height 307
click at [583, 342] on div at bounding box center [620, 194] width 138 height 307
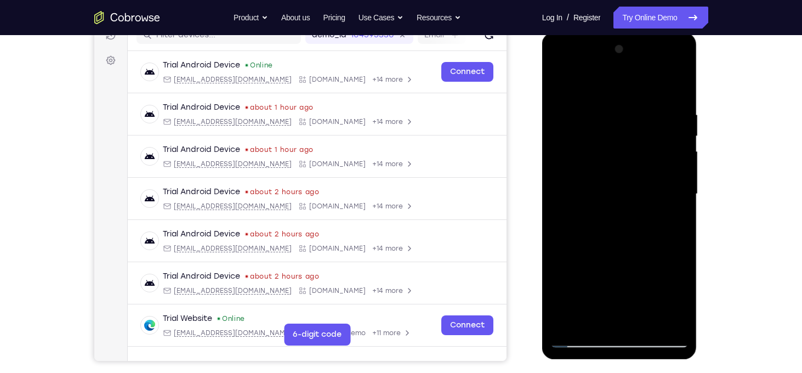
drag, startPoint x: 597, startPoint y: 251, endPoint x: 615, endPoint y: 103, distance: 149.2
click at [615, 103] on div at bounding box center [620, 194] width 138 height 307
drag, startPoint x: 614, startPoint y: 203, endPoint x: 629, endPoint y: 103, distance: 101.4
click at [629, 103] on div at bounding box center [620, 194] width 138 height 307
drag, startPoint x: 620, startPoint y: 247, endPoint x: 628, endPoint y: 90, distance: 157.6
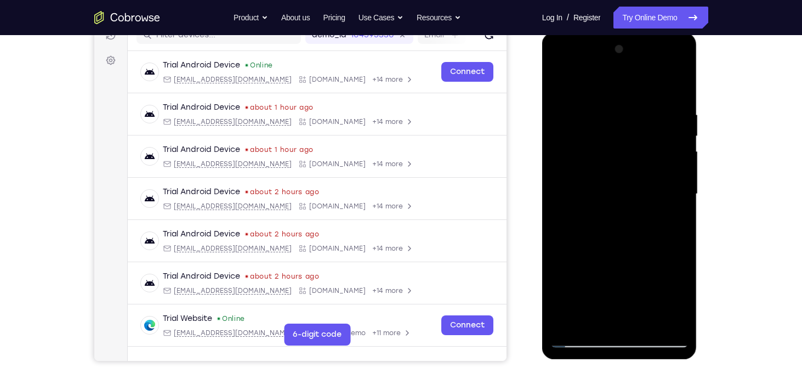
click at [628, 90] on div at bounding box center [620, 194] width 138 height 307
drag, startPoint x: 643, startPoint y: 140, endPoint x: 659, endPoint y: 19, distance: 121.6
click at [659, 32] on html "Online web based iOS Simulators and Android Emulators. Run iPhone, iPad, Mobile…" at bounding box center [620, 196] width 156 height 329
drag, startPoint x: 664, startPoint y: 188, endPoint x: 663, endPoint y: 125, distance: 63.1
click at [663, 125] on div at bounding box center [620, 194] width 138 height 307
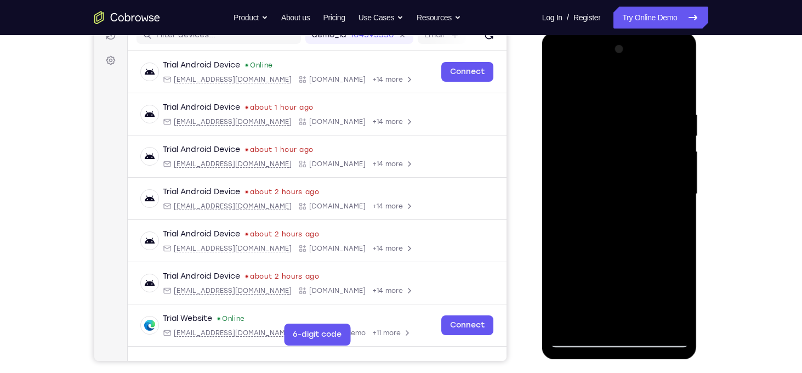
click at [562, 160] on div at bounding box center [620, 194] width 138 height 307
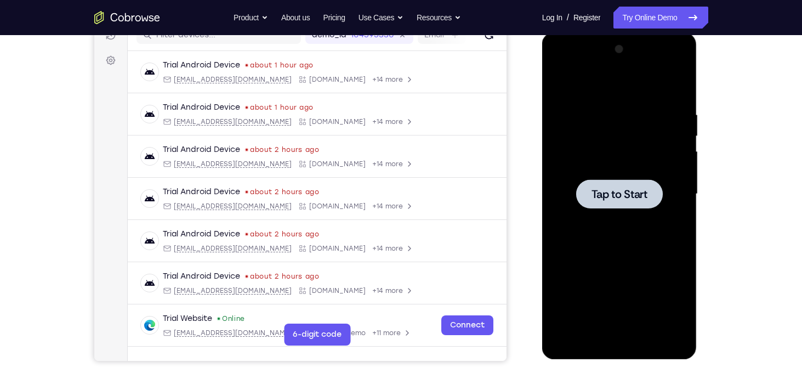
click at [593, 122] on div at bounding box center [620, 194] width 138 height 307
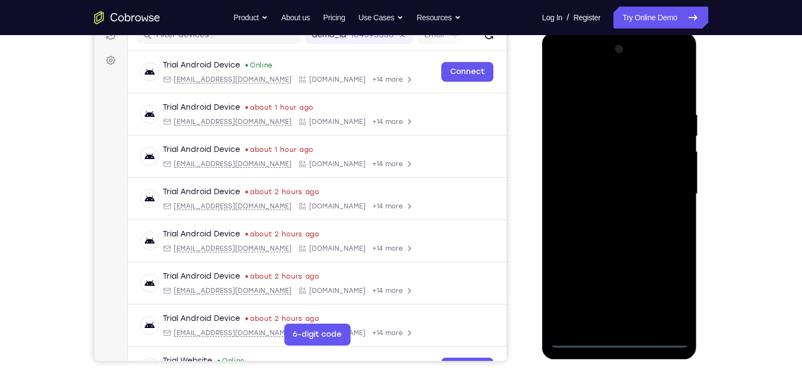
click at [619, 339] on div at bounding box center [620, 194] width 138 height 307
click at [670, 296] on div at bounding box center [620, 194] width 138 height 307
click at [630, 90] on div at bounding box center [620, 194] width 138 height 307
click at [670, 187] on div at bounding box center [620, 194] width 138 height 307
click at [608, 218] on div at bounding box center [620, 194] width 138 height 307
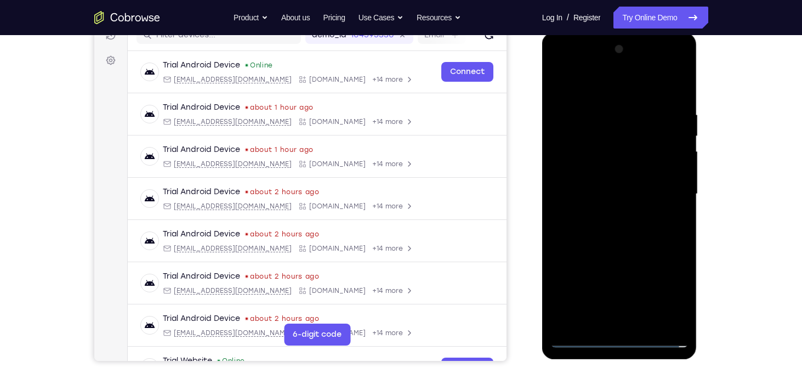
click at [614, 180] on div at bounding box center [620, 194] width 138 height 307
click at [609, 173] on div at bounding box center [620, 194] width 138 height 307
click at [617, 195] on div at bounding box center [620, 194] width 138 height 307
click at [621, 228] on div at bounding box center [620, 194] width 138 height 307
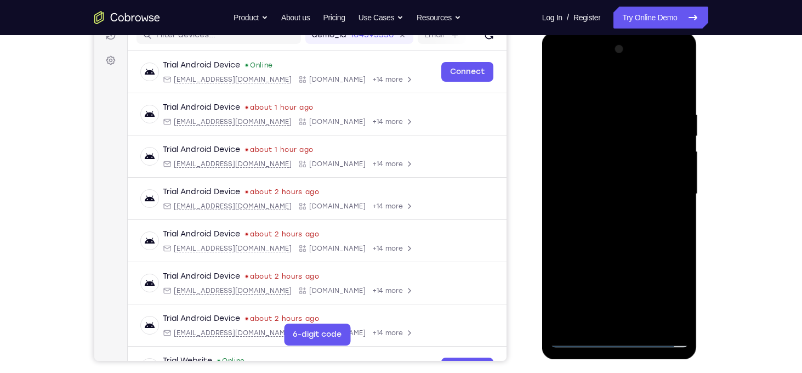
click at [621, 230] on div at bounding box center [620, 194] width 138 height 307
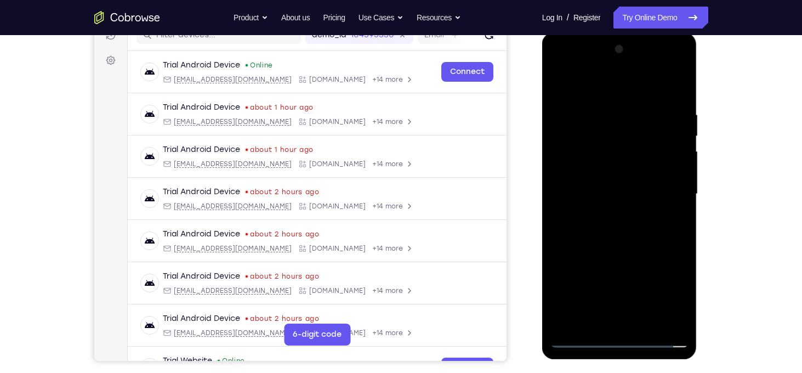
click at [621, 230] on div at bounding box center [620, 194] width 138 height 307
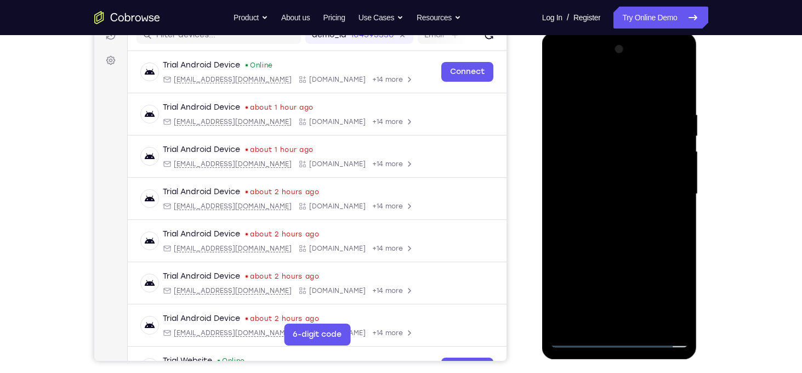
click at [621, 230] on div at bounding box center [620, 194] width 138 height 307
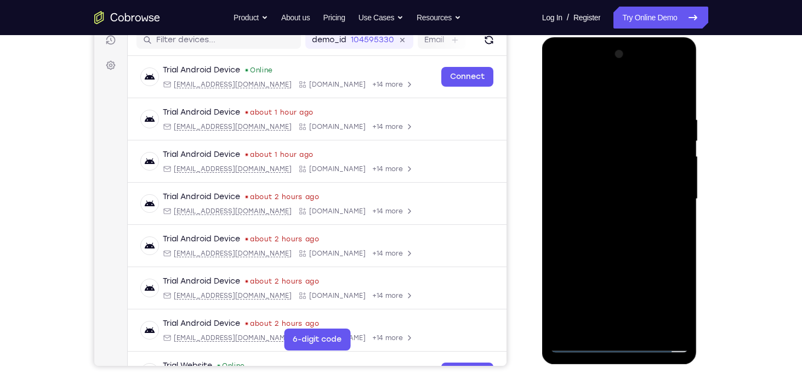
scroll to position [143, 0]
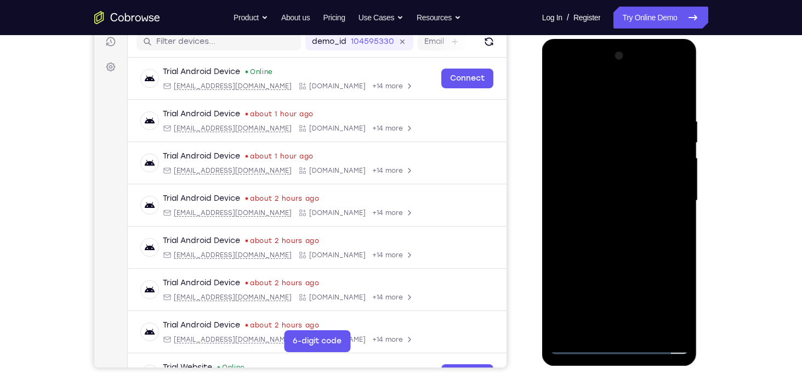
click at [621, 230] on div at bounding box center [620, 200] width 138 height 307
click at [647, 328] on div at bounding box center [620, 200] width 138 height 307
click at [624, 252] on div at bounding box center [620, 200] width 138 height 307
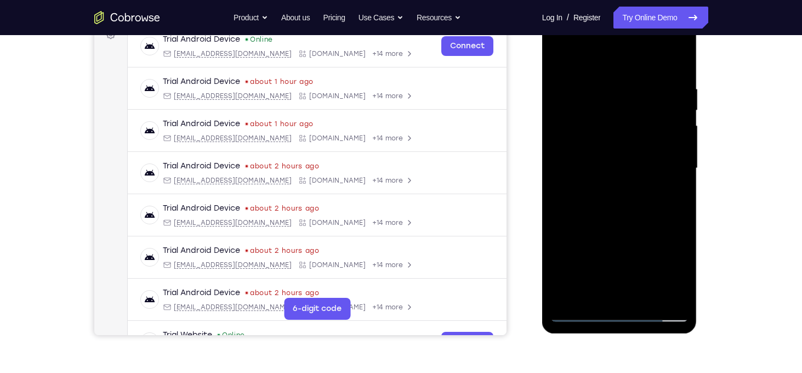
click at [648, 297] on div at bounding box center [620, 168] width 138 height 307
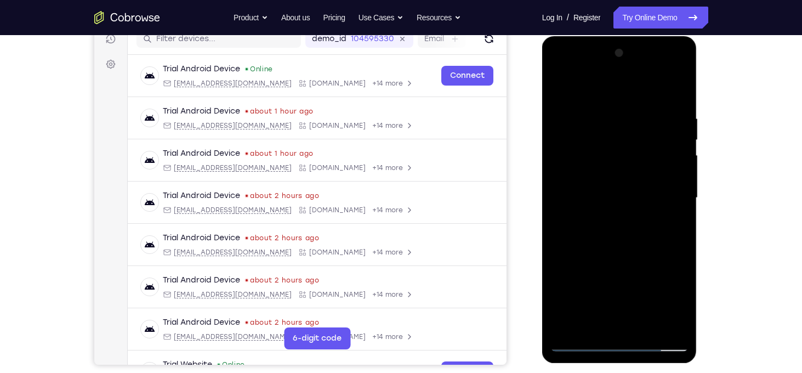
click at [621, 257] on div at bounding box center [620, 197] width 138 height 307
click at [614, 194] on div at bounding box center [620, 197] width 138 height 307
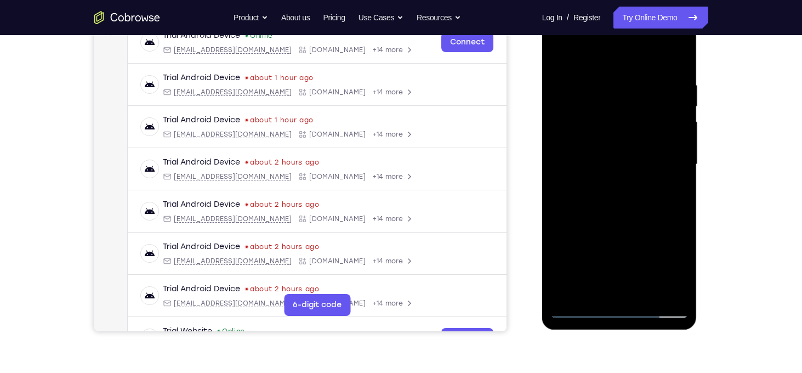
scroll to position [180, 0]
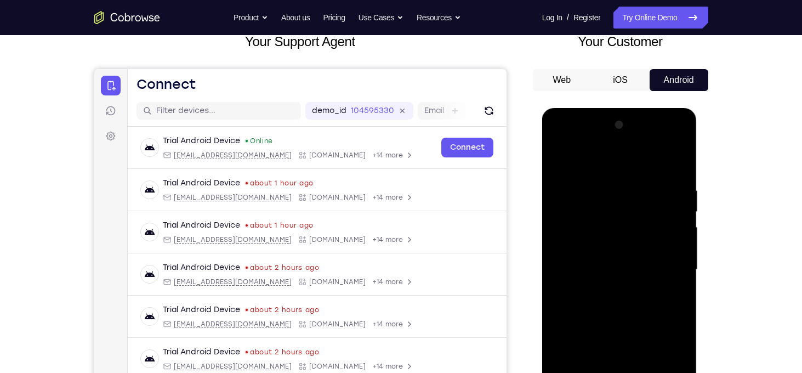
click at [614, 194] on div at bounding box center [620, 269] width 138 height 307
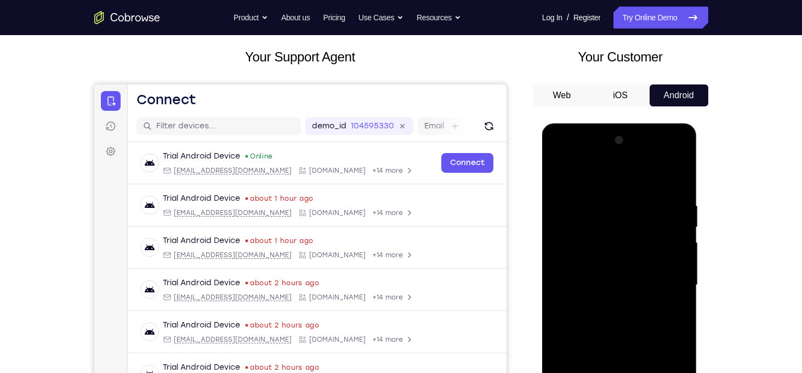
click at [558, 178] on div at bounding box center [620, 285] width 138 height 307
click at [617, 189] on div at bounding box center [620, 285] width 138 height 307
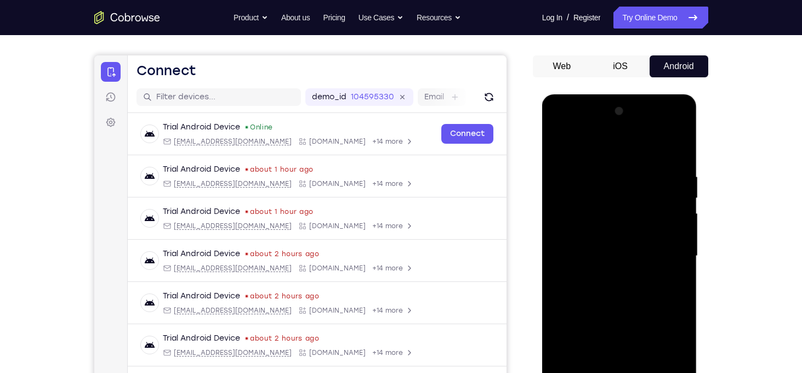
scroll to position [112, 0]
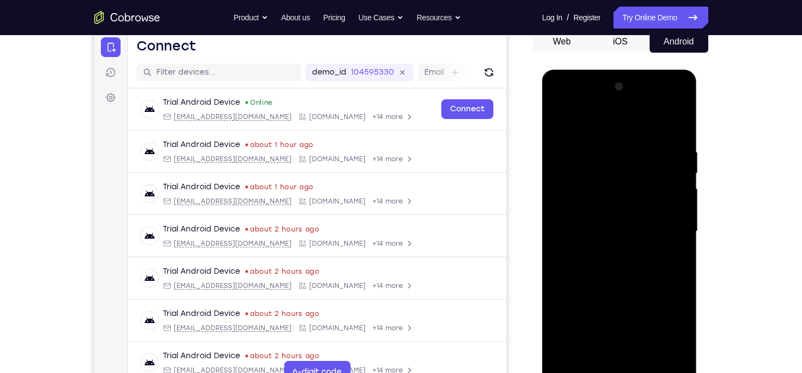
click at [571, 139] on div at bounding box center [620, 231] width 138 height 307
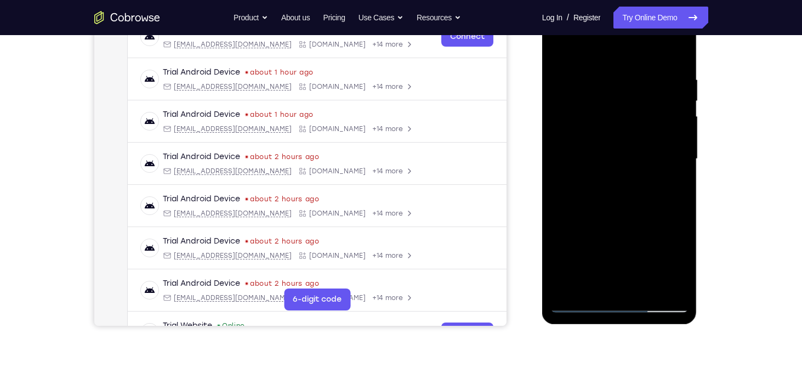
scroll to position [143, 0]
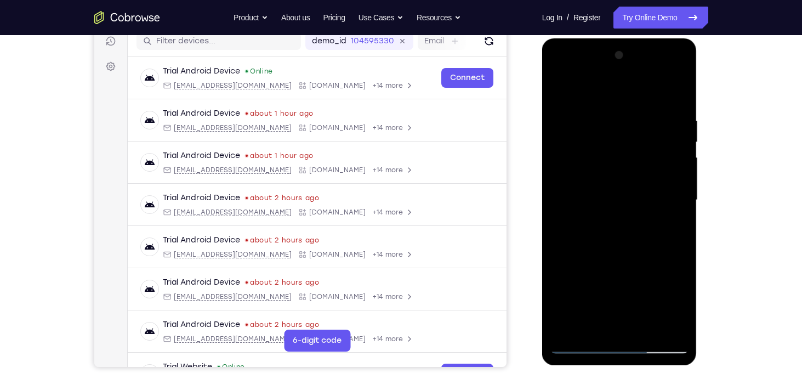
click at [559, 93] on div at bounding box center [620, 200] width 138 height 307
click at [607, 109] on div at bounding box center [620, 200] width 138 height 307
click at [665, 196] on div at bounding box center [620, 200] width 138 height 307
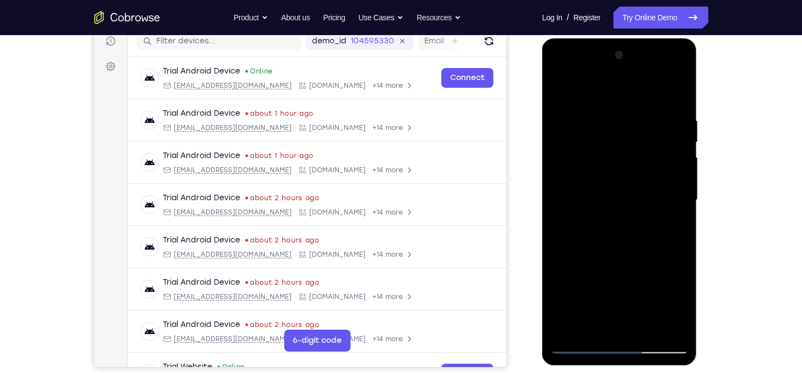
click at [665, 196] on div at bounding box center [620, 200] width 138 height 307
click at [586, 94] on div at bounding box center [620, 200] width 138 height 307
click at [670, 202] on div at bounding box center [620, 200] width 138 height 307
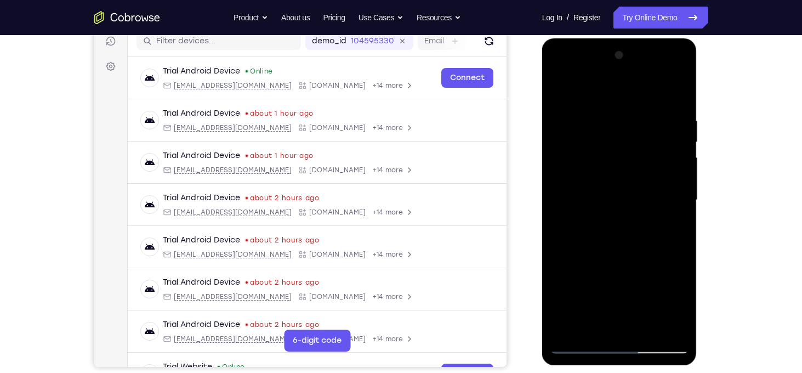
click at [674, 200] on div at bounding box center [620, 200] width 138 height 307
click at [662, 212] on div at bounding box center [620, 200] width 138 height 307
click at [563, 90] on div at bounding box center [620, 200] width 138 height 307
click at [620, 124] on div at bounding box center [620, 200] width 138 height 307
click at [604, 327] on div at bounding box center [620, 200] width 138 height 307
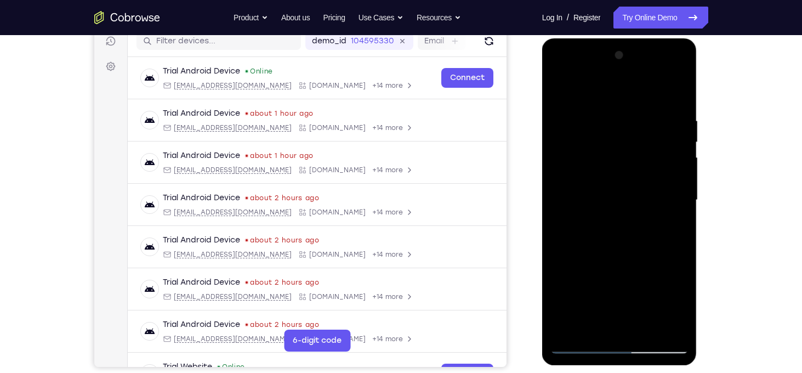
click at [648, 329] on div at bounding box center [620, 200] width 138 height 307
click at [613, 107] on div at bounding box center [620, 200] width 138 height 307
click at [673, 167] on div at bounding box center [620, 200] width 138 height 307
click at [569, 166] on div at bounding box center [620, 200] width 138 height 307
click at [562, 300] on div at bounding box center [620, 200] width 138 height 307
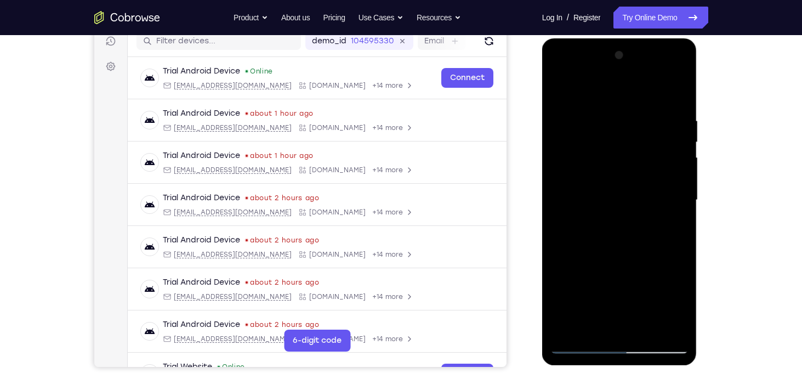
click at [598, 294] on div at bounding box center [620, 200] width 138 height 307
click at [585, 285] on div at bounding box center [620, 200] width 138 height 307
click at [600, 318] on div at bounding box center [620, 200] width 138 height 307
click at [594, 328] on div at bounding box center [620, 200] width 138 height 307
click at [574, 242] on div at bounding box center [620, 200] width 138 height 307
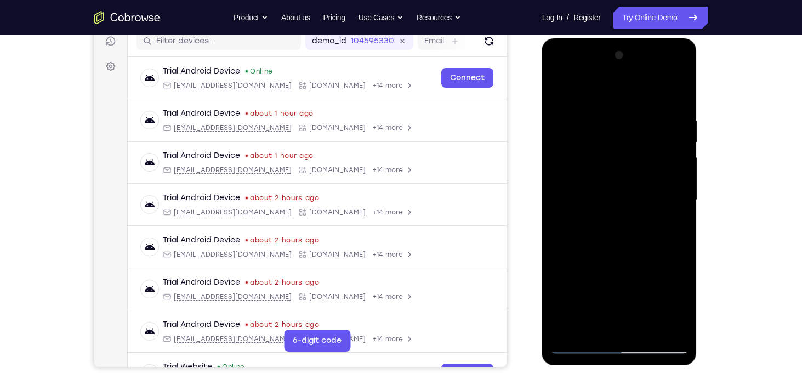
click at [560, 202] on div at bounding box center [620, 200] width 138 height 307
click at [579, 348] on div at bounding box center [620, 200] width 138 height 307
click at [674, 323] on div at bounding box center [620, 200] width 138 height 307
click at [571, 106] on div at bounding box center [620, 200] width 138 height 307
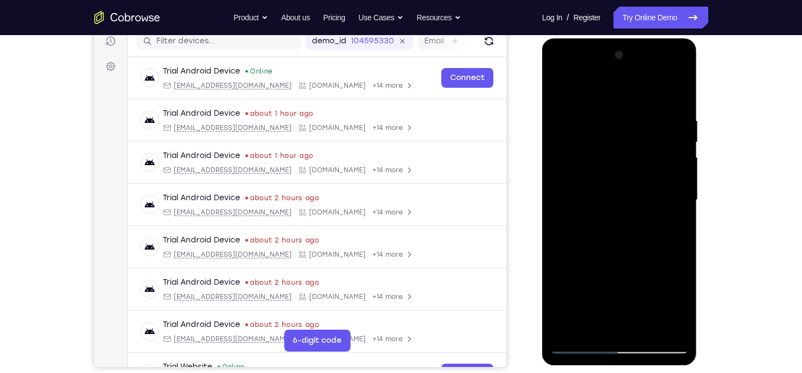
click at [561, 117] on div at bounding box center [620, 200] width 138 height 307
click at [564, 210] on div at bounding box center [620, 200] width 138 height 307
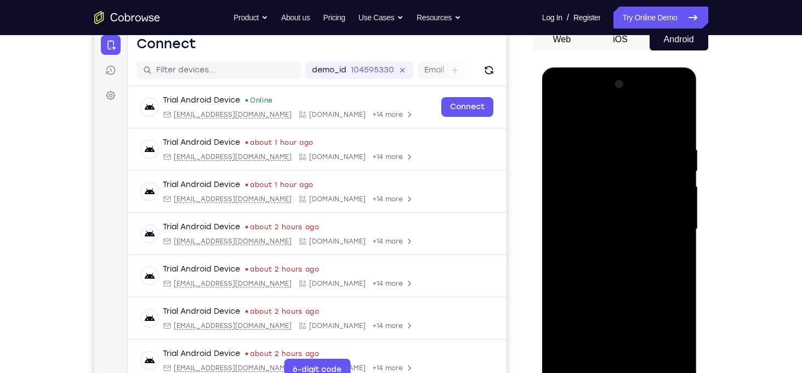
scroll to position [118, 0]
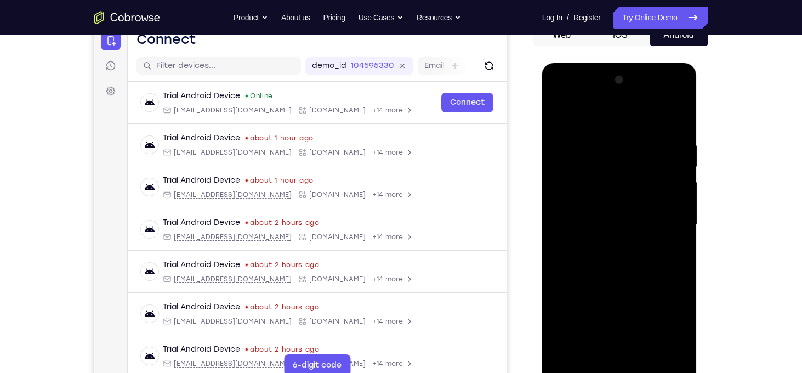
click at [666, 236] on div at bounding box center [620, 224] width 138 height 307
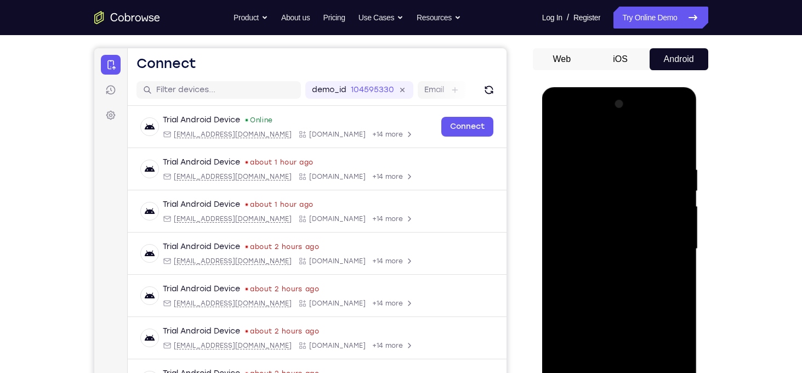
scroll to position [94, 0]
click at [681, 107] on div at bounding box center [620, 248] width 138 height 307
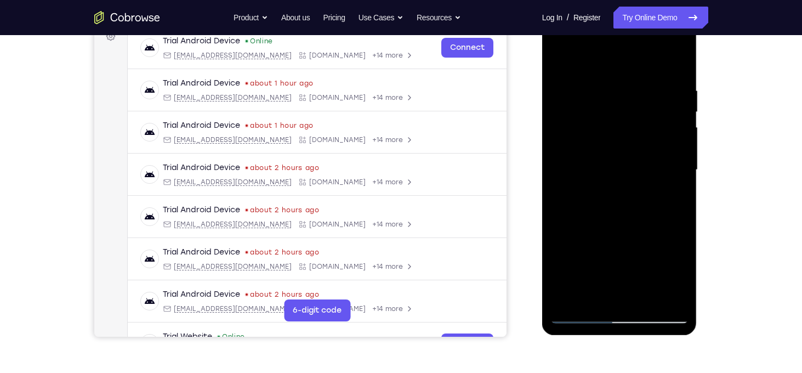
click at [648, 300] on div at bounding box center [620, 169] width 138 height 307
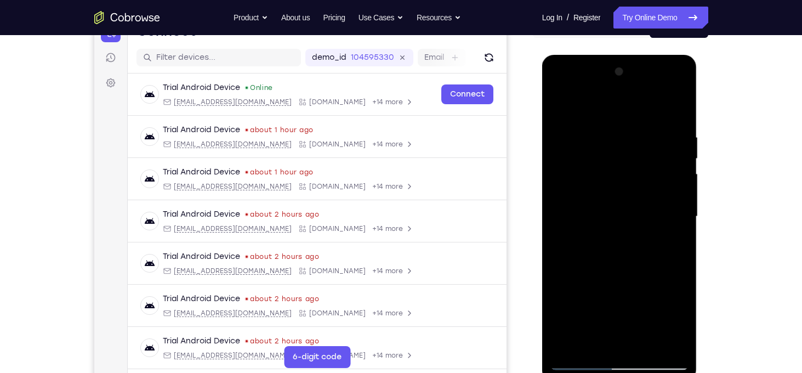
click at [603, 212] on div at bounding box center [620, 216] width 138 height 307
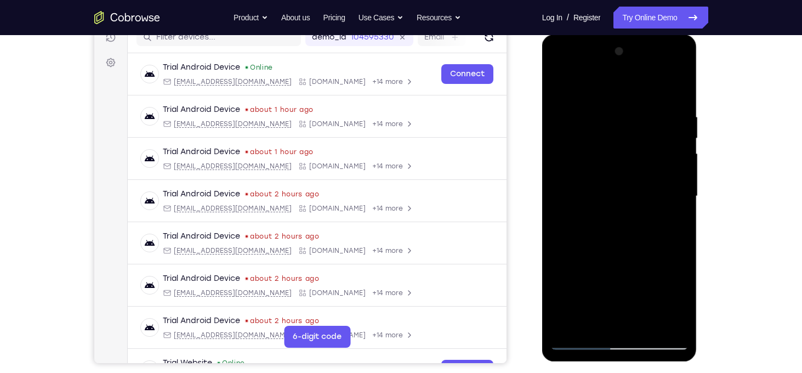
click at [658, 235] on div at bounding box center [620, 196] width 138 height 307
click at [619, 236] on div at bounding box center [620, 196] width 138 height 307
click at [598, 226] on div at bounding box center [620, 196] width 138 height 307
click at [610, 199] on div at bounding box center [620, 196] width 138 height 307
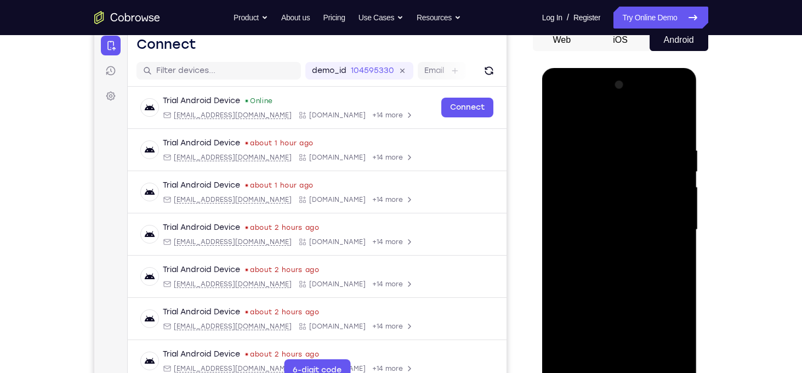
click at [560, 120] on div at bounding box center [620, 229] width 138 height 307
click at [612, 134] on div at bounding box center [620, 229] width 138 height 307
click at [585, 131] on div at bounding box center [620, 229] width 138 height 307
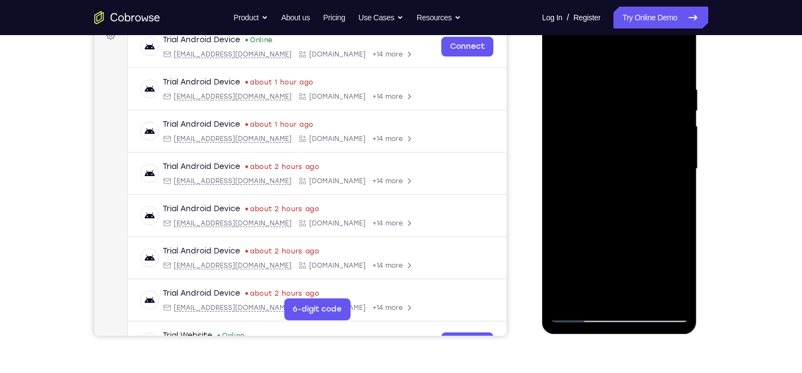
scroll to position [107, 0]
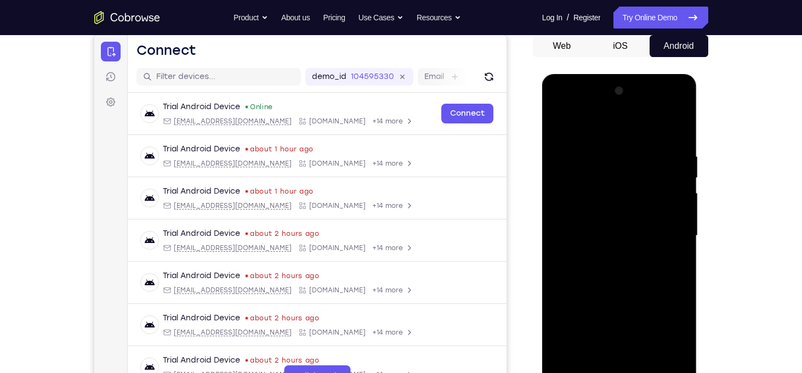
click at [622, 138] on div at bounding box center [620, 235] width 138 height 307
click at [560, 127] on div at bounding box center [620, 235] width 138 height 307
drag, startPoint x: 631, startPoint y: 134, endPoint x: 670, endPoint y: 314, distance: 183.9
click at [670, 314] on div at bounding box center [620, 235] width 138 height 307
drag, startPoint x: 661, startPoint y: 155, endPoint x: 1084, endPoint y: 227, distance: 428.3
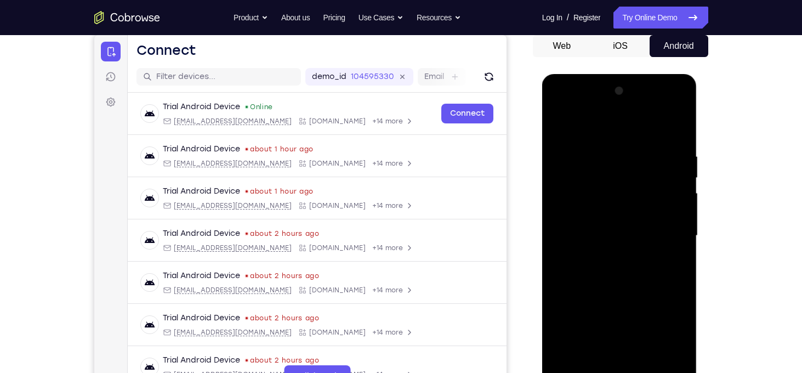
click at [542, 154] on html "Online web based iOS Simulators and Android Emulators. Run iPhone, iPad, Mobile…" at bounding box center [620, 238] width 156 height 329
drag, startPoint x: 668, startPoint y: 151, endPoint x: 518, endPoint y: 163, distance: 150.1
click at [542, 163] on html "Online web based iOS Simulators and Android Emulators. Run iPhone, iPad, Mobile…" at bounding box center [620, 238] width 156 height 329
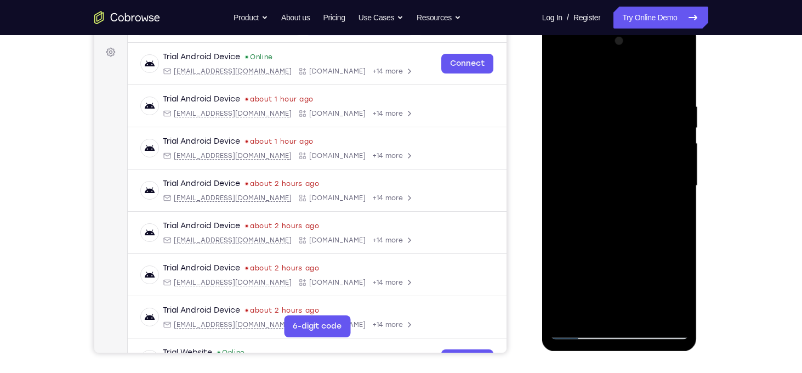
scroll to position [158, 0]
click at [648, 312] on div at bounding box center [620, 185] width 138 height 307
click at [608, 292] on div at bounding box center [620, 185] width 138 height 307
click at [559, 246] on div at bounding box center [620, 185] width 138 height 307
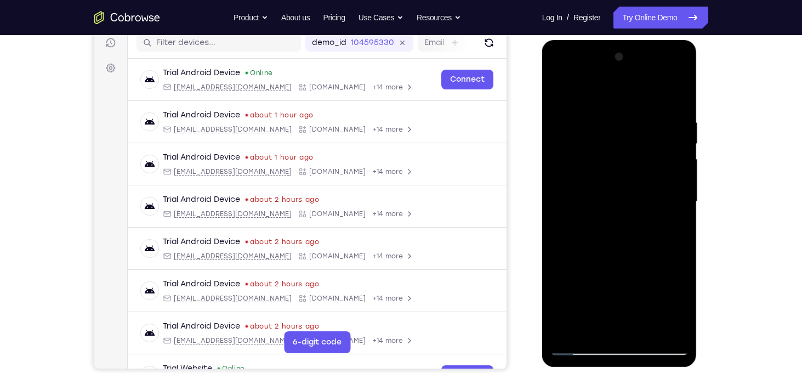
click at [563, 116] on div at bounding box center [620, 201] width 138 height 307
click at [673, 194] on div at bounding box center [620, 201] width 138 height 307
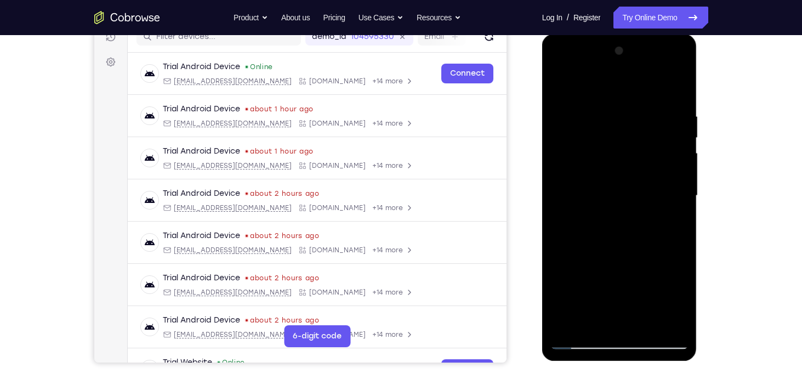
scroll to position [132, 0]
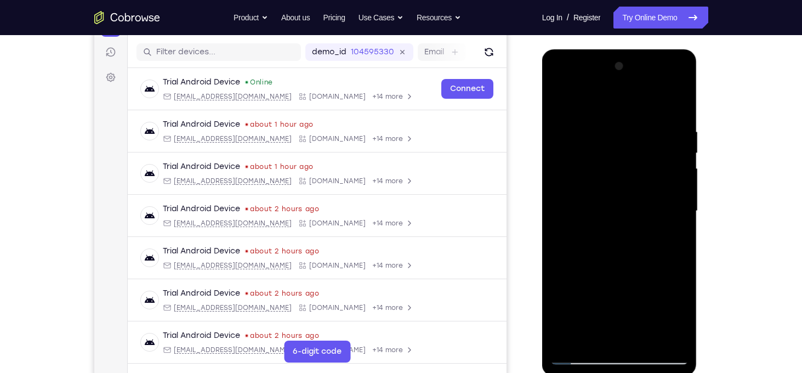
click at [673, 194] on div at bounding box center [620, 211] width 138 height 307
click at [637, 280] on div at bounding box center [620, 211] width 138 height 307
click at [680, 213] on div at bounding box center [620, 211] width 138 height 307
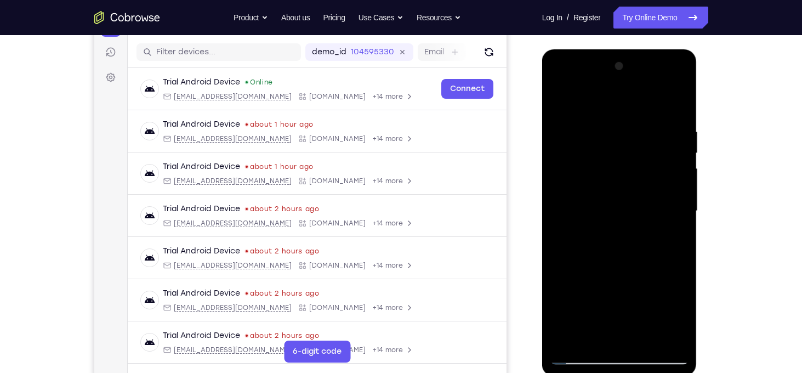
click at [680, 213] on div at bounding box center [620, 211] width 138 height 307
click at [648, 342] on div at bounding box center [620, 211] width 138 height 307
click at [615, 115] on div at bounding box center [620, 211] width 138 height 307
click at [563, 100] on div at bounding box center [620, 211] width 138 height 307
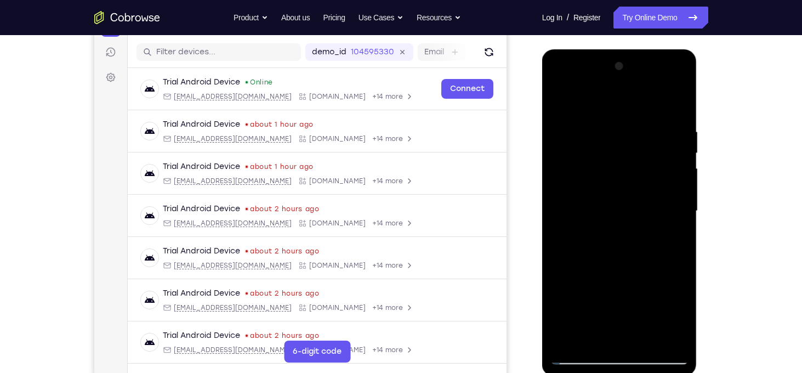
drag, startPoint x: 622, startPoint y: 116, endPoint x: 653, endPoint y: 359, distance: 244.3
click at [653, 359] on div at bounding box center [620, 211] width 138 height 307
drag, startPoint x: 599, startPoint y: 263, endPoint x: 588, endPoint y: 205, distance: 58.5
click at [588, 205] on div at bounding box center [620, 211] width 138 height 307
click at [560, 272] on div at bounding box center [620, 211] width 138 height 307
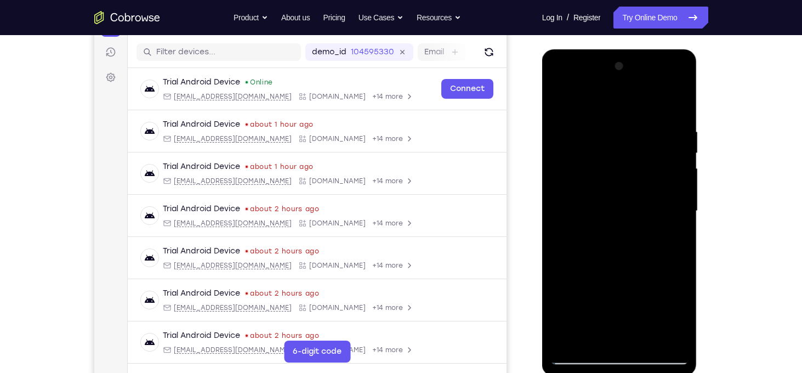
click at [682, 189] on div at bounding box center [620, 211] width 138 height 307
drag, startPoint x: 631, startPoint y: 151, endPoint x: 644, endPoint y: 301, distance: 150.3
click at [644, 301] on div at bounding box center [620, 211] width 138 height 307
click at [647, 341] on div at bounding box center [620, 211] width 138 height 307
click at [614, 114] on div at bounding box center [620, 211] width 138 height 307
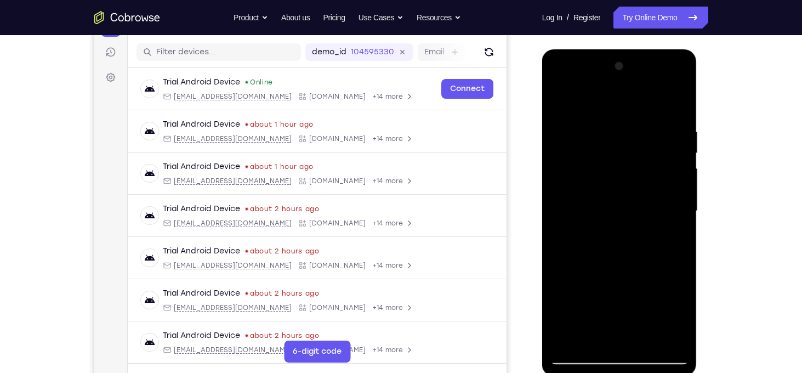
click at [613, 169] on div at bounding box center [620, 211] width 138 height 307
drag, startPoint x: 613, startPoint y: 169, endPoint x: 582, endPoint y: 163, distance: 30.8
click at [582, 163] on div at bounding box center [620, 211] width 138 height 307
